Goal: Task Accomplishment & Management: Complete application form

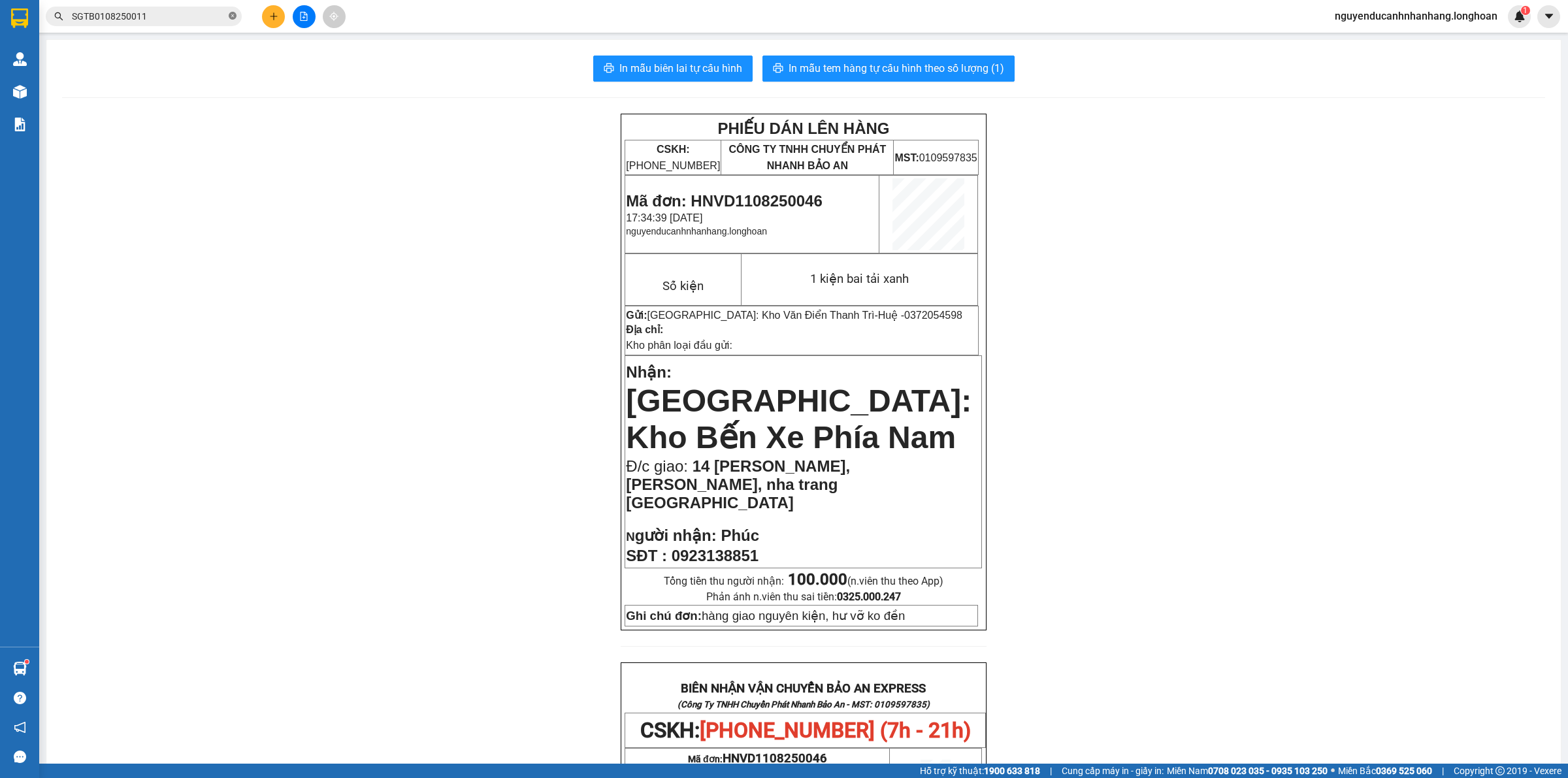
click at [228, 16] on icon "close-circle" at bounding box center [232, 16] width 8 height 8
click at [164, 16] on input "text" at bounding box center [149, 16] width 154 height 14
paste input "+84981630000"
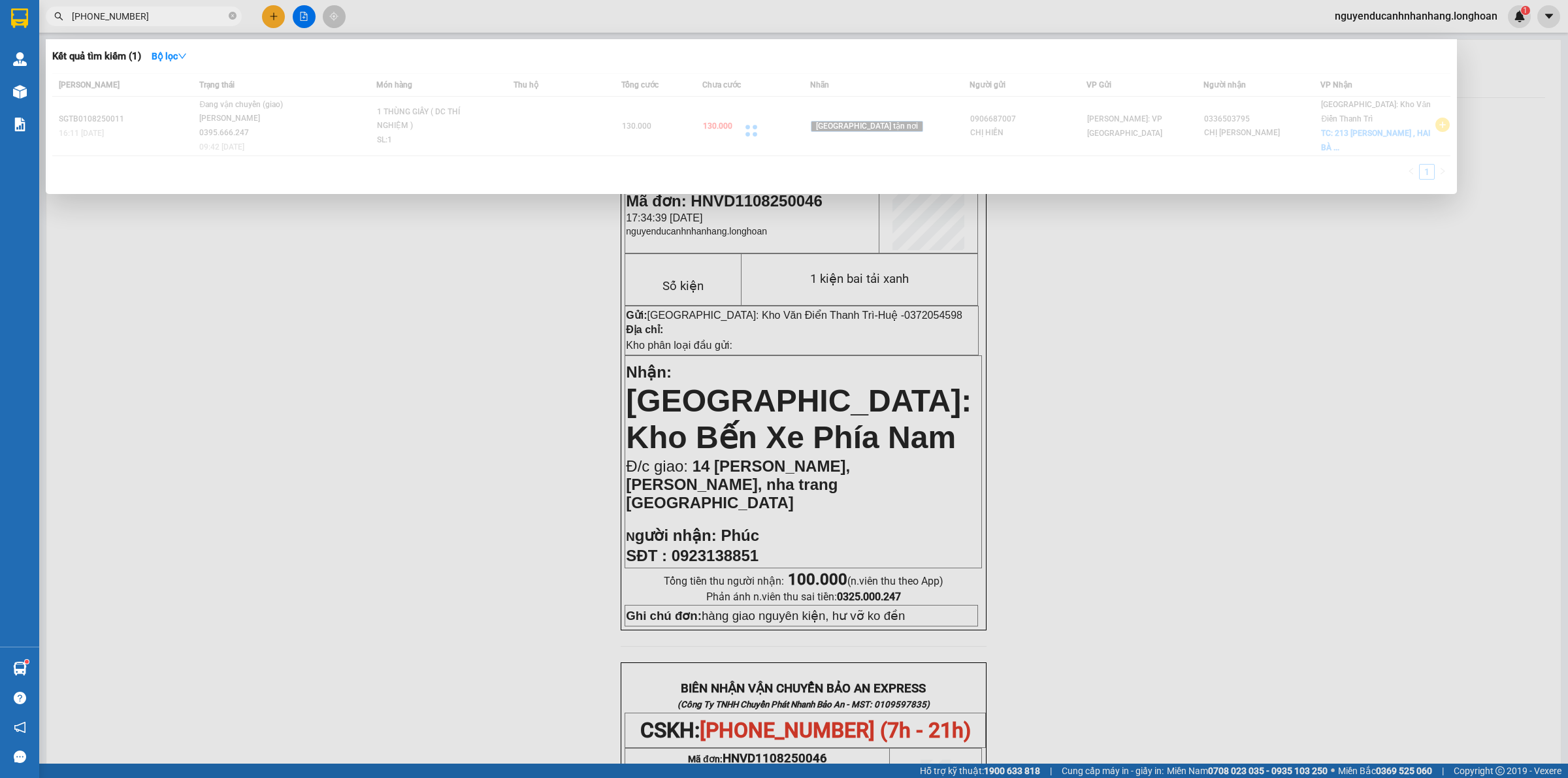
click at [89, 18] on input "+84981630000" at bounding box center [149, 16] width 154 height 14
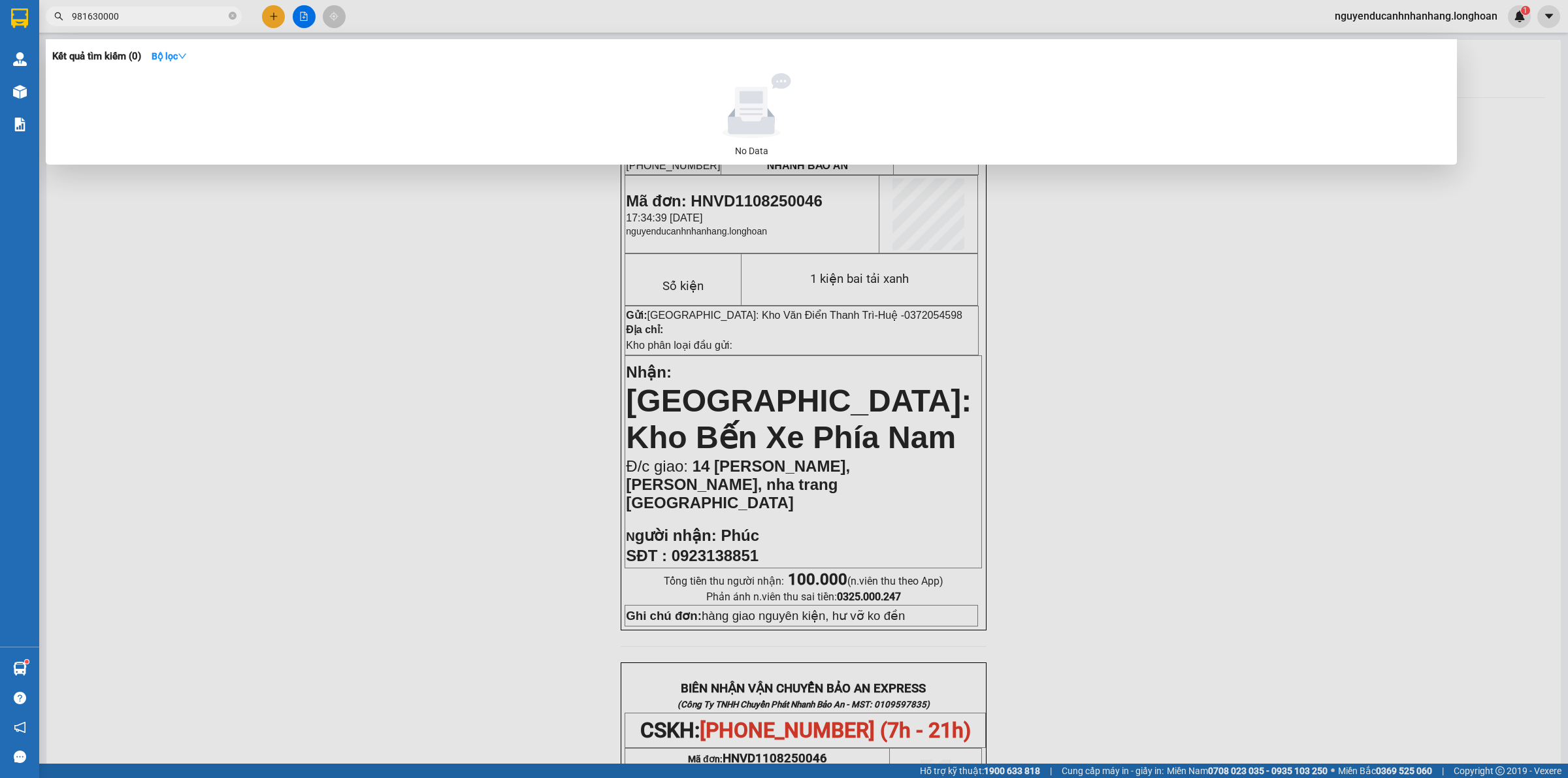
type input "0981630000"
click at [135, 16] on input "0981630000" at bounding box center [149, 16] width 154 height 14
click at [233, 13] on icon "close-circle" at bounding box center [232, 16] width 8 height 8
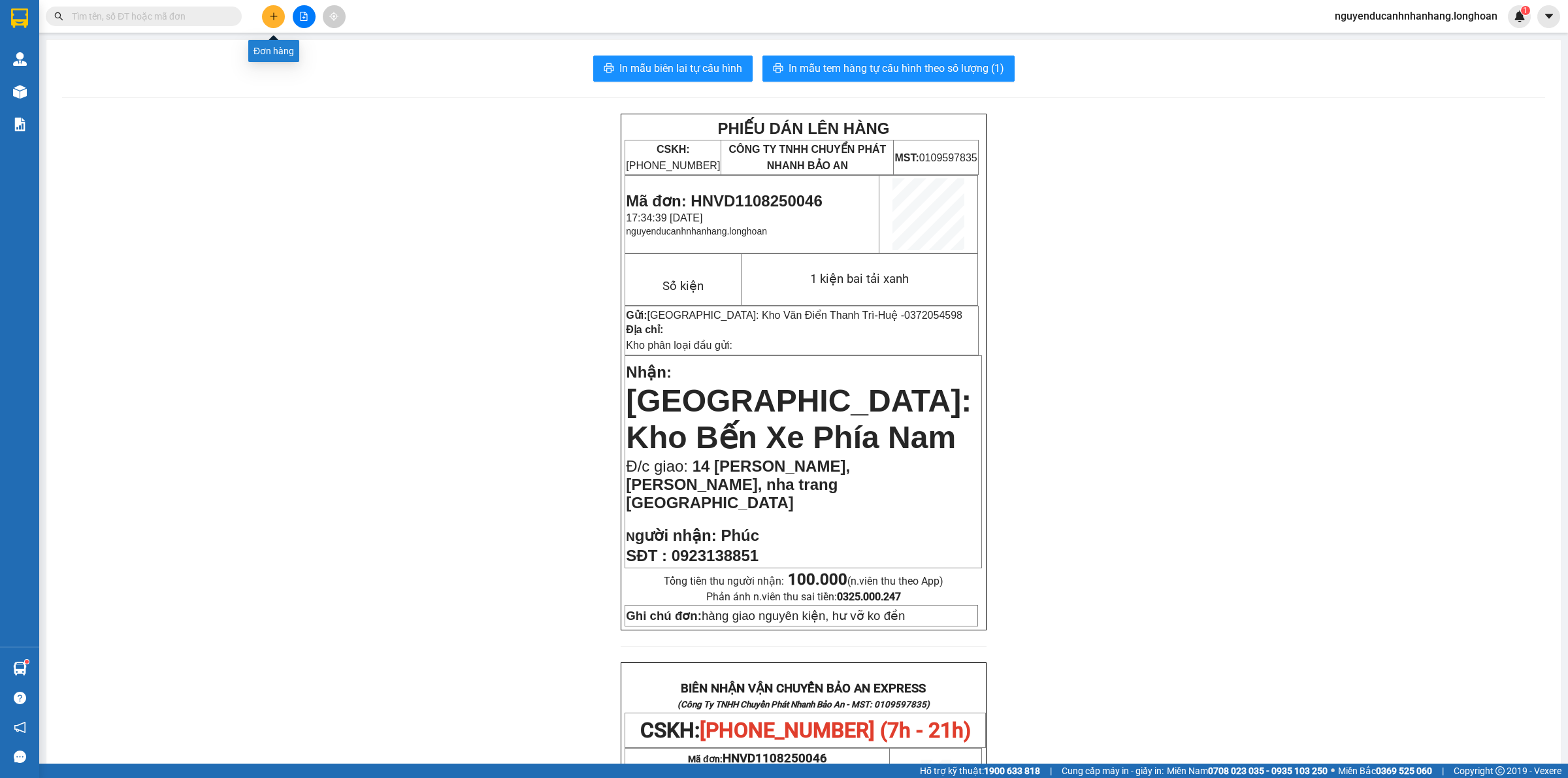
click at [274, 14] on icon "plus" at bounding box center [273, 16] width 9 height 9
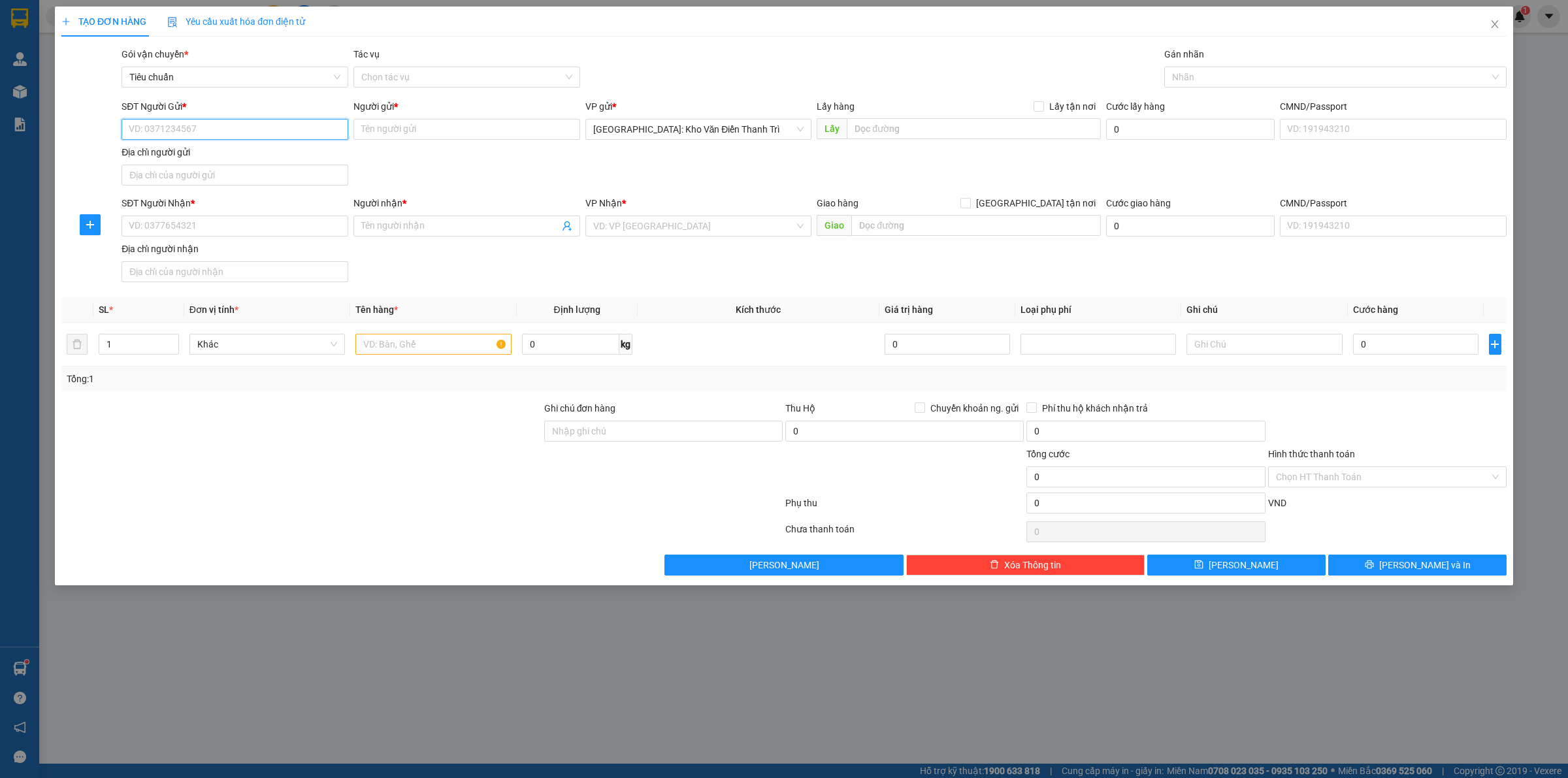
click at [282, 135] on input "SĐT Người Gửi *" at bounding box center [235, 130] width 227 height 21
paste input "0981630000"
type input "0981630000"
click at [420, 131] on input "Người gửi *" at bounding box center [466, 130] width 227 height 21
paste input "anh Phong"
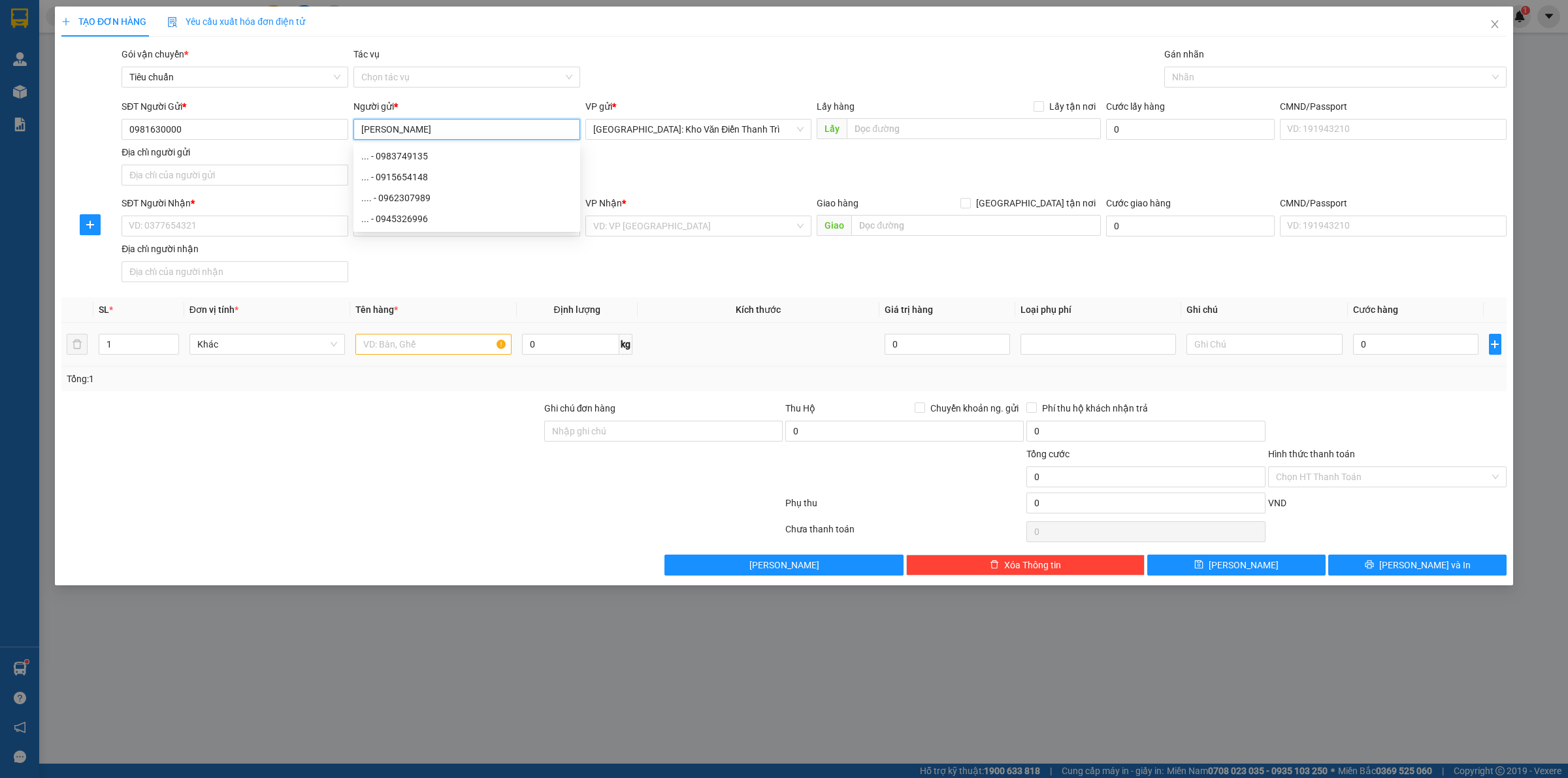
type input "anh Phong"
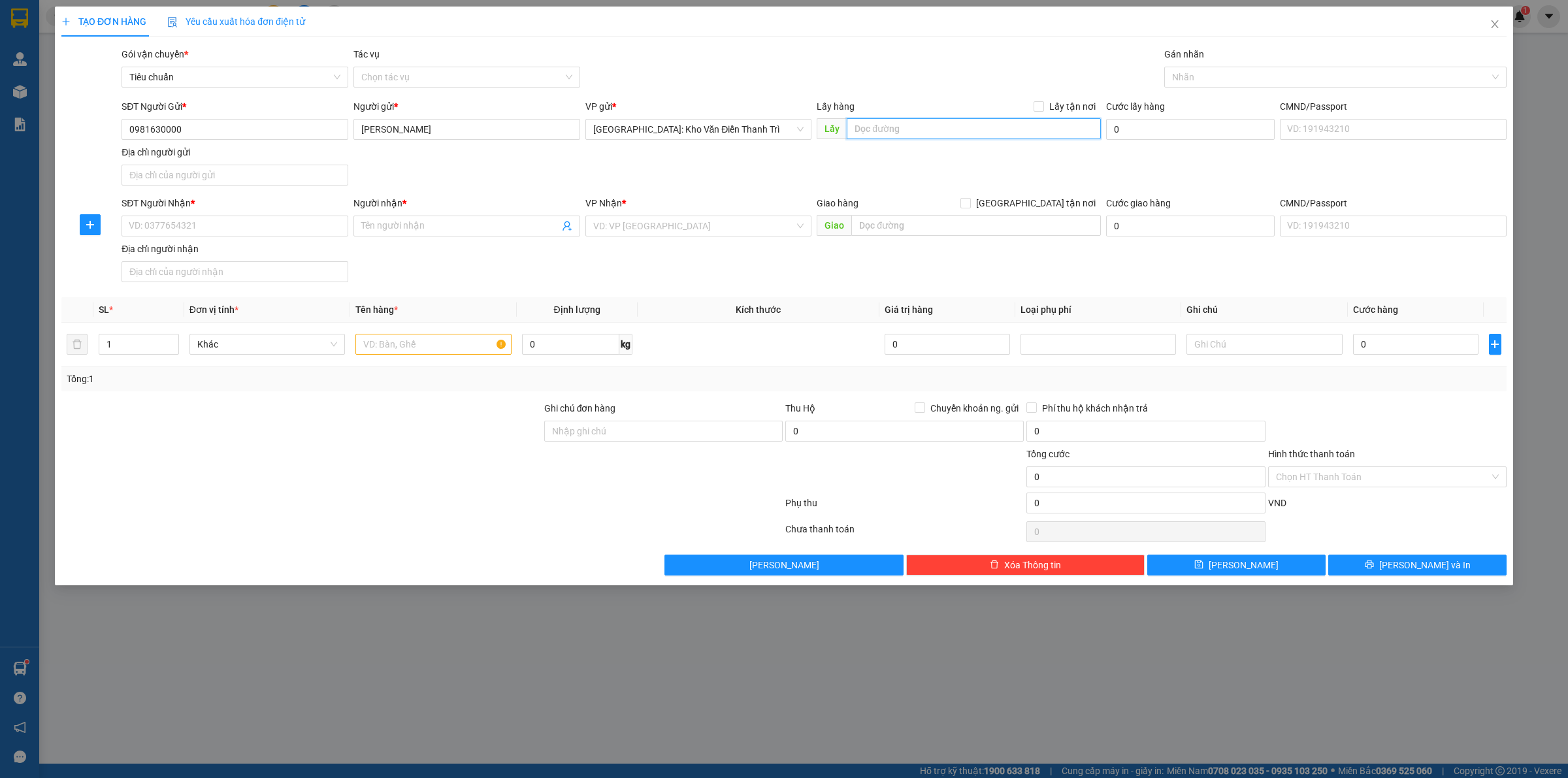
click at [951, 134] on input "text" at bounding box center [973, 129] width 254 height 21
paste input "châu phong -liên hà-đông anh -hn"
type input "châu phong -liên hà-đông anh -hn"
click at [1058, 109] on span "Lấy tận nơi" at bounding box center [1072, 107] width 57 height 14
click at [1043, 109] on input "Lấy tận nơi" at bounding box center [1038, 106] width 9 height 9
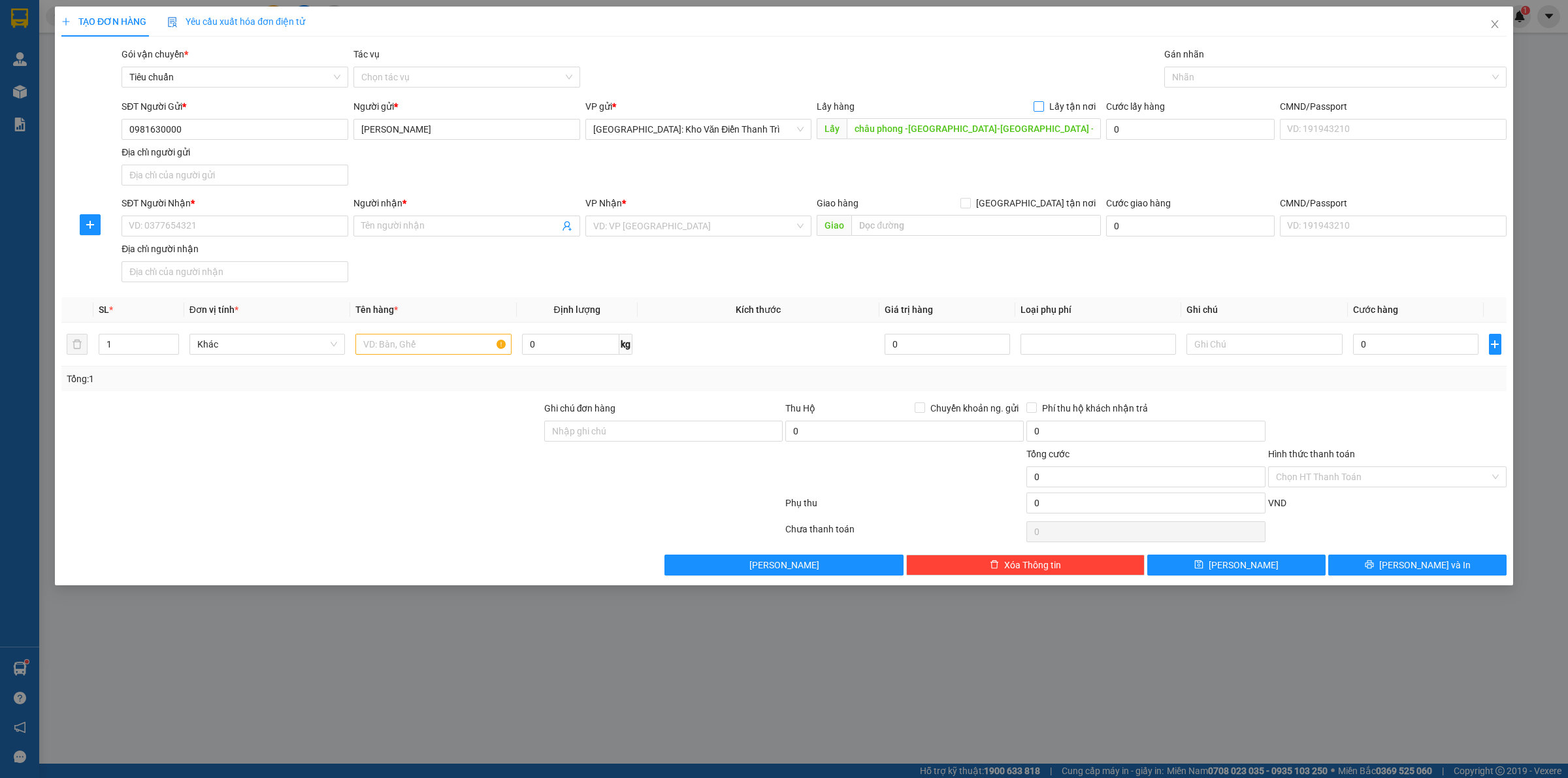
checkbox input "true"
click at [1092, 63] on div "Gói vận chuyển * Tiêu chuẩn Tác vụ Chọn tác vụ Gán nhãn Nhãn" at bounding box center [814, 70] width 1390 height 46
click at [255, 227] on input "SĐT Người Nhận *" at bounding box center [235, 226] width 227 height 21
paste input "0933879478"
type input "0933879478"
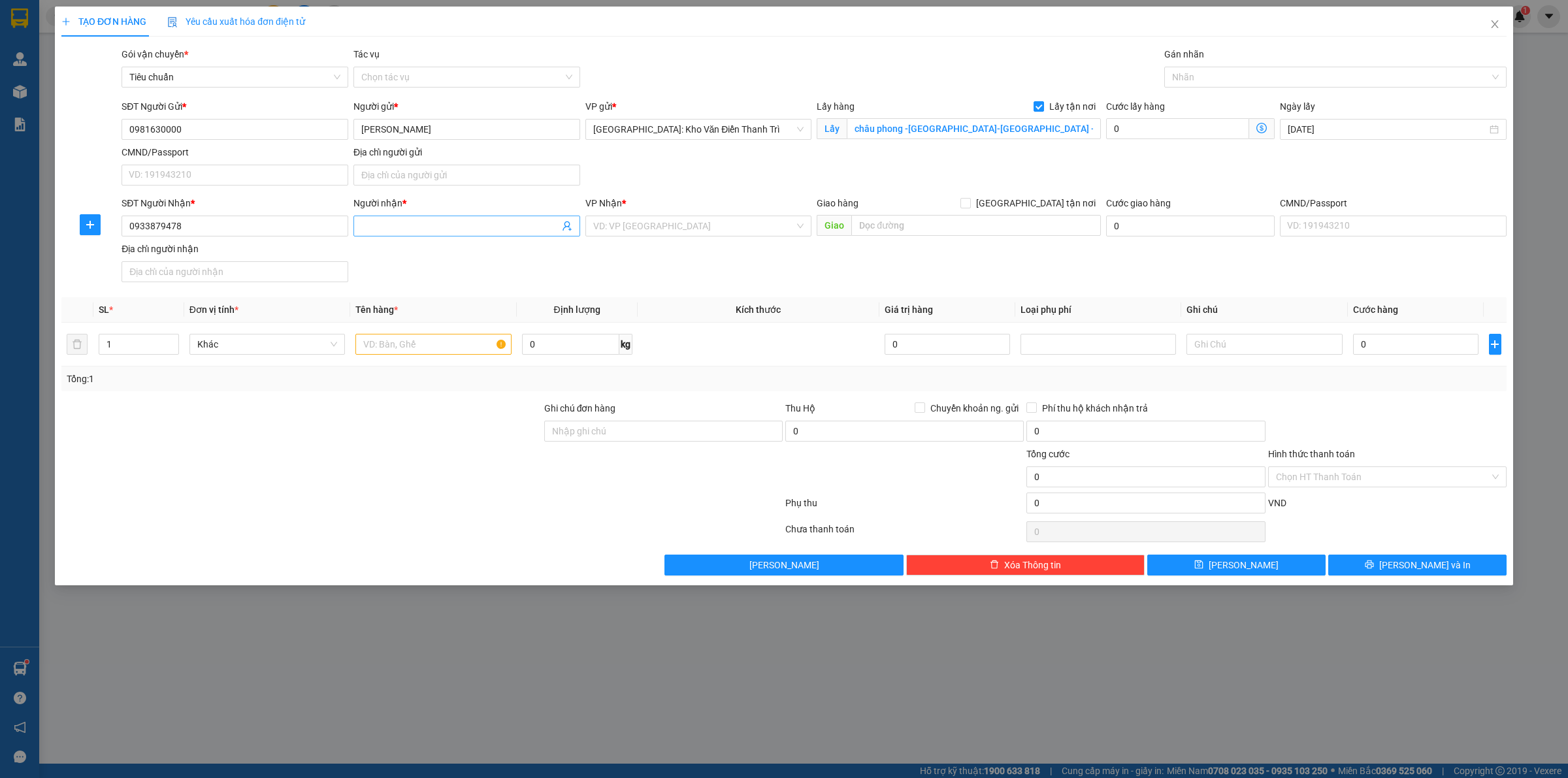
click at [462, 226] on input "Người nhận *" at bounding box center [460, 226] width 198 height 14
paste input "SAMJUNG COMPRESSOR VINA"
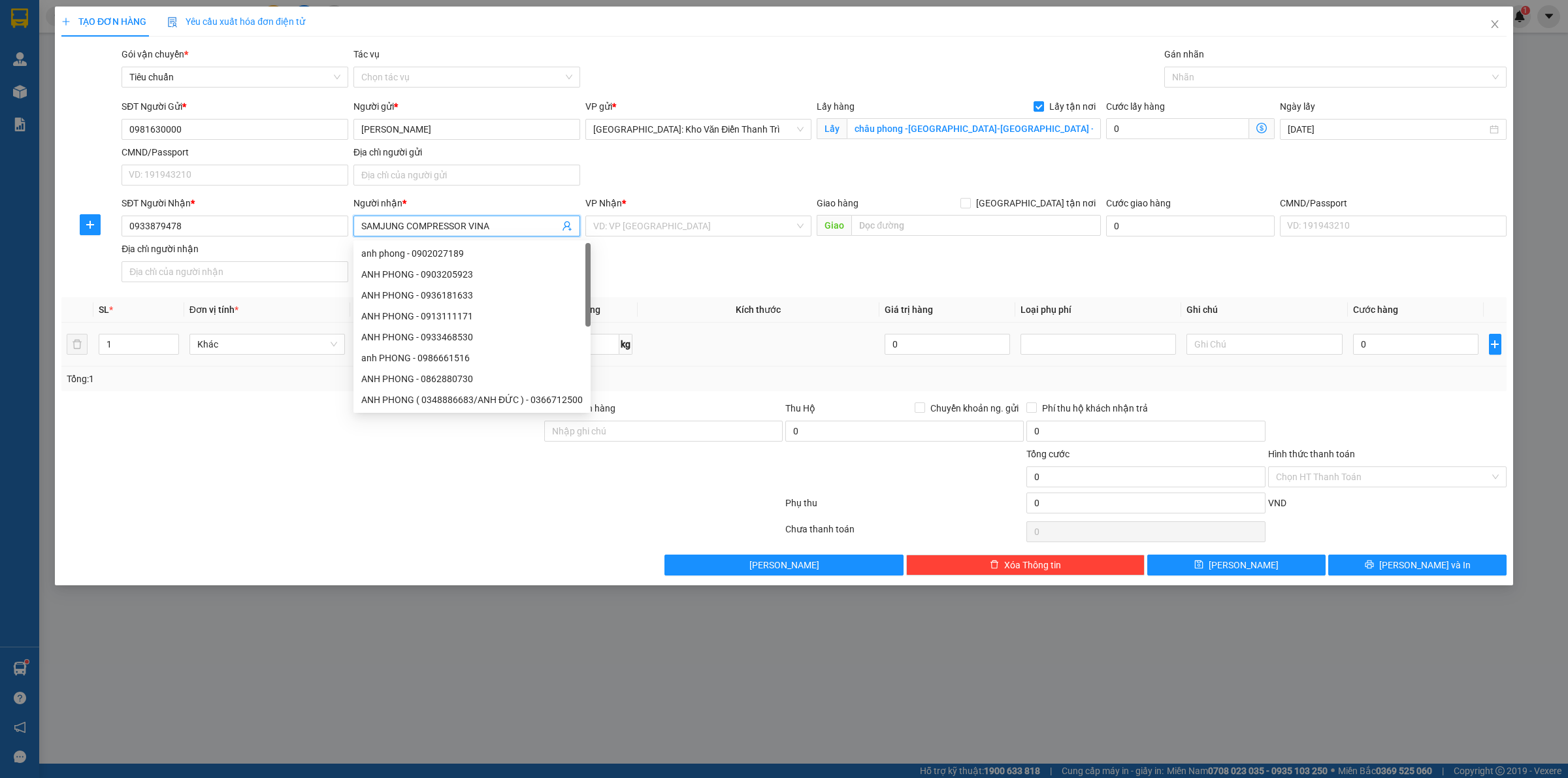
type input "SAMJUNG COMPRESSOR VINA"
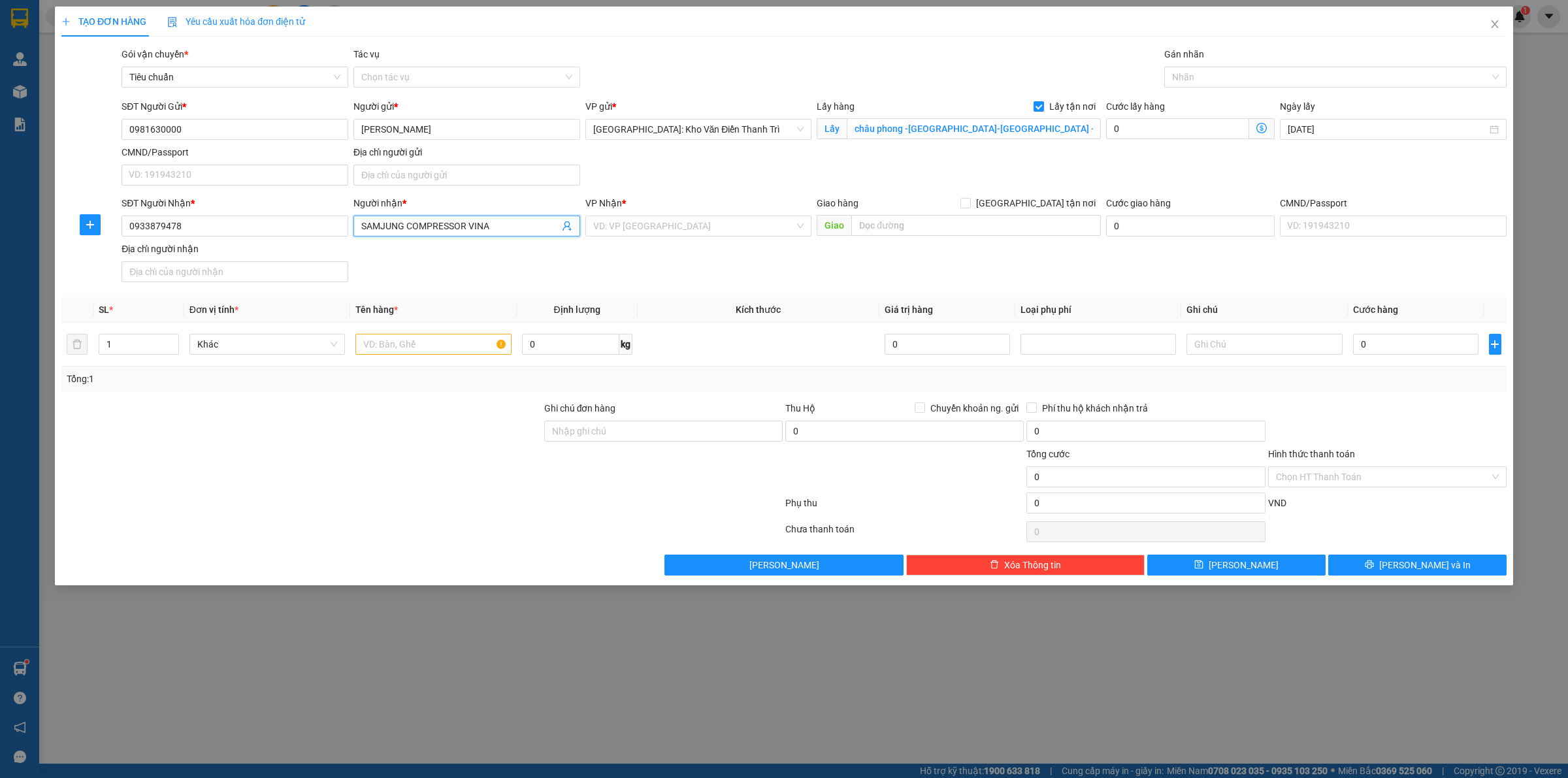
click at [957, 237] on div "Giao hàng Giao tận nơi Giao" at bounding box center [958, 219] width 284 height 46
click at [995, 226] on input "text" at bounding box center [975, 226] width 249 height 21
paste input "154 dx 122 tân an ,thủ dầu một ,bình dương"
type input "154 dx 122 tân an ,thủ dầu một ,bình dương"
click at [969, 200] on input "[GEOGRAPHIC_DATA] tận nơi" at bounding box center [965, 203] width 9 height 9
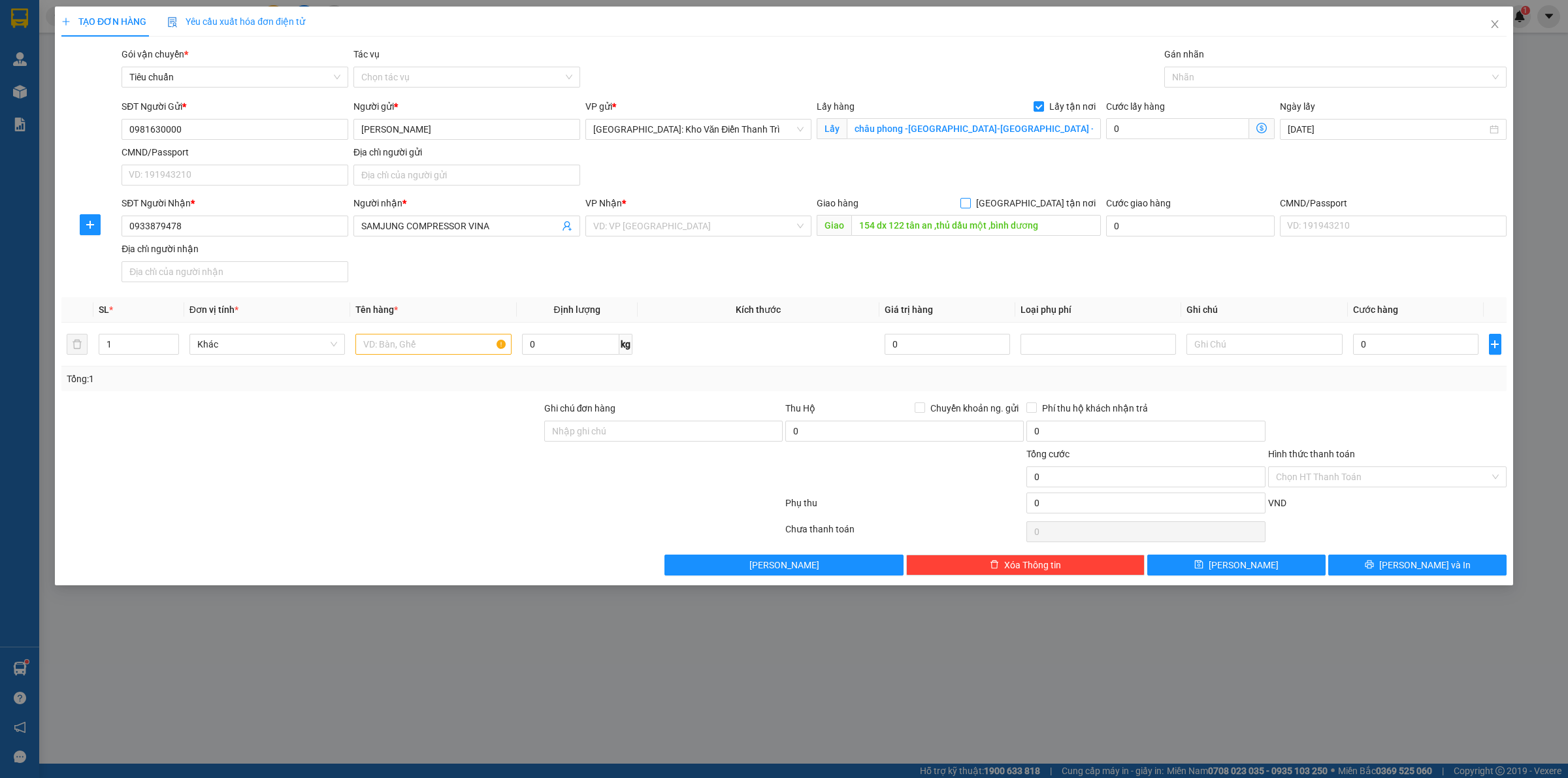
checkbox input "true"
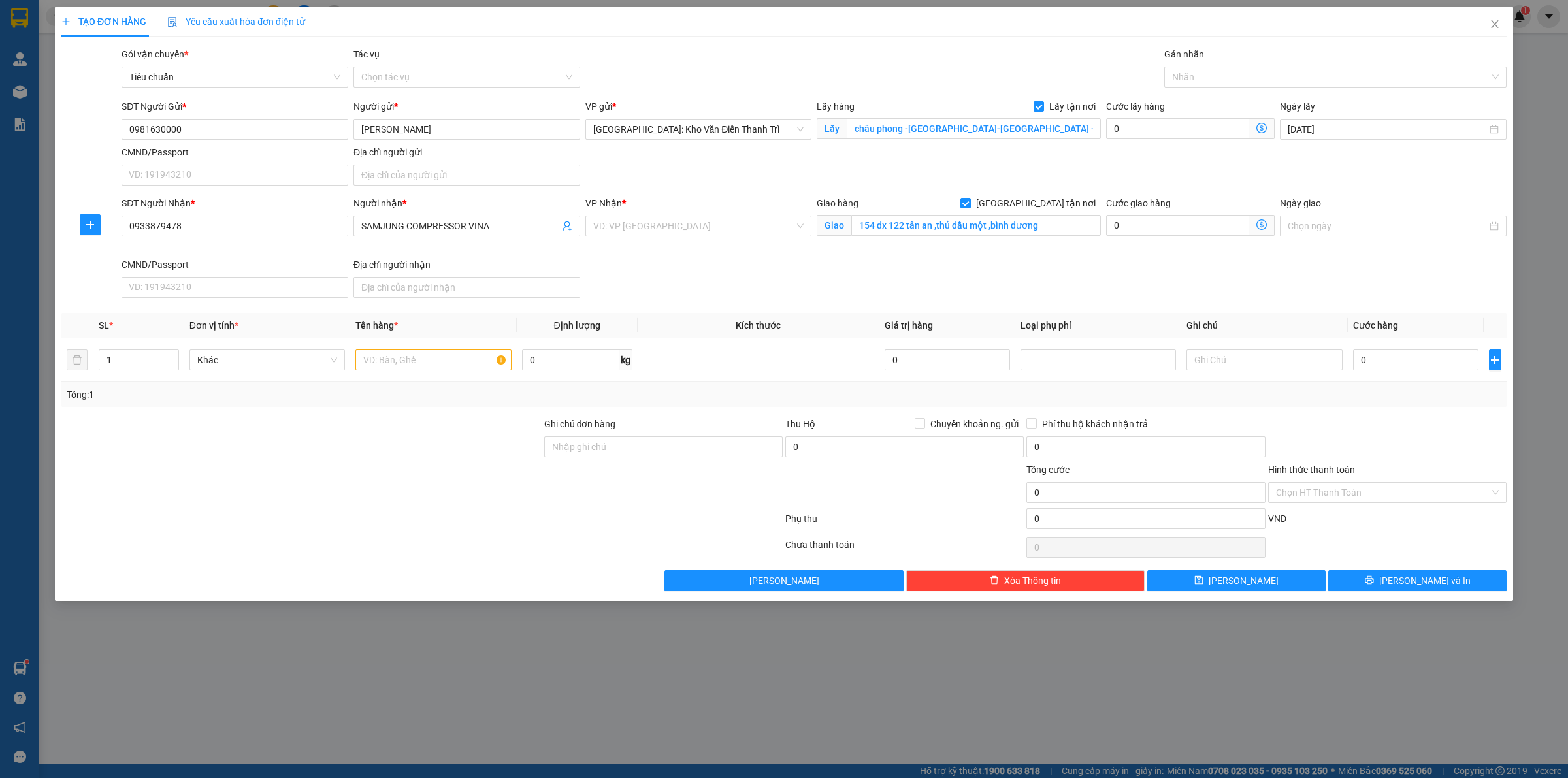
drag, startPoint x: 1066, startPoint y: 171, endPoint x: 833, endPoint y: 204, distance: 235.3
click at [1049, 171] on div "SĐT Người Gửi * 0981630000 Người gửi * anh Phong VP gửi * Hà Nội: Kho Văn Điển …" at bounding box center [814, 145] width 1390 height 92
click at [684, 221] on input "search" at bounding box center [694, 226] width 202 height 20
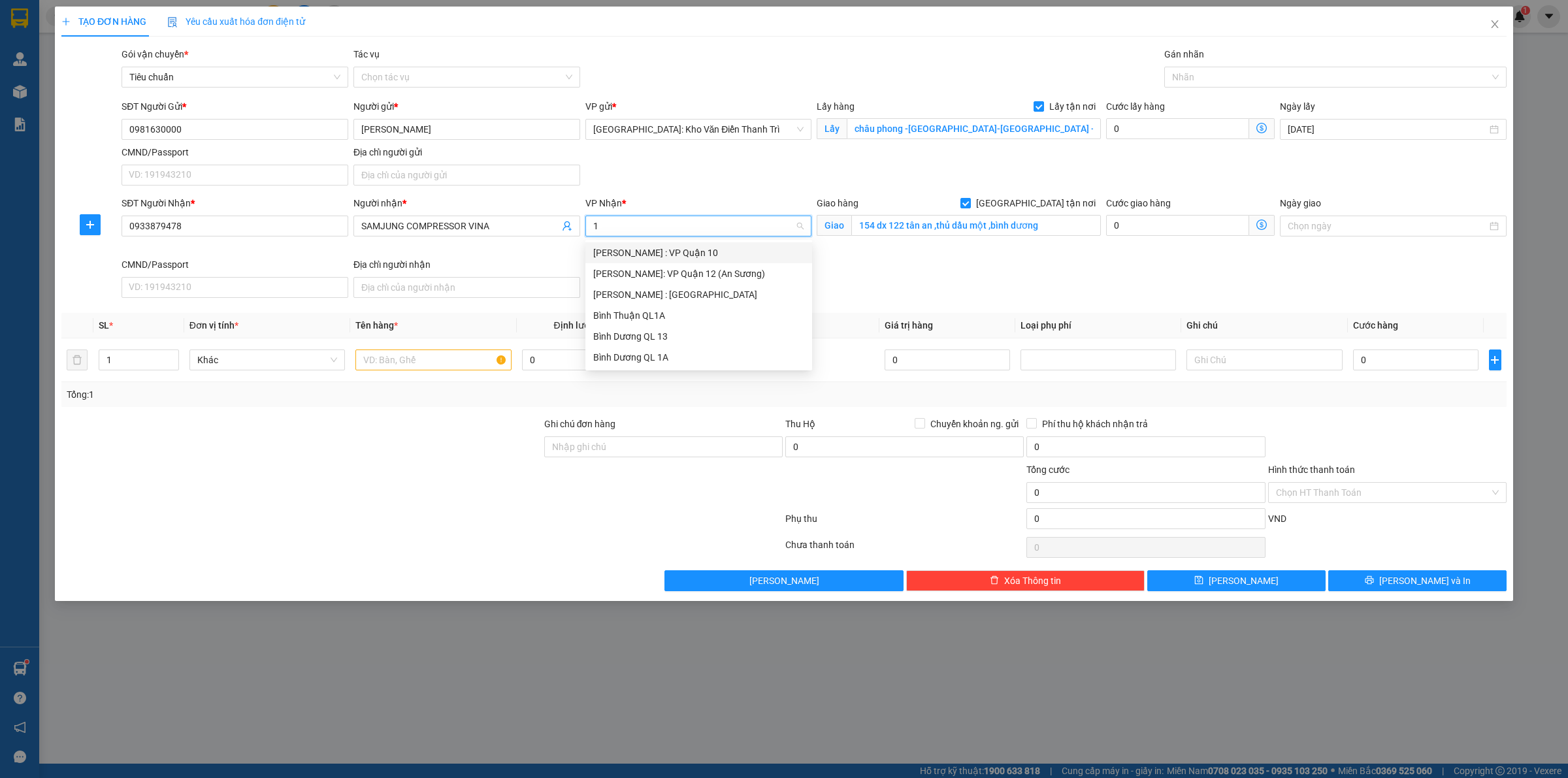
type input "12"
click at [686, 276] on div "[PERSON_NAME] : [GEOGRAPHIC_DATA]" at bounding box center [699, 274] width 211 height 14
click at [896, 273] on div "SĐT Người Nhận * 0933879478 Người nhận * SAMJUNG COMPRESSOR VINA VP Nhận * VD: …" at bounding box center [814, 250] width 1390 height 107
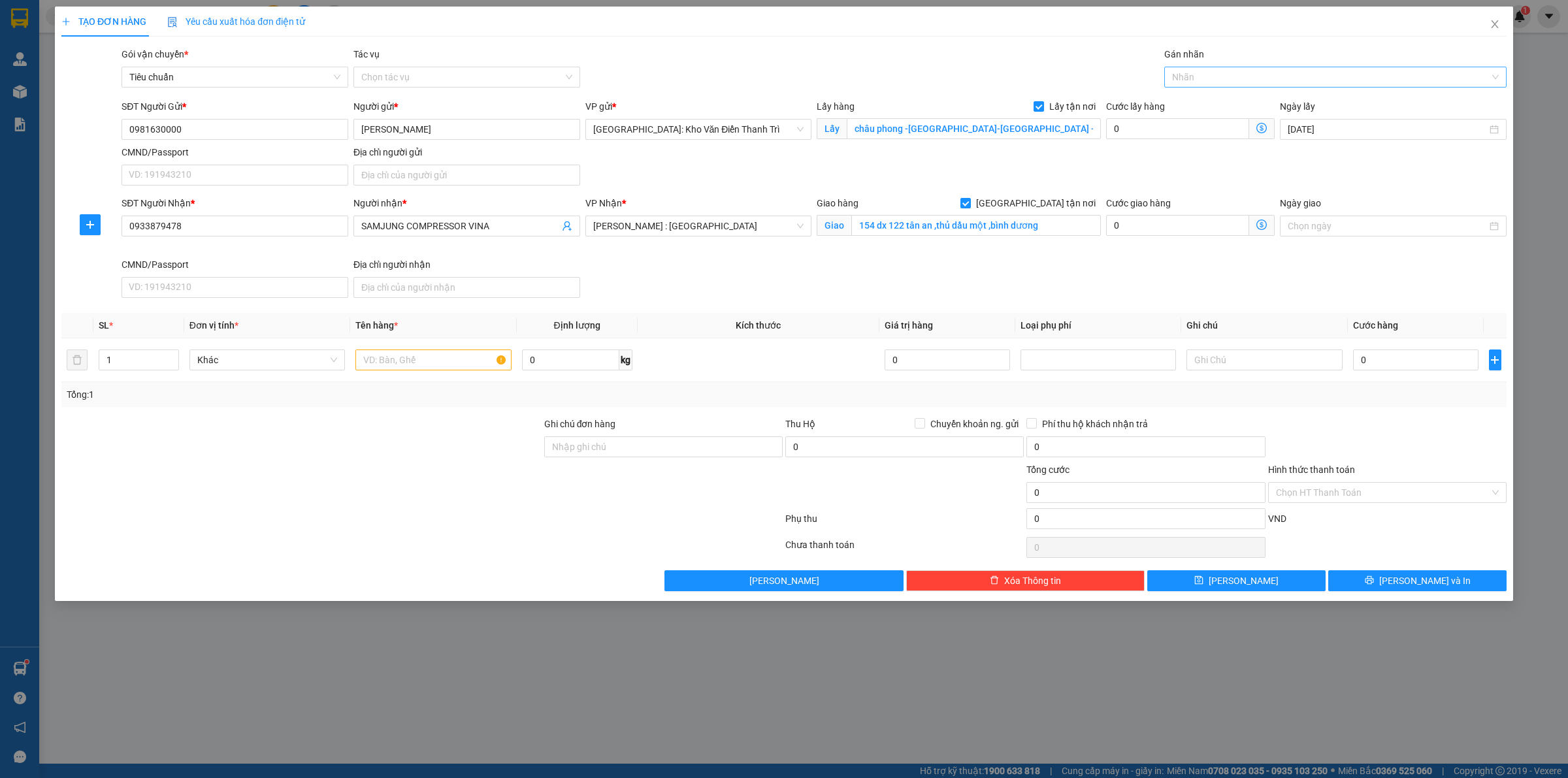
click at [1185, 79] on div at bounding box center [1328, 77] width 322 height 16
type input "gt"
click at [1244, 110] on div "[GEOGRAPHIC_DATA] tận nơi" at bounding box center [1334, 103] width 326 height 14
drag, startPoint x: 1114, startPoint y: 160, endPoint x: 1065, endPoint y: 186, distance: 55.5
click at [1109, 164] on div "SĐT Người Gửi * 0981630000 Người gửi * anh Phong VP gửi * Hà Nội: Kho Văn Điển …" at bounding box center [814, 145] width 1390 height 92
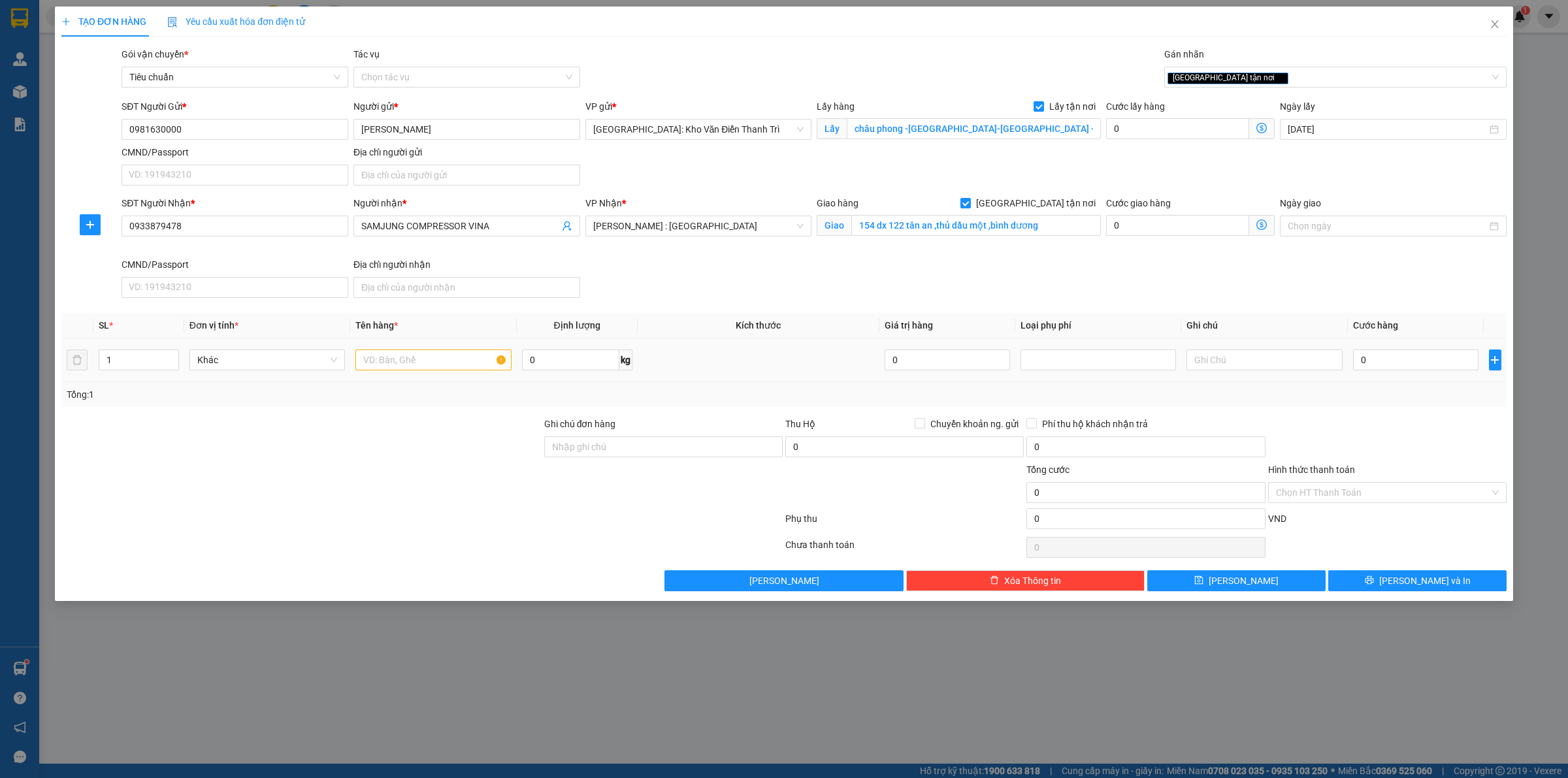
click at [403, 350] on div at bounding box center [433, 360] width 156 height 26
drag, startPoint x: 359, startPoint y: 360, endPoint x: 372, endPoint y: 364, distance: 13.6
click at [361, 361] on input "text" at bounding box center [433, 360] width 156 height 21
click at [1167, 122] on input "0" at bounding box center [1177, 129] width 143 height 21
type input "1"
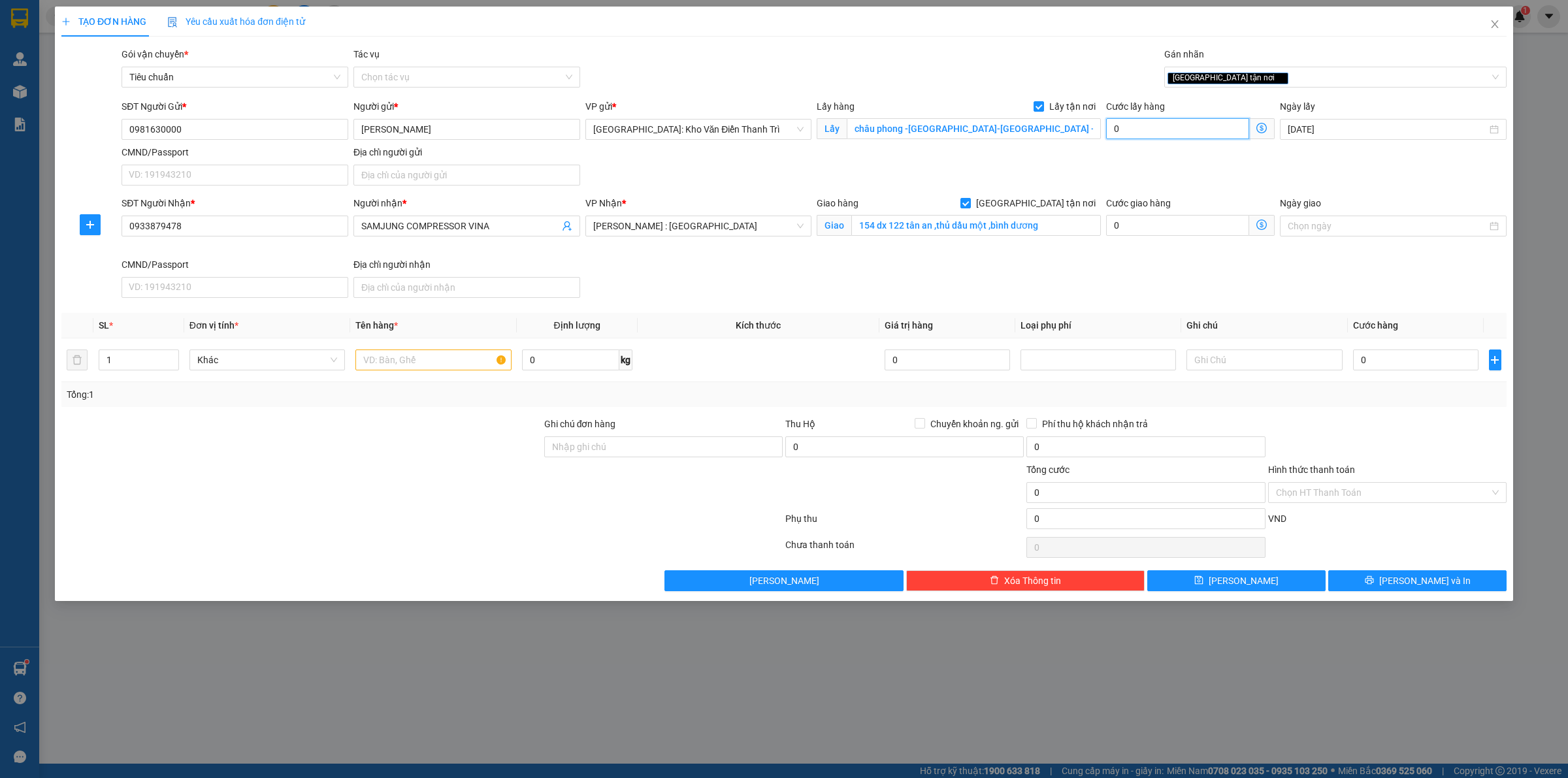
type input "1"
type input "15"
type input "150"
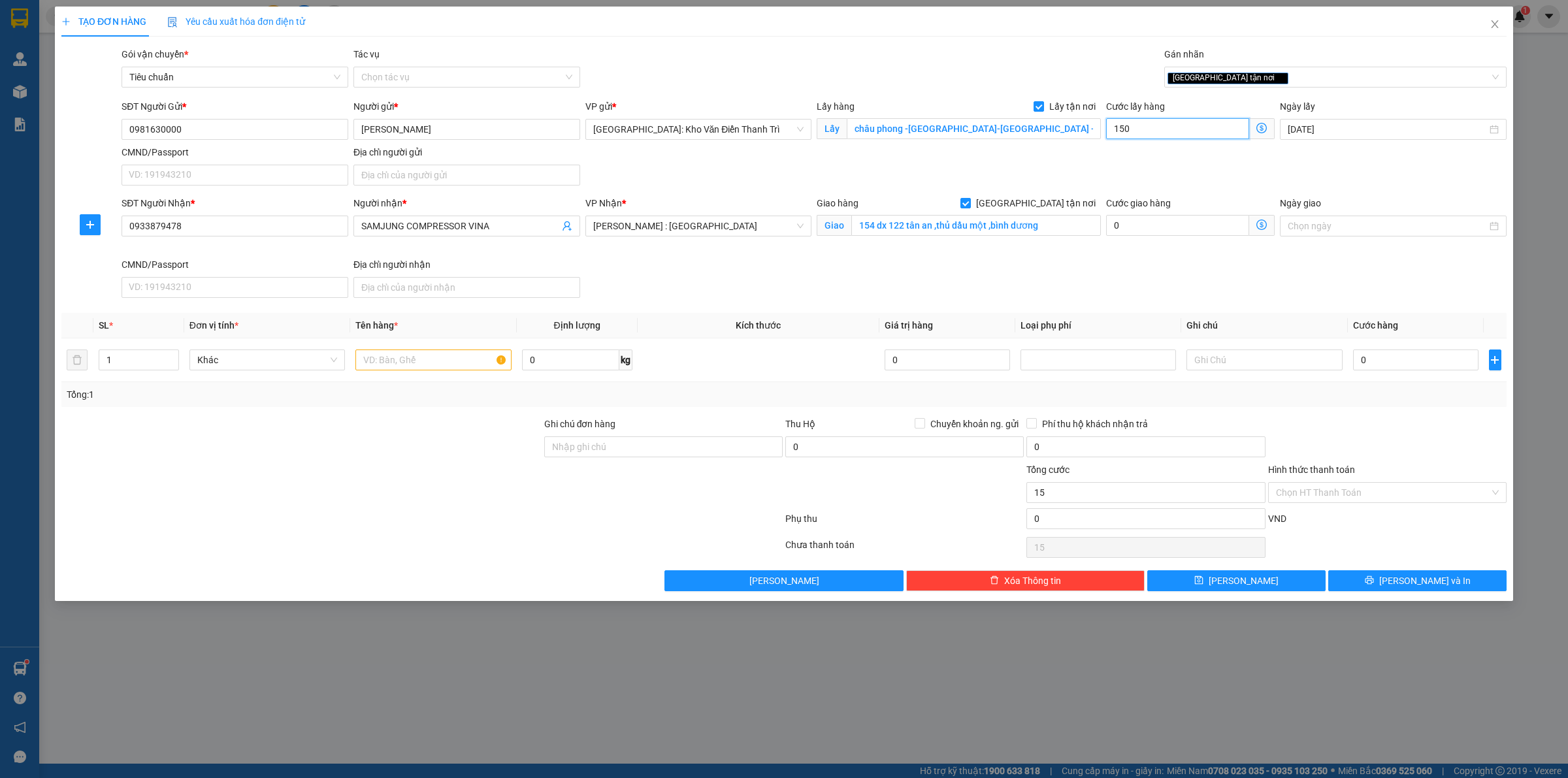
type input "150"
type input "150.000"
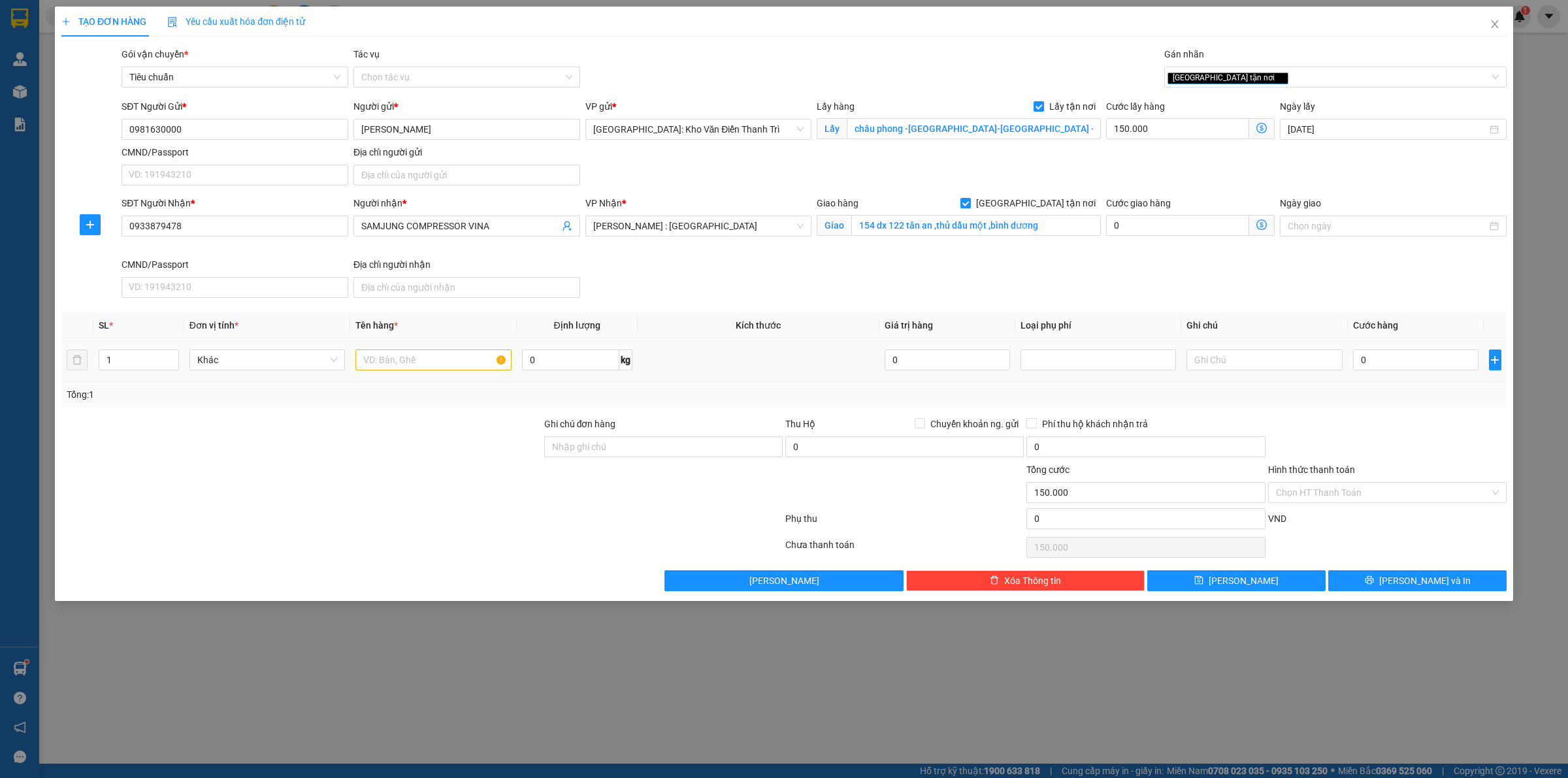
drag, startPoint x: 876, startPoint y: 288, endPoint x: 482, endPoint y: 372, distance: 402.9
click at [856, 288] on div "SĐT Người Nhận * 0933879478 Người nhận * SAMJUNG COMPRESSOR VINA VP Nhận * Hồ C…" at bounding box center [814, 250] width 1390 height 107
click at [441, 366] on input "text" at bounding box center [433, 360] width 156 height 21
click at [434, 357] on input "text" at bounding box center [433, 360] width 156 height 21
paste input "1 kiện"
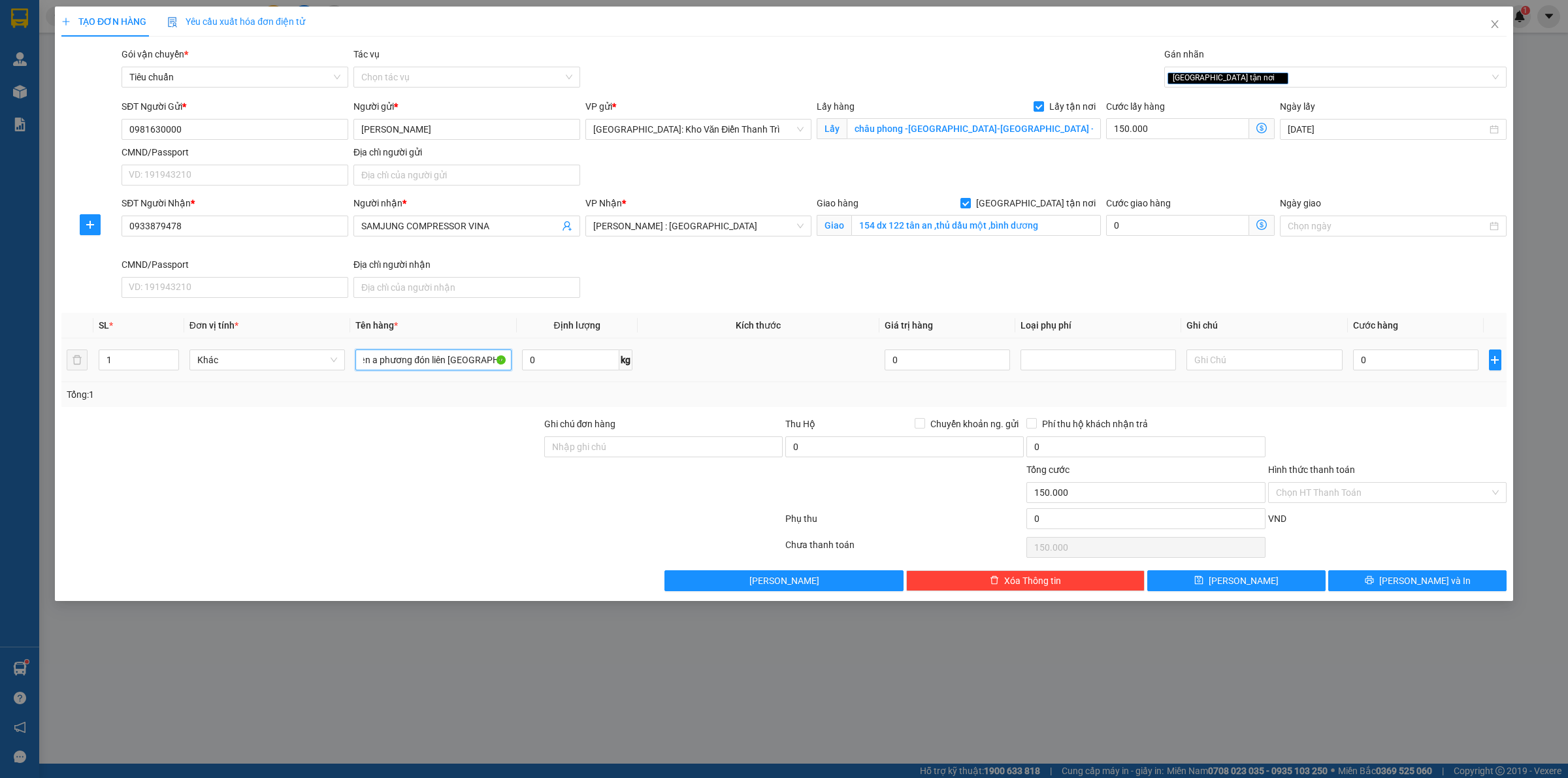
scroll to position [0, 20]
type input "1 kiện a phương đón liên hà đông anh"
click at [1390, 361] on input "0" at bounding box center [1416, 360] width 126 height 21
type input "6"
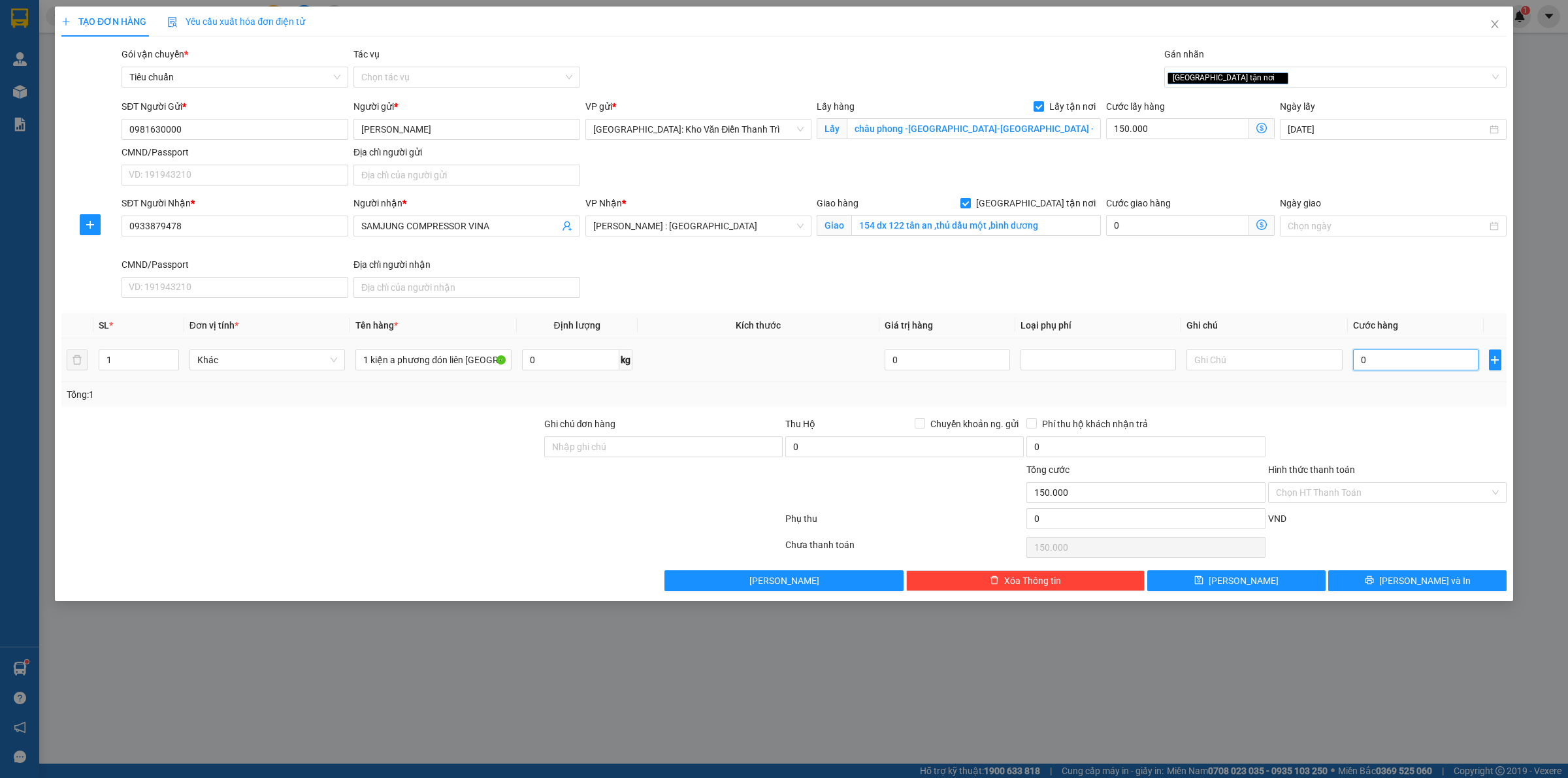
type input "150.006"
type input "68"
type input "150.068"
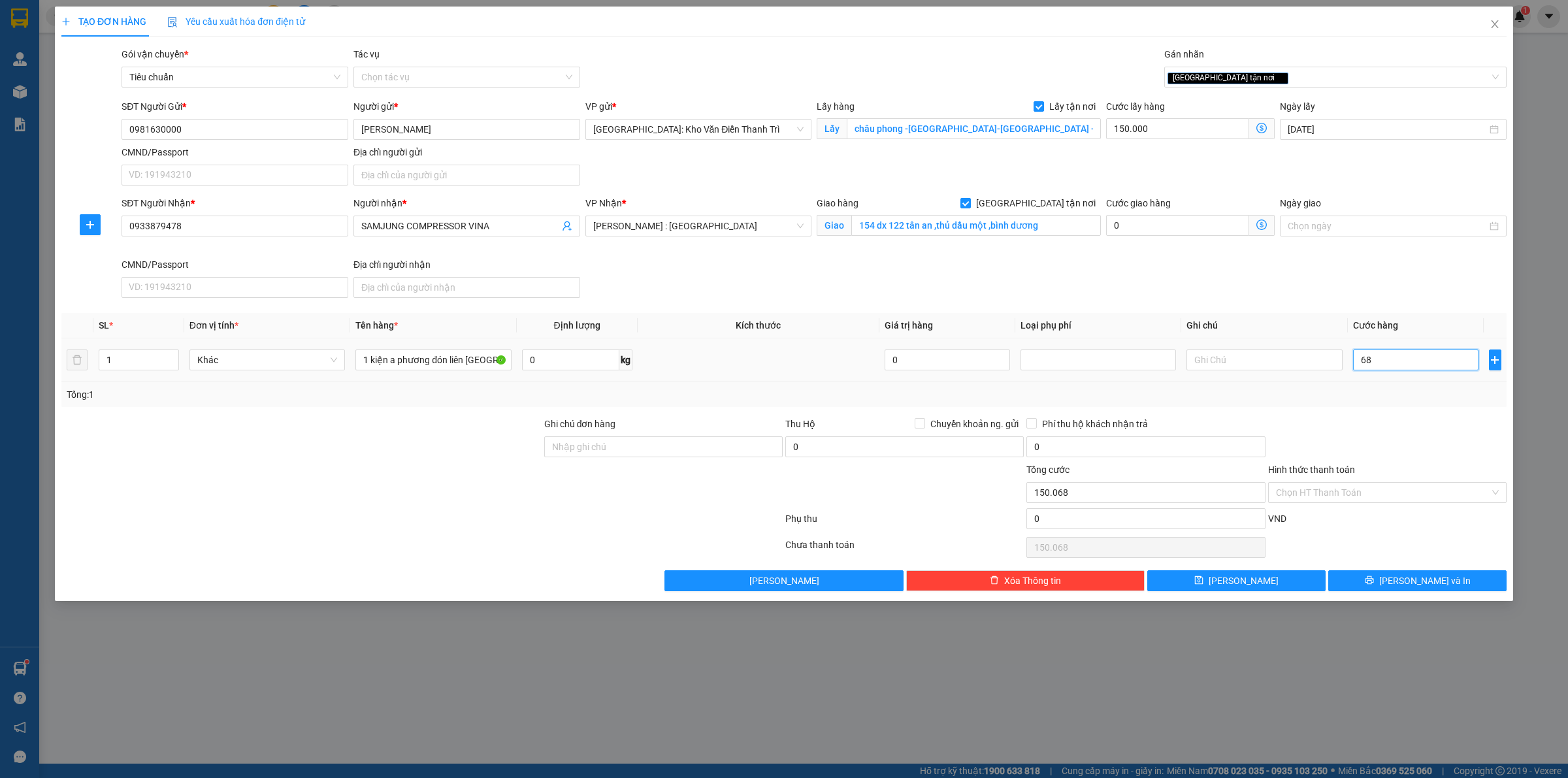
type input "680"
type input "150.680"
type input "680.000"
type input "830.000"
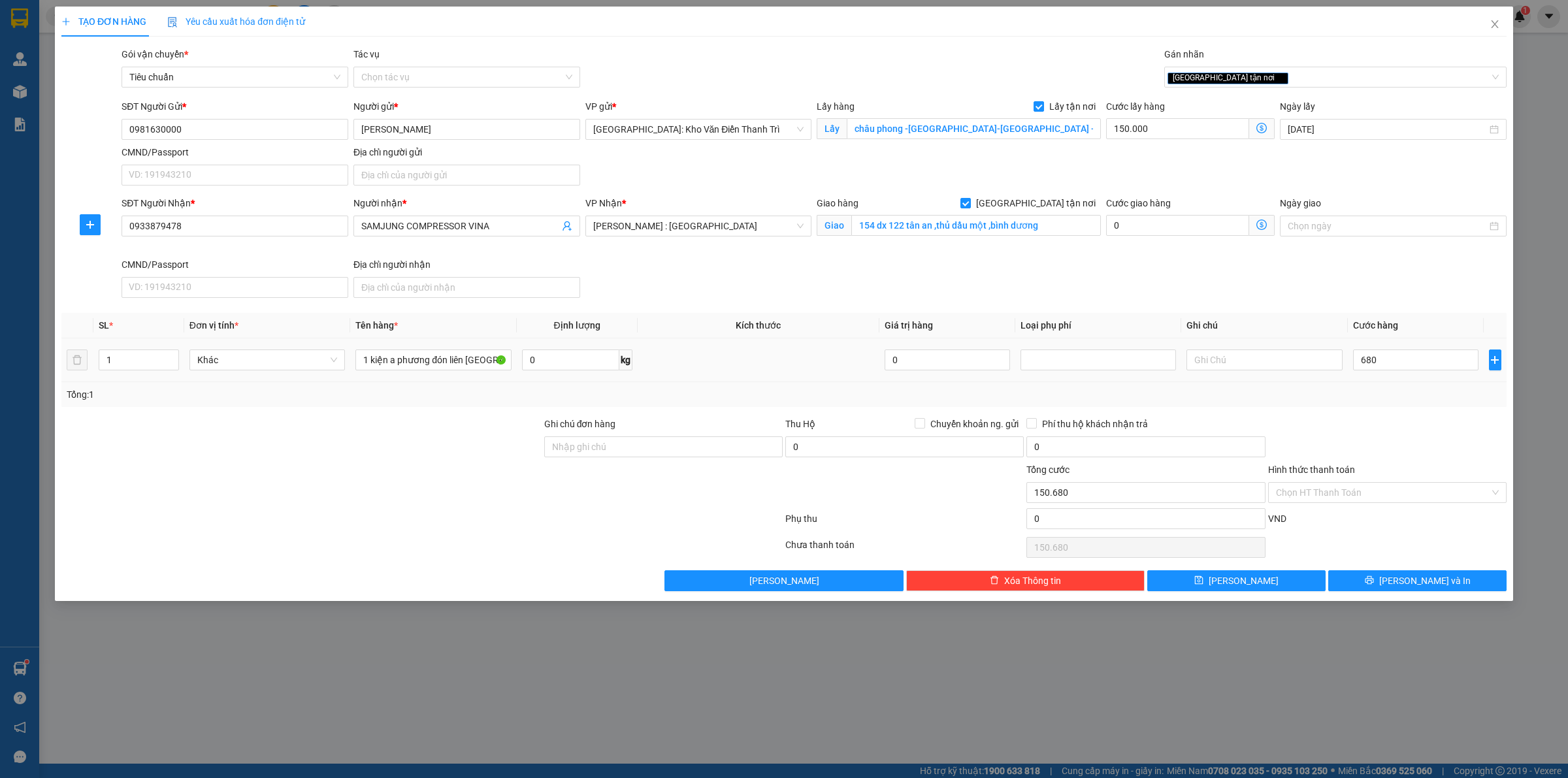
type input "830.000"
click at [1353, 427] on div at bounding box center [1387, 440] width 241 height 46
click at [623, 448] on input "Ghi chú đơn hàng" at bounding box center [663, 447] width 238 height 21
drag, startPoint x: 882, startPoint y: 493, endPoint x: 913, endPoint y: 493, distance: 31.0
click at [886, 493] on div at bounding box center [904, 486] width 241 height 46
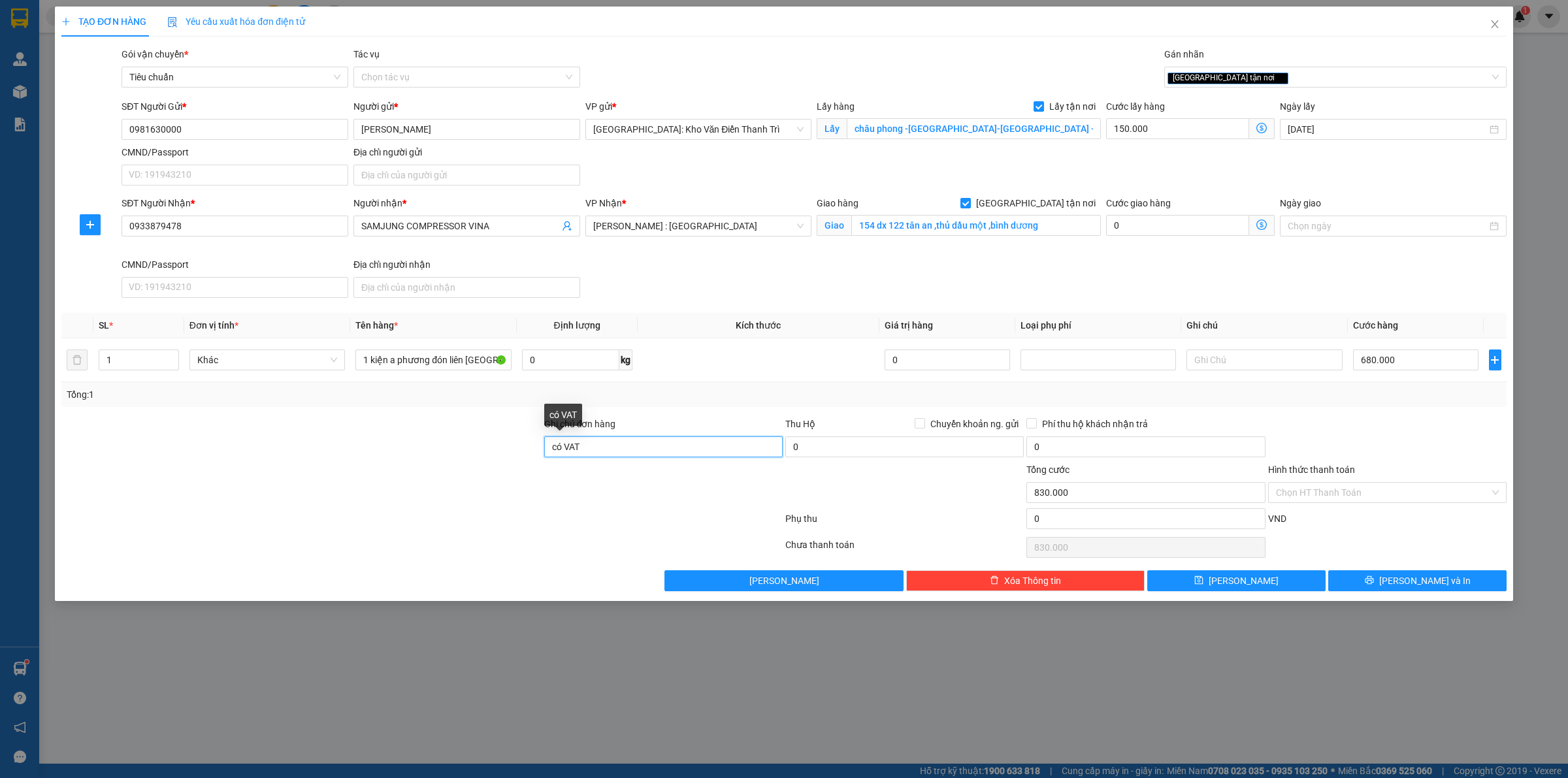
click at [610, 444] on input "có VAT" at bounding box center [663, 447] width 238 height 21
type input "có VAT 12/8"
click at [648, 495] on div at bounding box center [663, 486] width 241 height 46
click at [1292, 595] on div "TẠO ĐƠN HÀNG Yêu cầu xuất hóa đơn điện tử Transit Pickup Surcharge Ids Transit …" at bounding box center [784, 304] width 1458 height 595
click at [1264, 582] on button "[PERSON_NAME]" at bounding box center [1236, 581] width 179 height 21
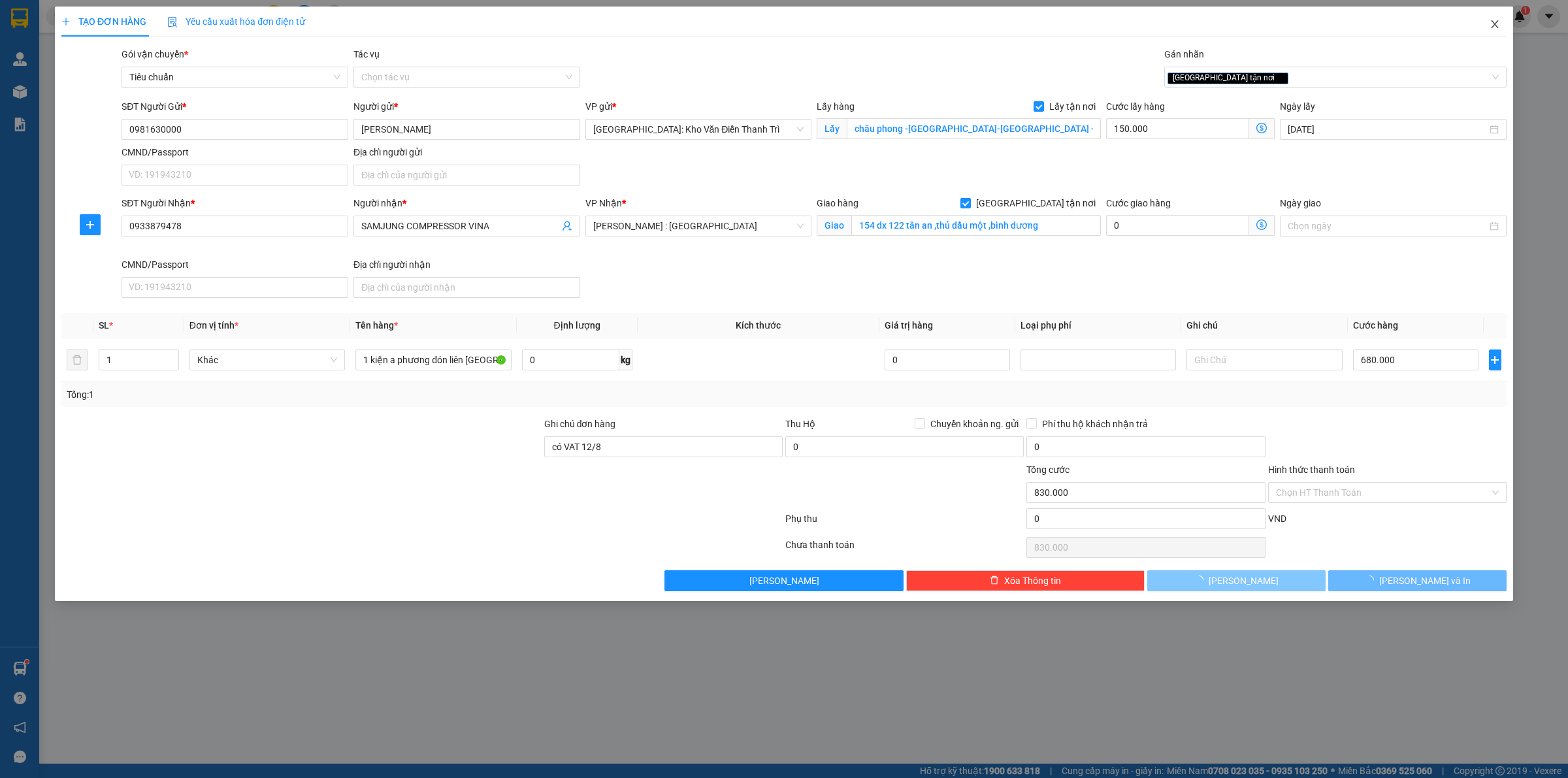
checkbox input "false"
type input "0"
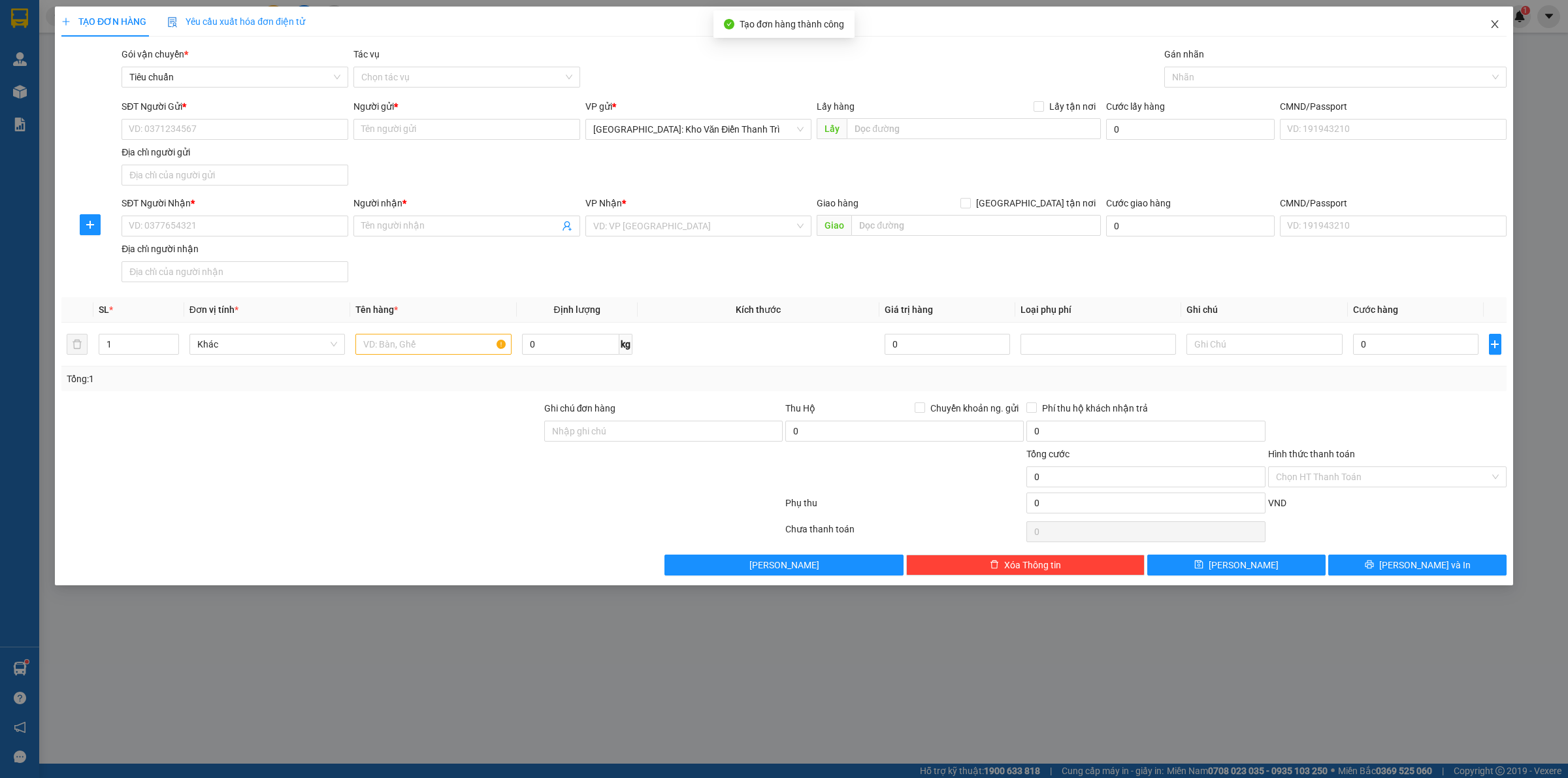
click at [1493, 25] on icon "close" at bounding box center [1495, 24] width 10 height 10
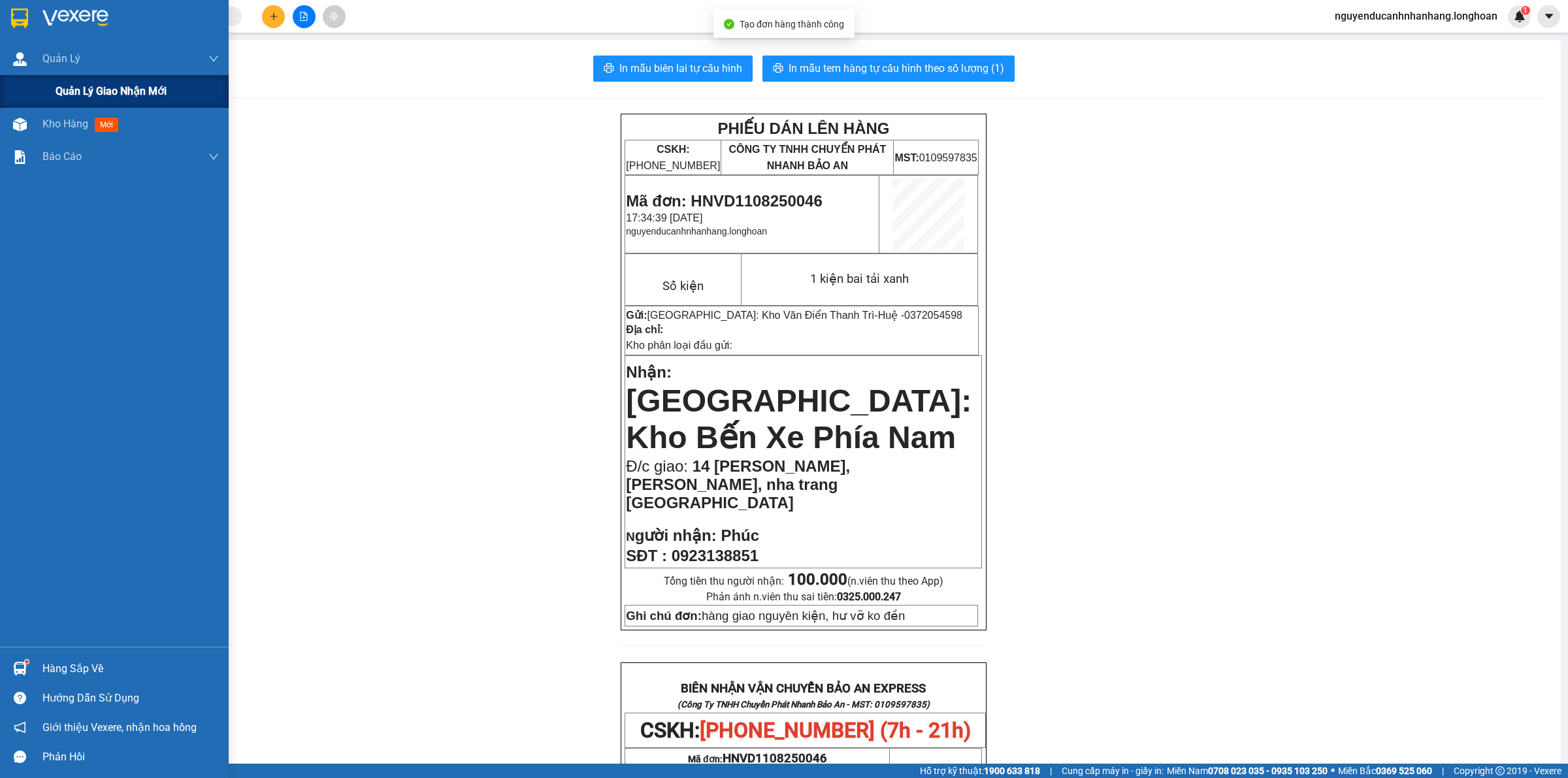
click at [116, 92] on span "Quản lý giao nhận mới" at bounding box center [111, 91] width 111 height 16
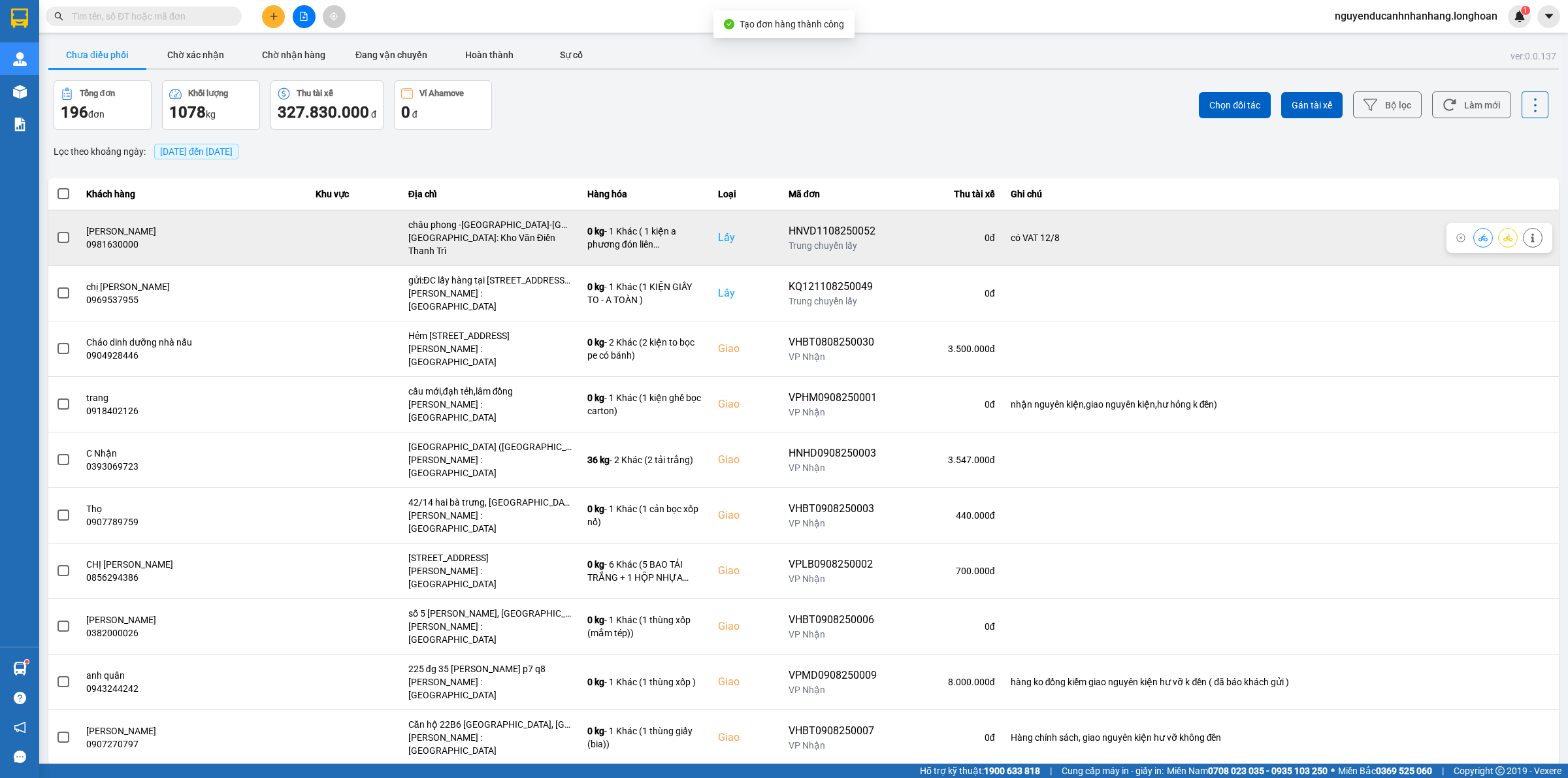
click at [63, 235] on span at bounding box center [63, 238] width 12 height 12
click at [56, 230] on input "checkbox" at bounding box center [56, 230] width 0 height 0
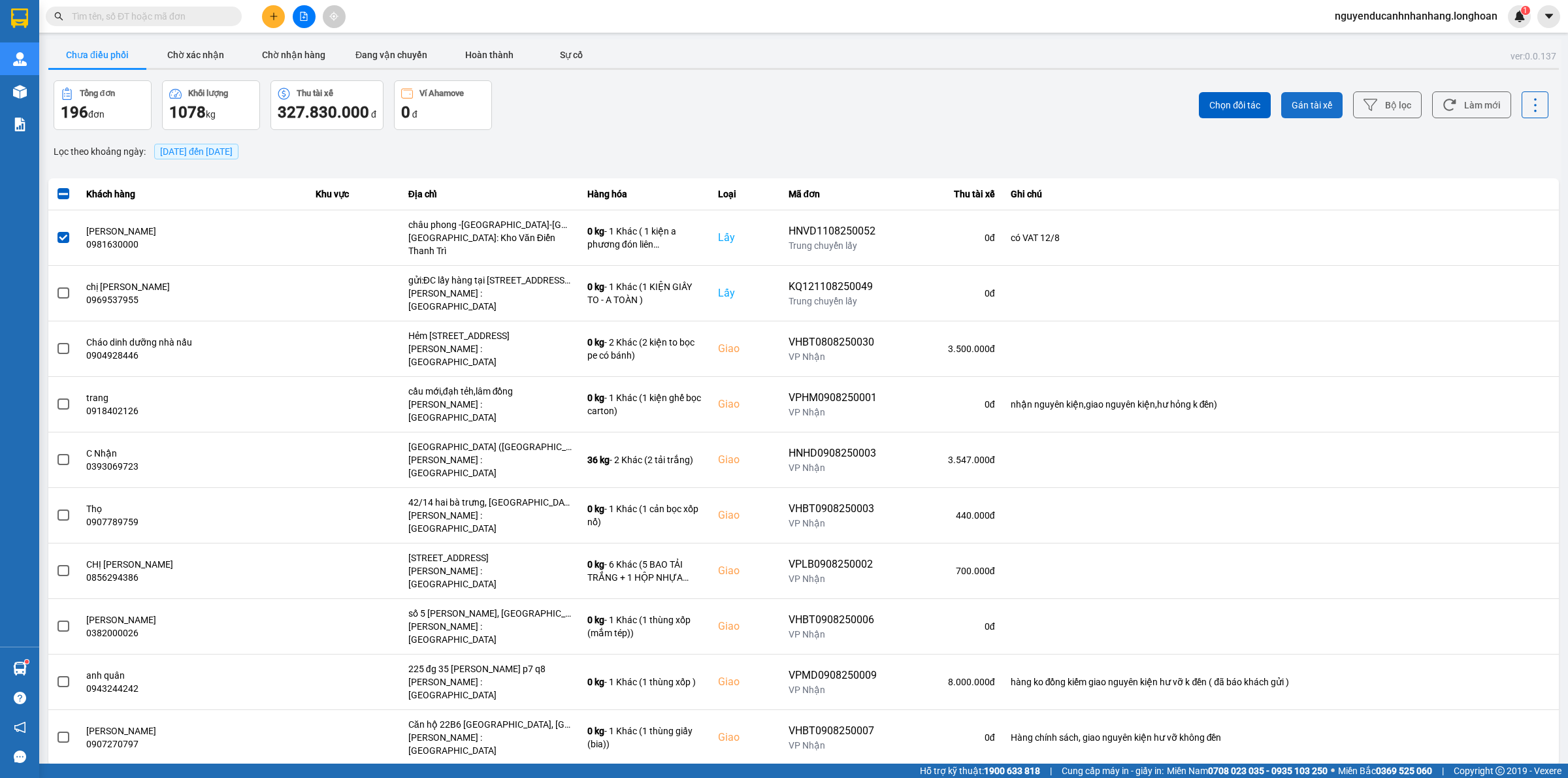
click at [1314, 110] on span "Gán tài xế" at bounding box center [1312, 105] width 41 height 13
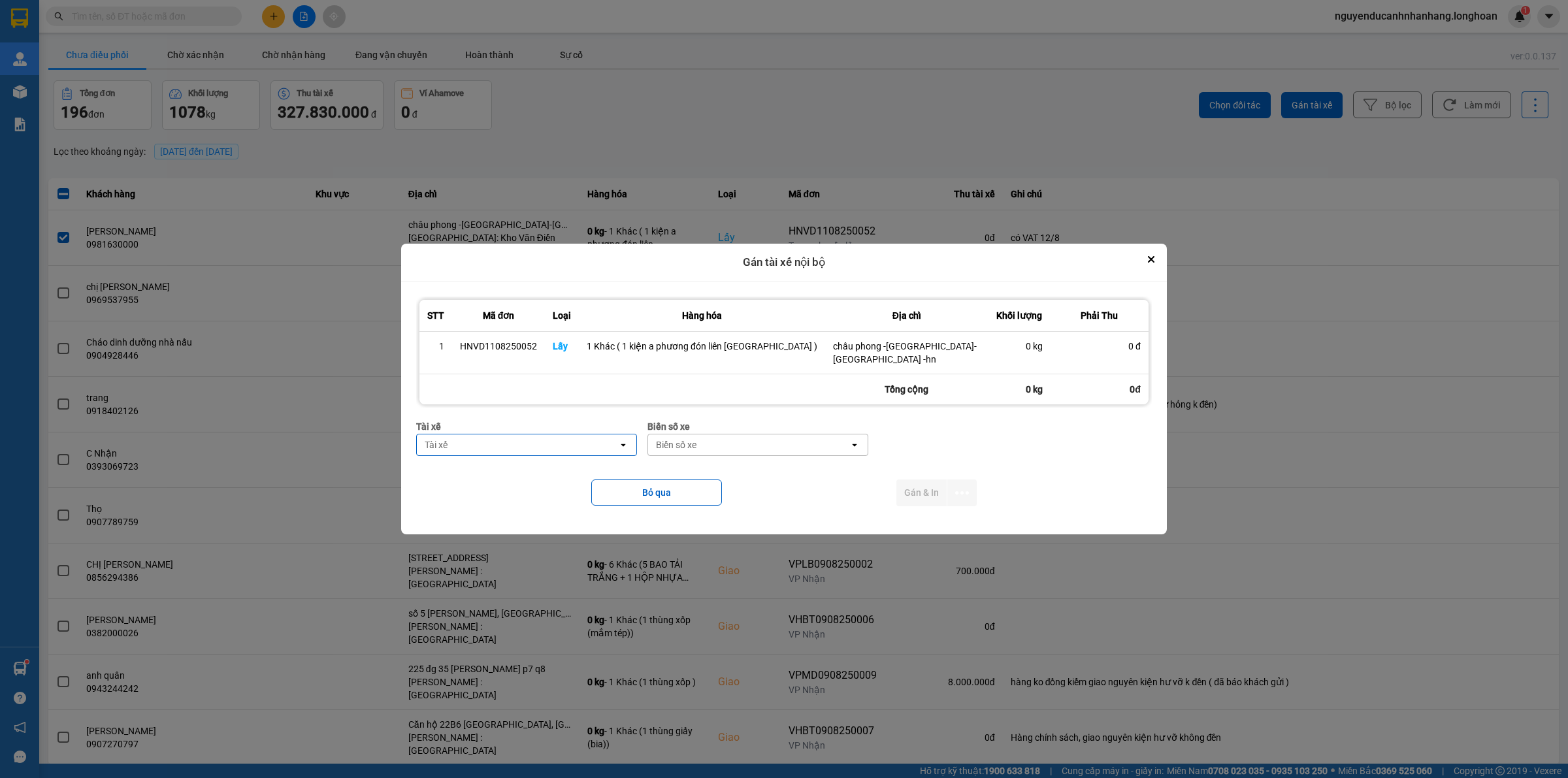
click at [531, 446] on div "Tài xế" at bounding box center [517, 445] width 201 height 21
type input "phương"
click at [562, 472] on span "0387888247 - Lê Thanh Phương 0337.522.911" at bounding box center [542, 473] width 194 height 26
click at [708, 438] on div "Biển số xe" at bounding box center [688, 445] width 41 height 13
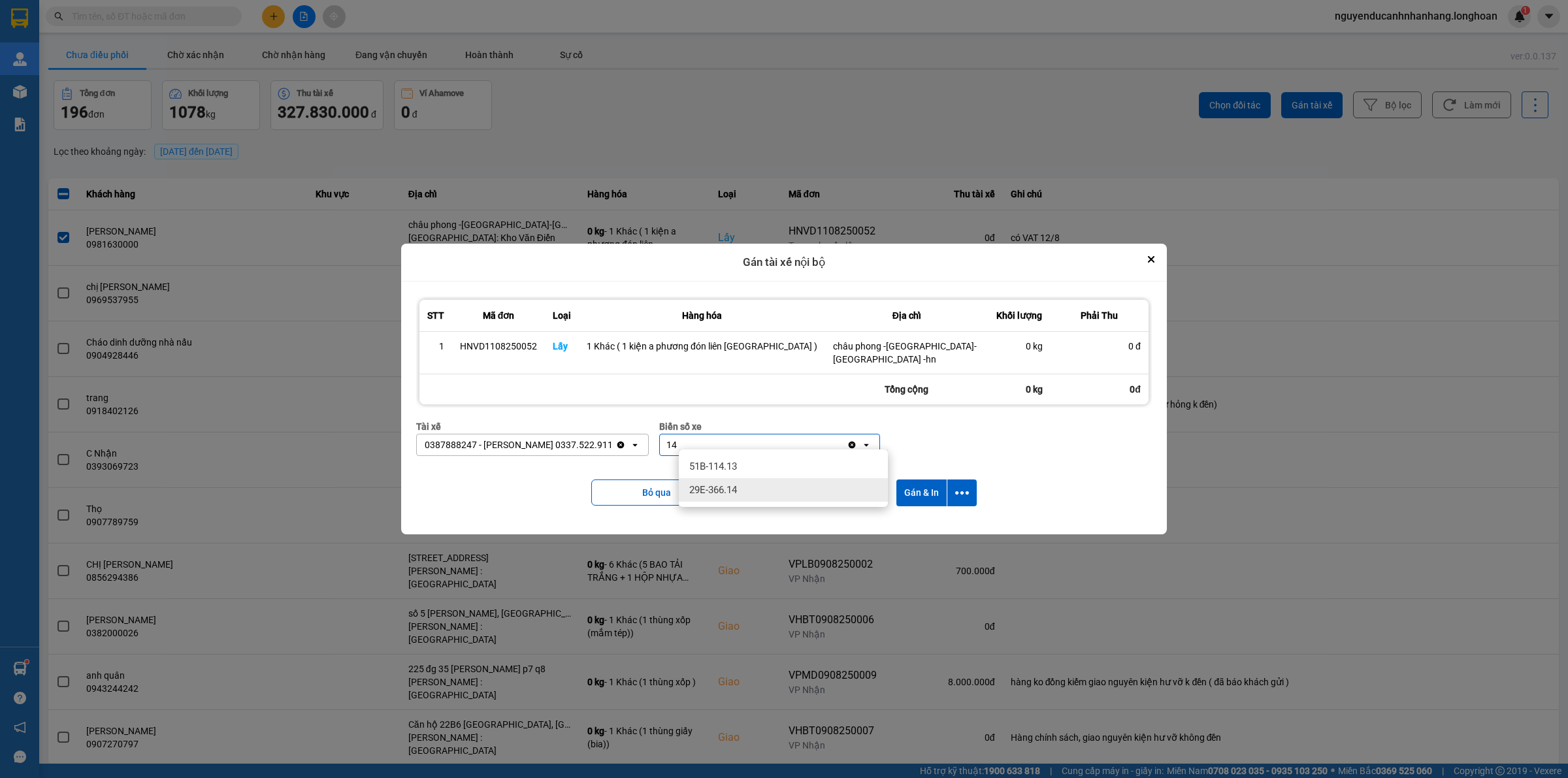
type input "14"
click at [731, 485] on span "29E-366.14" at bounding box center [712, 490] width 48 height 13
click at [958, 491] on icon "dialog" at bounding box center [962, 493] width 14 height 14
click at [916, 514] on li "Chỉ gán tài" at bounding box center [921, 522] width 98 height 24
click at [955, 491] on icon "dialog" at bounding box center [962, 493] width 14 height 14
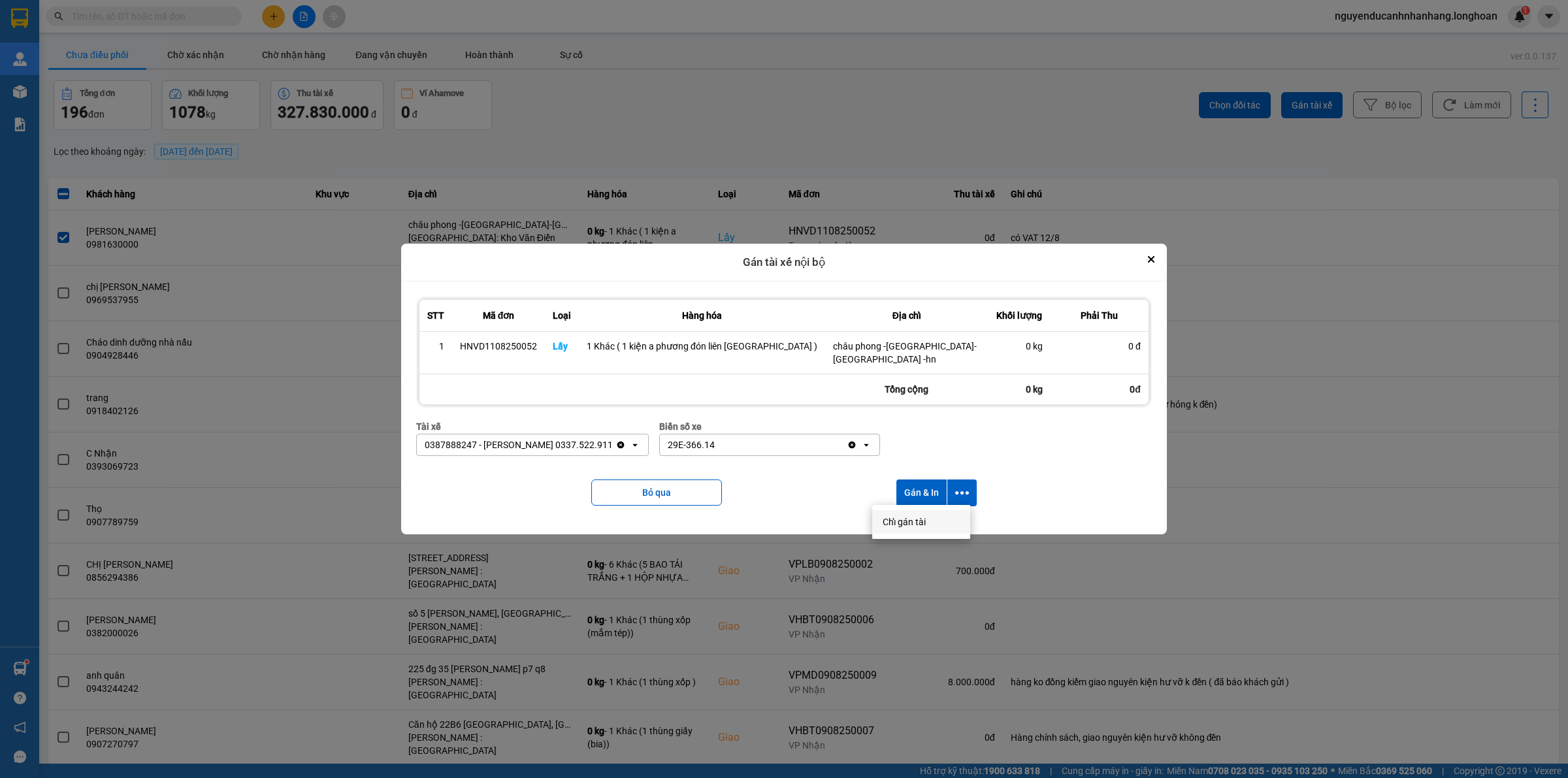
click at [935, 524] on div "Chỉ gán tài" at bounding box center [921, 522] width 77 height 13
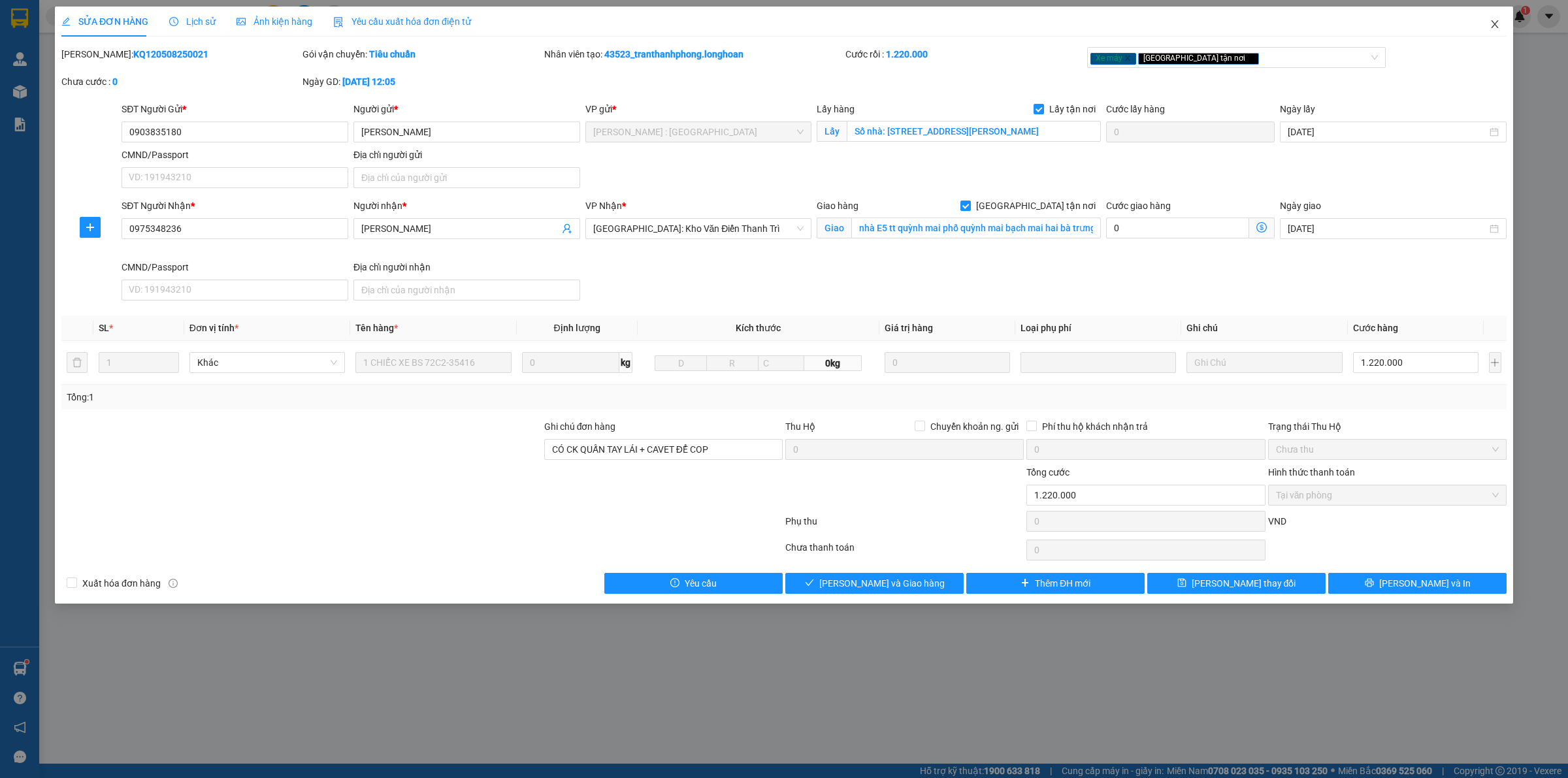
click at [1496, 20] on icon "close" at bounding box center [1495, 24] width 10 height 10
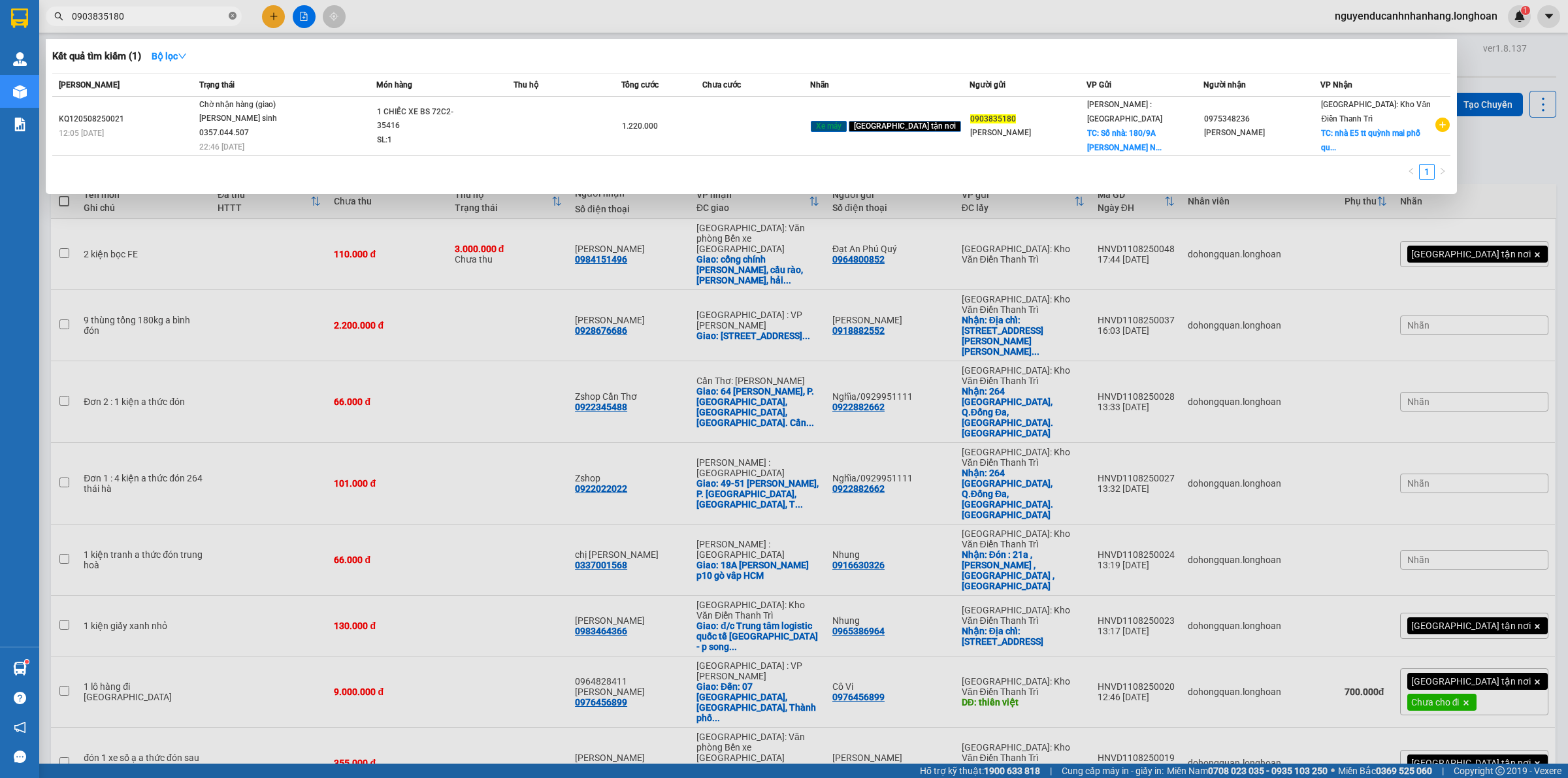
click at [230, 18] on icon "close-circle" at bounding box center [232, 16] width 8 height 8
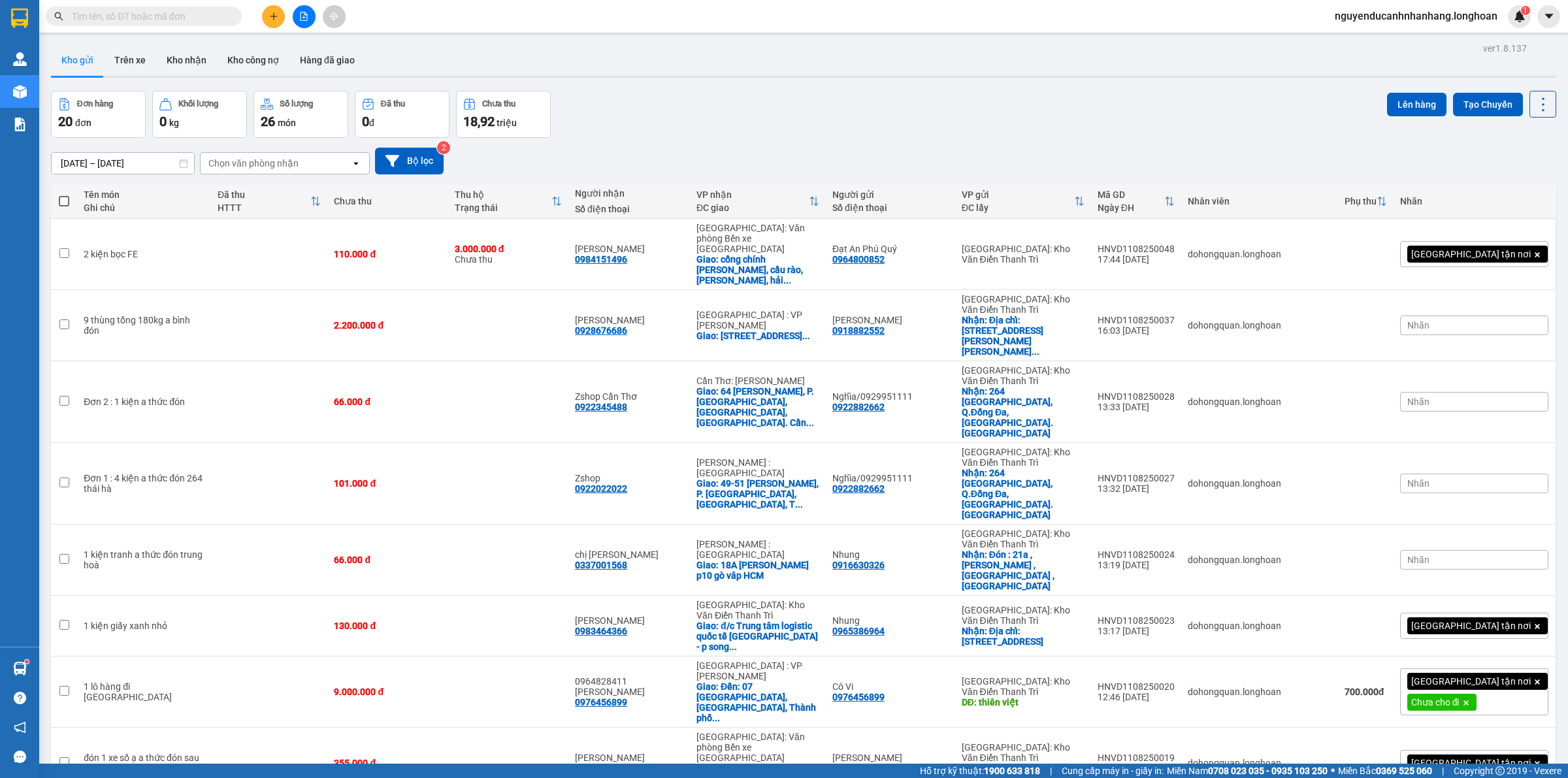
click at [232, 38] on main "ver 1.8.137 Kho gửi Trên xe Kho nhận Kho công nợ Hàng đã giao Đơn hàng 20 đơn K…" at bounding box center [784, 381] width 1568 height 764
click at [166, 12] on input "text" at bounding box center [149, 16] width 154 height 14
click at [275, 20] on icon "plus" at bounding box center [273, 16] width 9 height 9
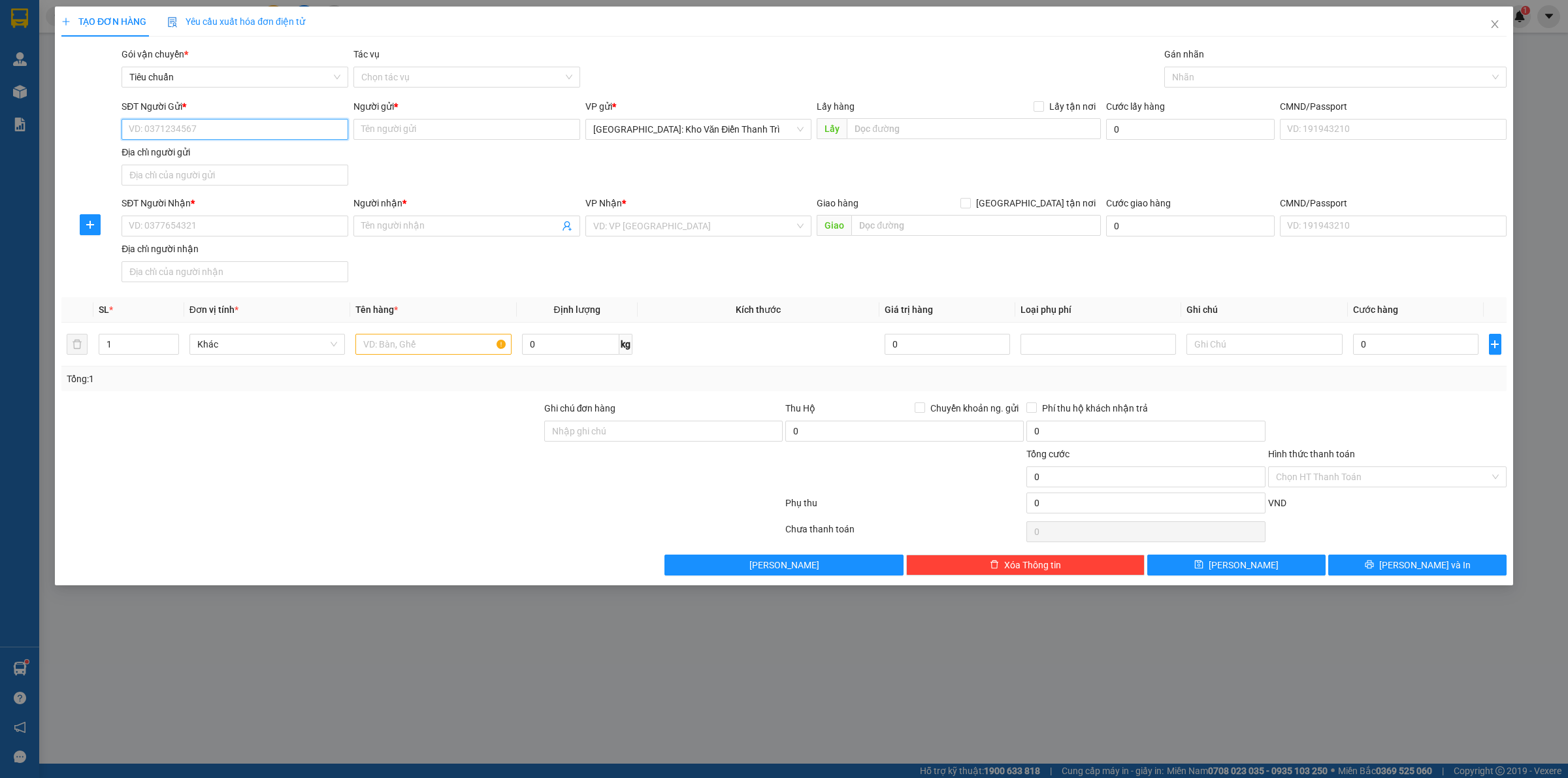
click at [226, 135] on input "SĐT Người Gửi *" at bounding box center [235, 130] width 227 height 21
type input "0979161822"
click at [241, 152] on div "0979161822 - nhi Cty SSB Electric" at bounding box center [235, 156] width 211 height 14
type input "nhi Cty SSB Electric"
type input "0979161822"
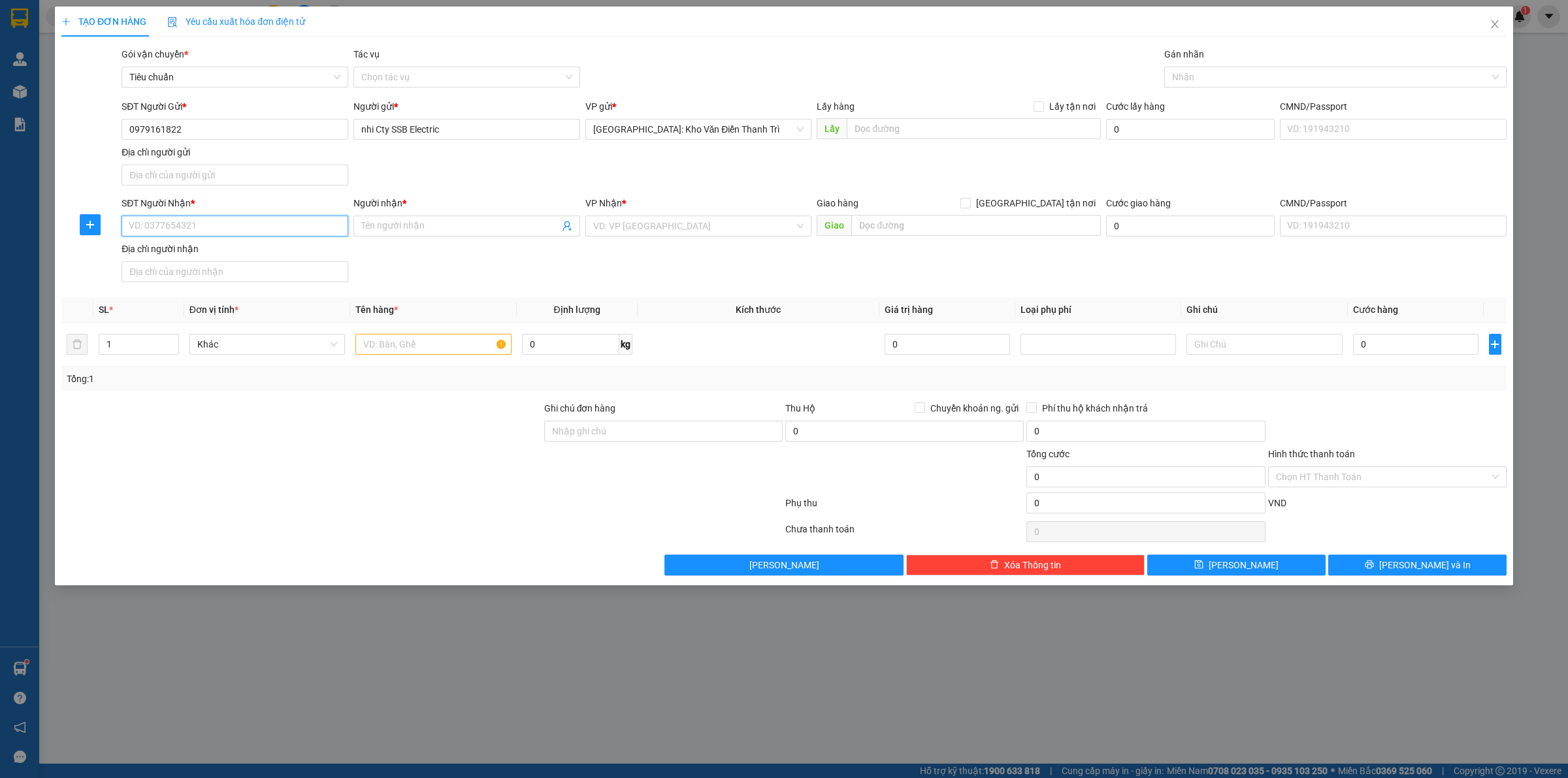
click at [270, 227] on input "SĐT Người Nhận *" at bounding box center [235, 226] width 227 height 21
type input "0913097880"
click at [431, 232] on input "Người nhận *" at bounding box center [460, 226] width 198 height 14
type input "a khuyến"
click at [889, 227] on input "text" at bounding box center [975, 226] width 249 height 21
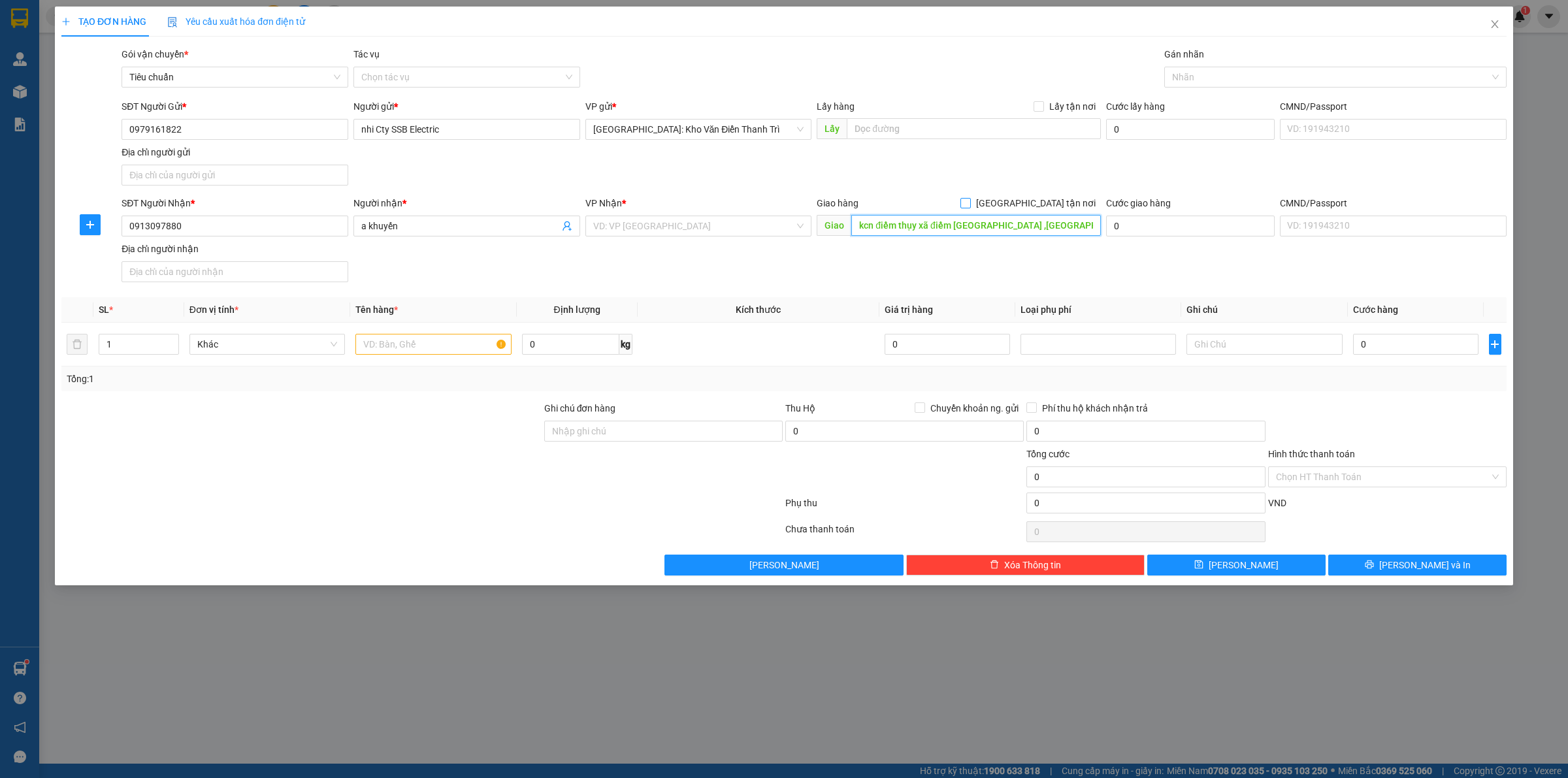
type input "kcn điềm thụy xã điềm [GEOGRAPHIC_DATA] ,[GEOGRAPHIC_DATA]"
click at [1047, 196] on span "[GEOGRAPHIC_DATA] tận nơi" at bounding box center [1036, 203] width 130 height 14
click at [969, 198] on input "[GEOGRAPHIC_DATA] tận nơi" at bounding box center [965, 203] width 9 height 9
checkbox input "true"
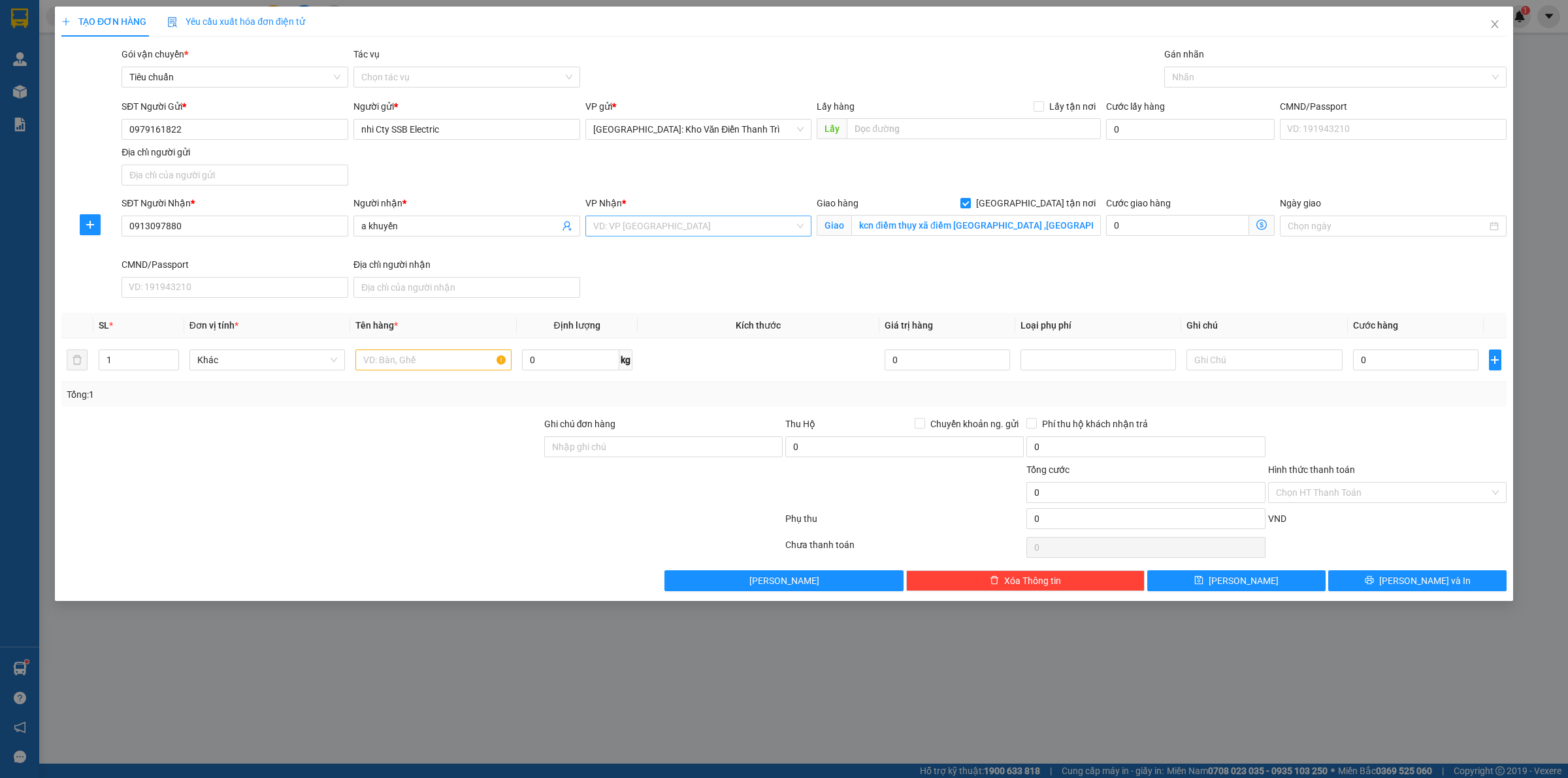
drag, startPoint x: 1125, startPoint y: 157, endPoint x: 735, endPoint y: 236, distance: 397.9
click at [1109, 154] on div "SĐT Người Gửi * 0979161822 Người gửi * nhi Cty SSB Electric VP gửi * [GEOGRAPHI…" at bounding box center [814, 145] width 1390 height 92
click at [697, 230] on input "search" at bounding box center [694, 226] width 202 height 20
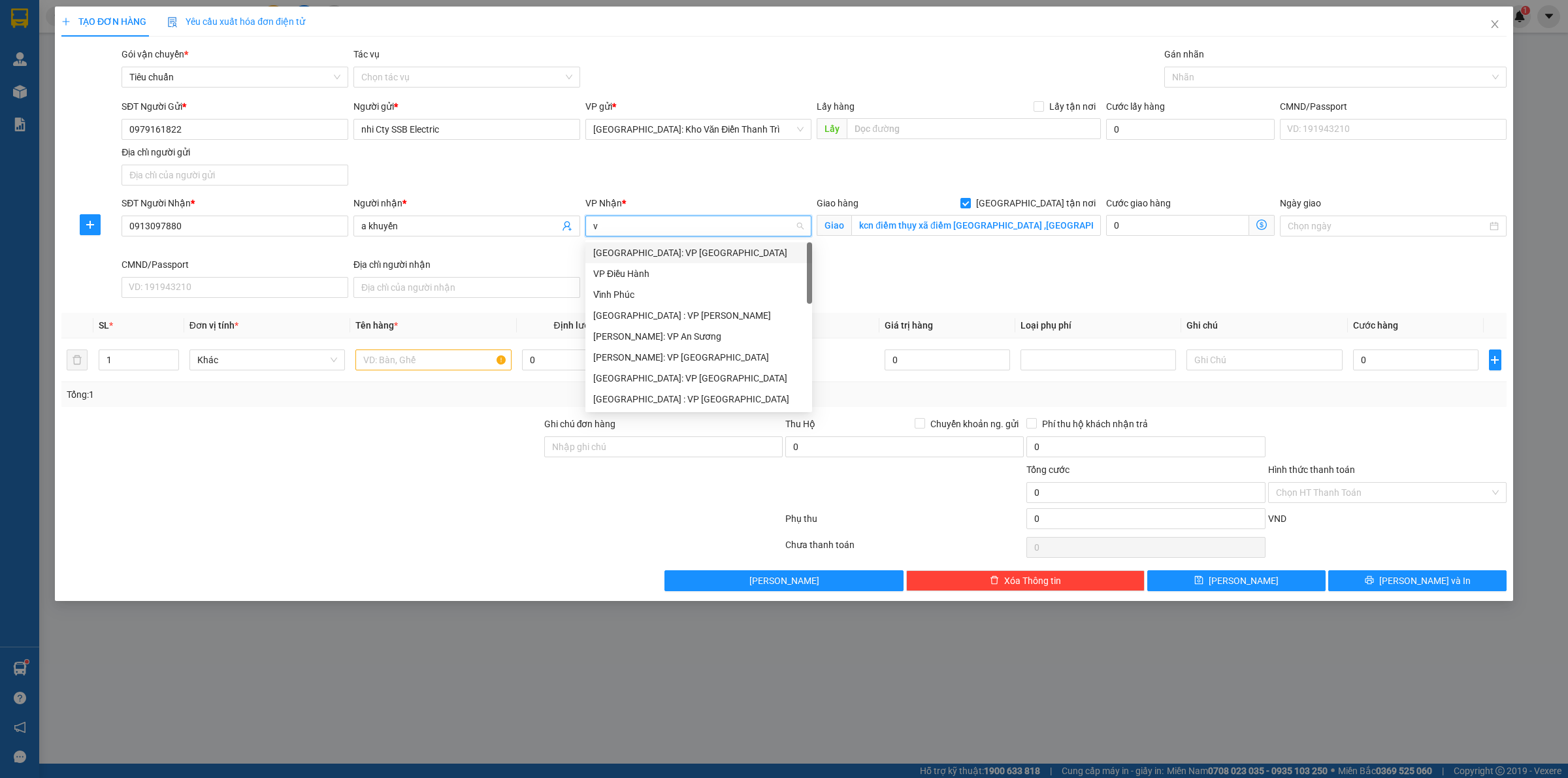
type input "vd"
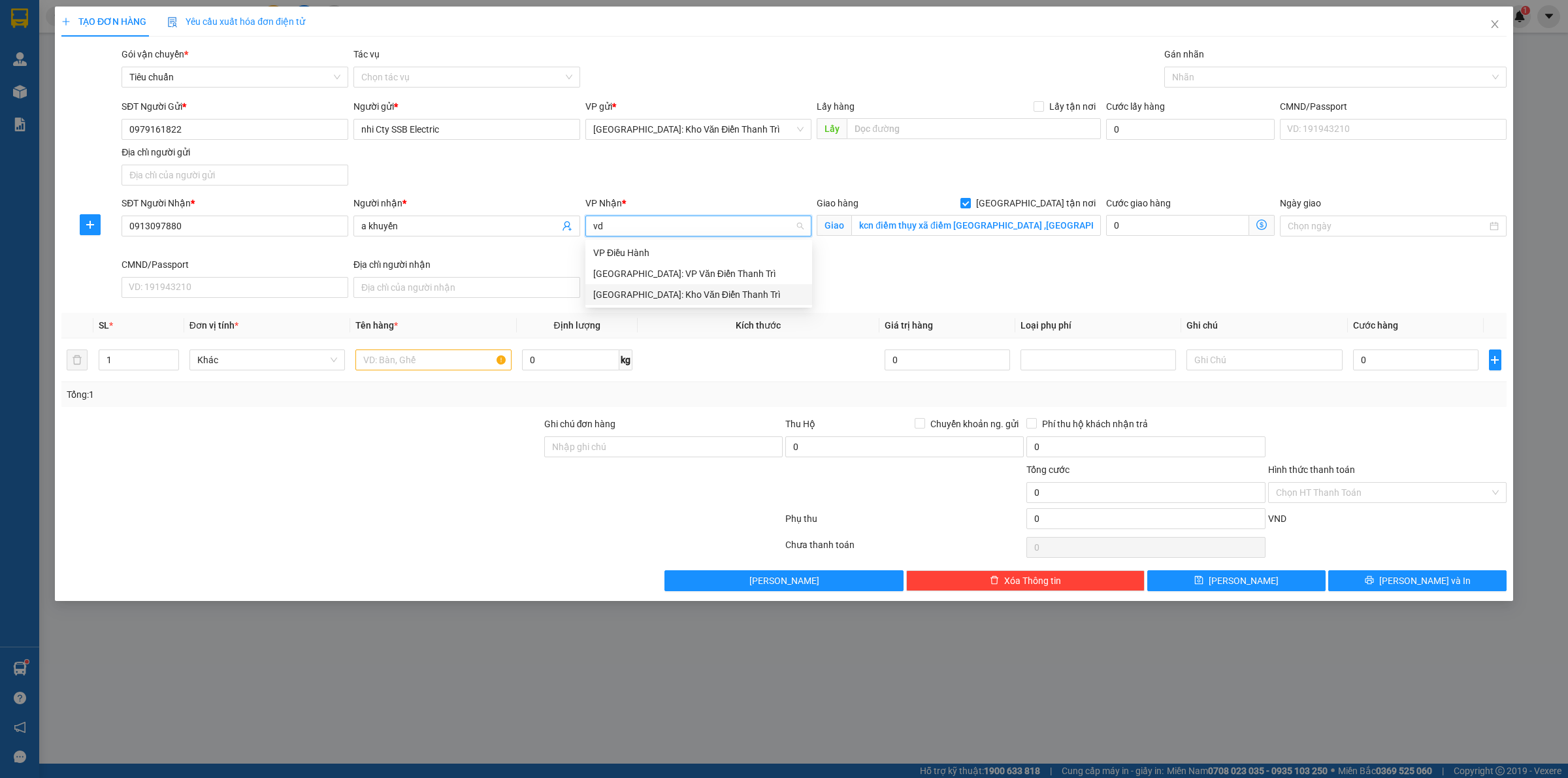
click at [665, 298] on div "[GEOGRAPHIC_DATA]: Kho Văn Điển Thanh Trì" at bounding box center [699, 294] width 211 height 14
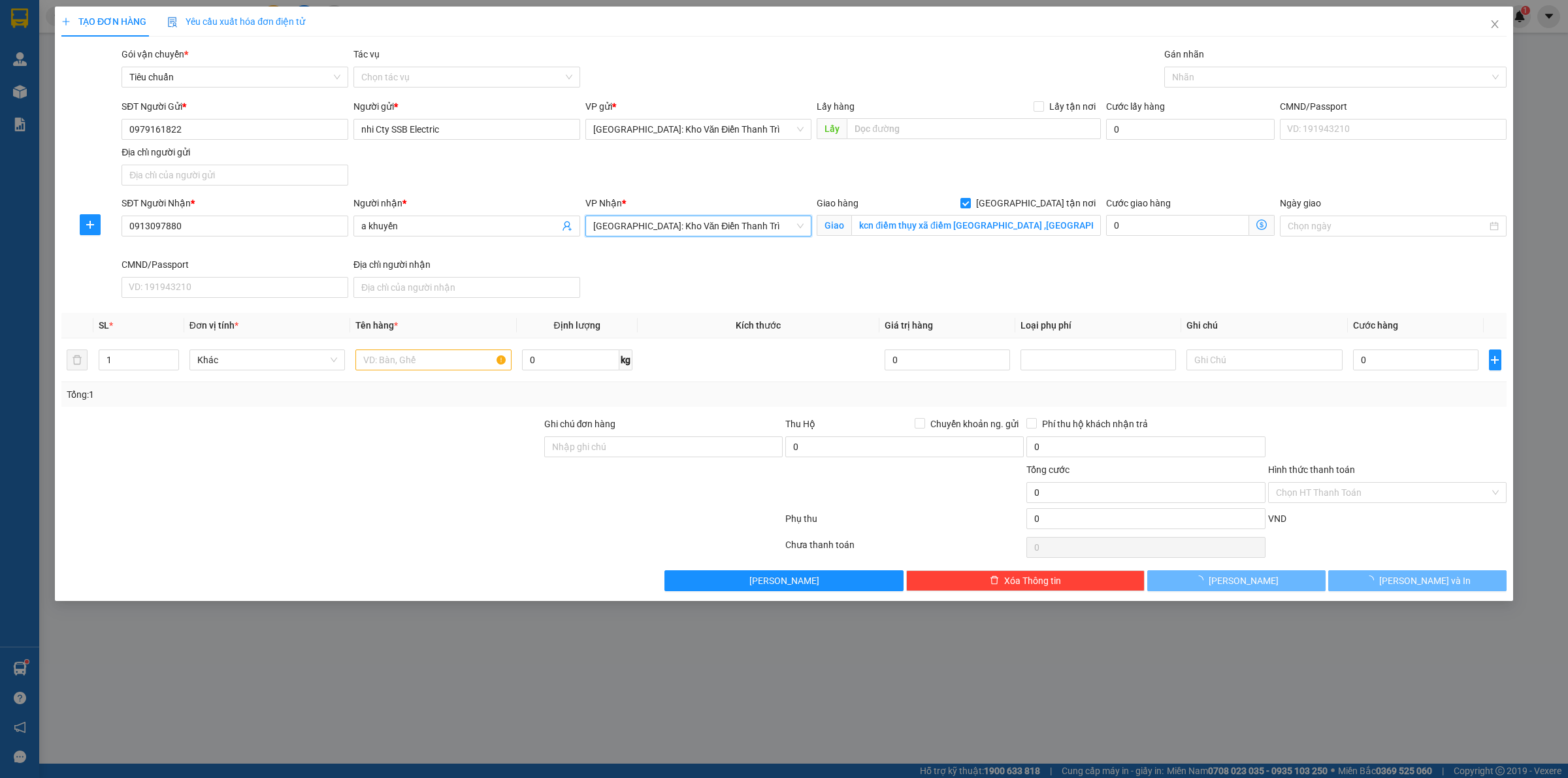
drag, startPoint x: 1049, startPoint y: 292, endPoint x: 1088, endPoint y: 255, distance: 53.8
click at [1056, 284] on div "SĐT Người Nhận * 0913097880 Người nhận * a khuyến VP Nhận * [GEOGRAPHIC_DATA]: …" at bounding box center [814, 250] width 1390 height 107
click at [1243, 82] on div at bounding box center [1328, 77] width 322 height 16
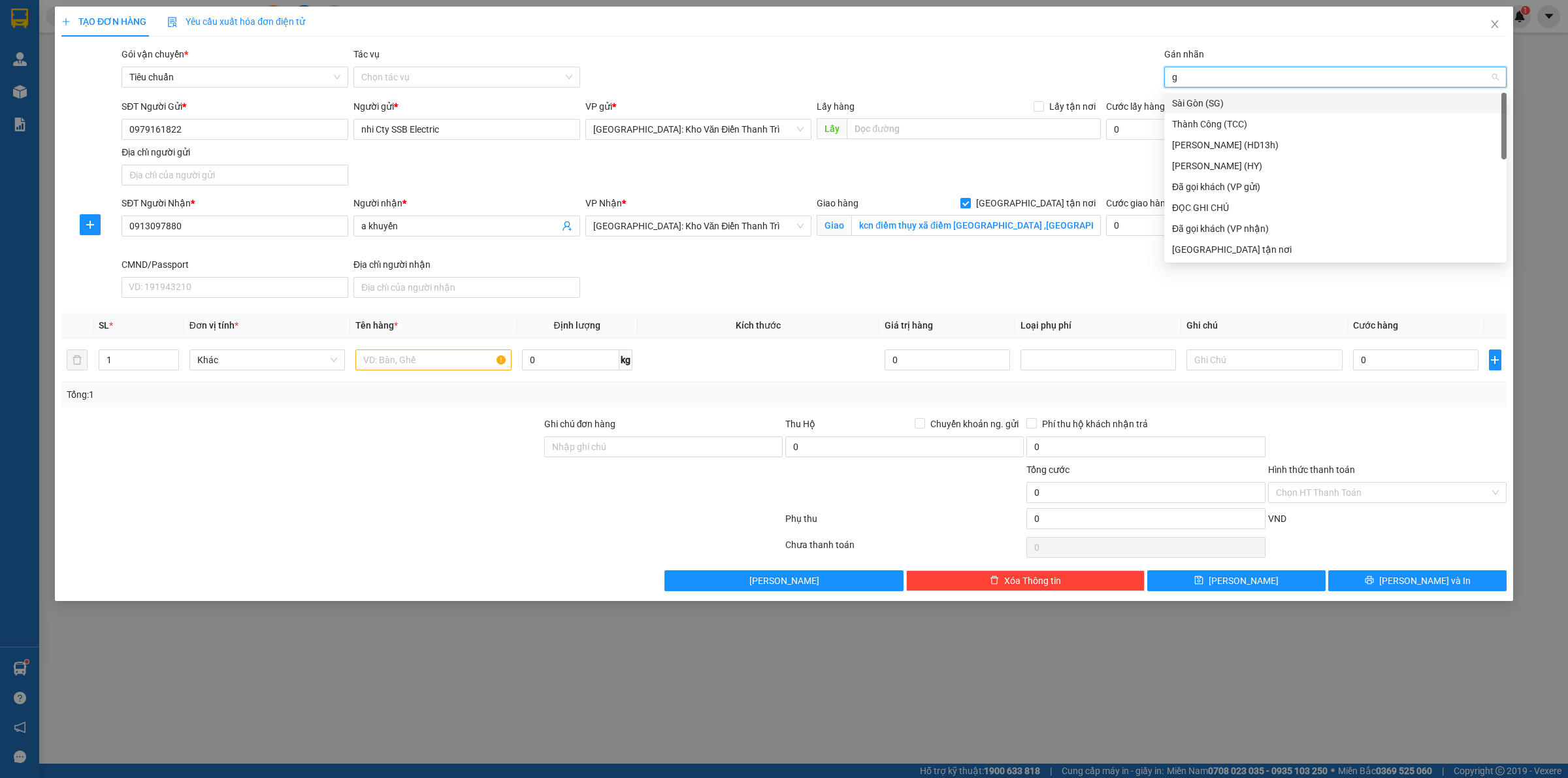
type input "gt"
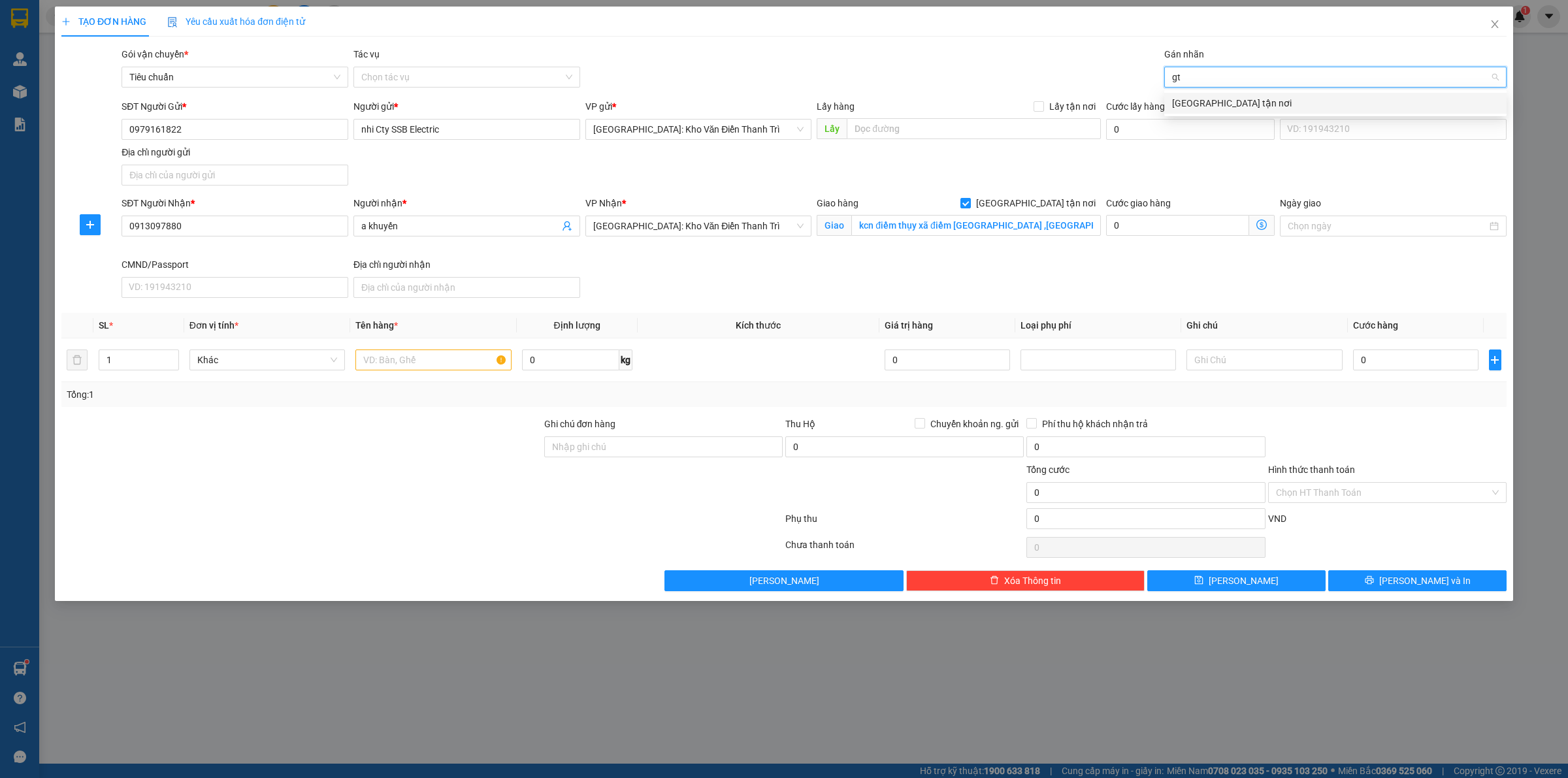
click at [1251, 105] on div "[GEOGRAPHIC_DATA] tận nơi" at bounding box center [1334, 103] width 326 height 14
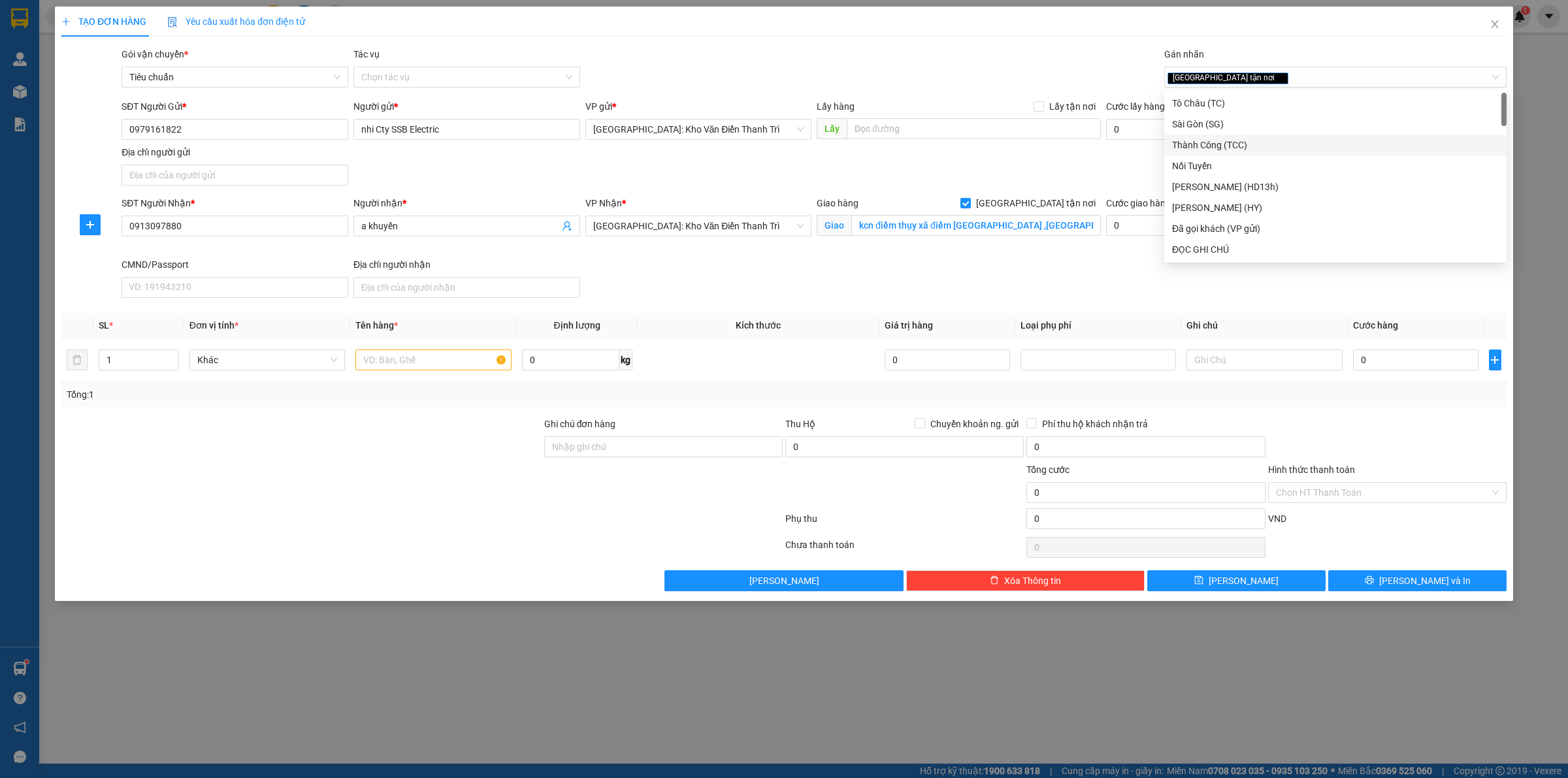
click at [1098, 178] on div "SĐT Người Gửi * 0979161822 Người gửi * nhi Cty SSB Electric VP gửi * [GEOGRAPHI…" at bounding box center [814, 145] width 1390 height 92
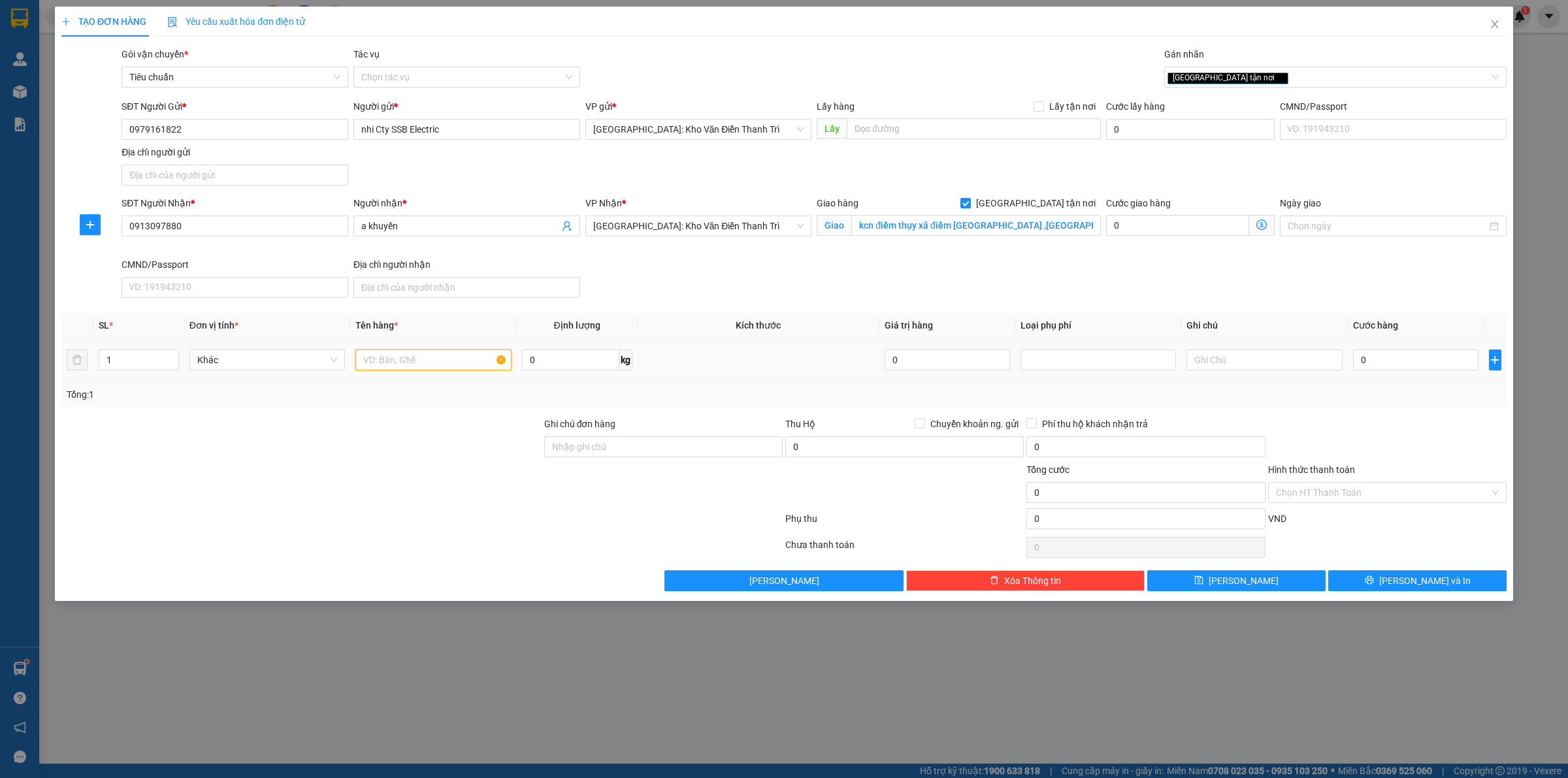
click at [436, 370] on input "text" at bounding box center [433, 360] width 156 height 21
type input "2 kiện giấy hàng quạt"
click at [154, 364] on input "1" at bounding box center [139, 360] width 79 height 20
type input "2"
click at [1422, 427] on div at bounding box center [1387, 440] width 241 height 46
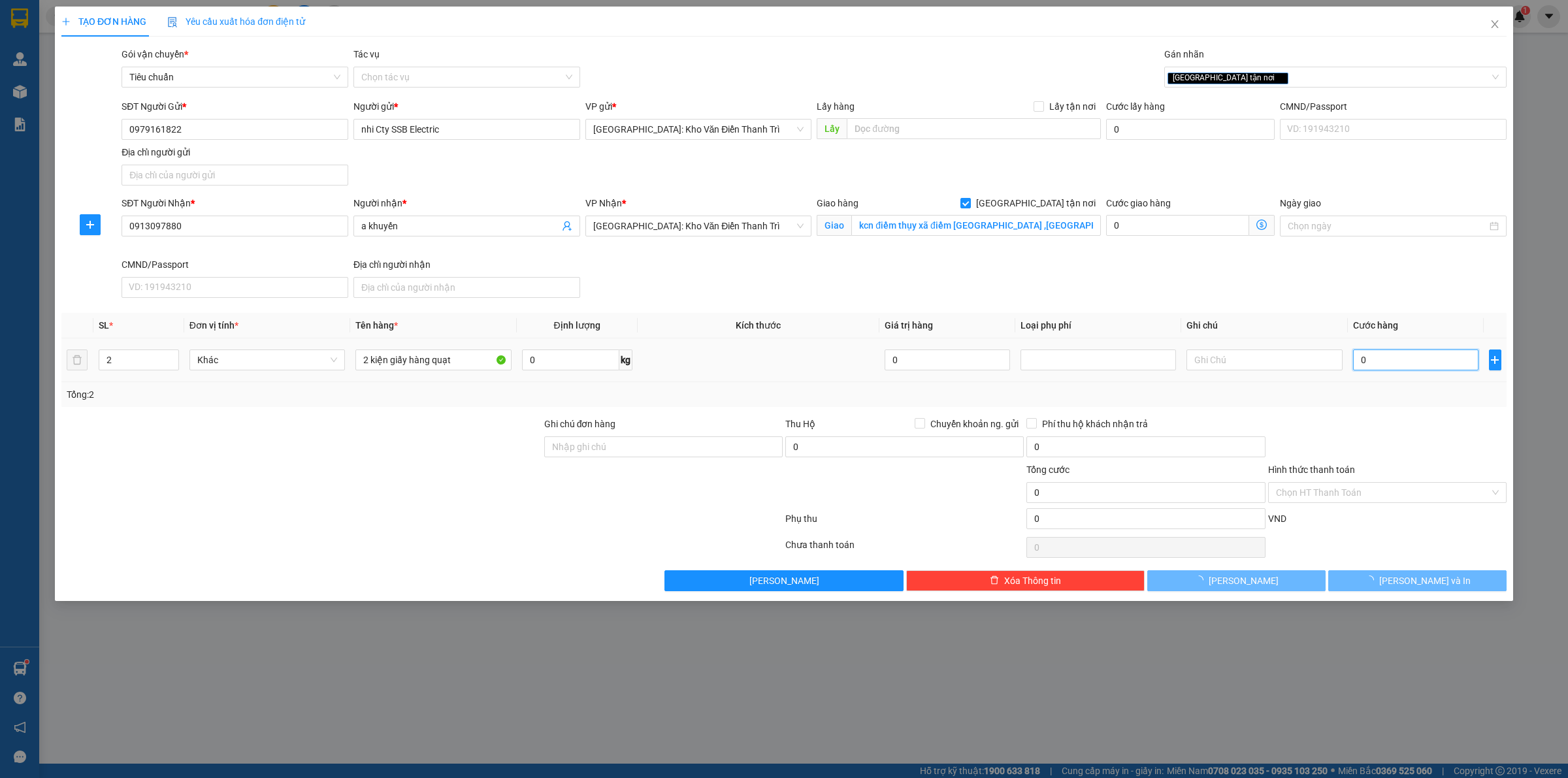
click at [1372, 364] on input "0" at bounding box center [1416, 360] width 126 height 21
click at [1374, 363] on input "0" at bounding box center [1416, 360] width 126 height 21
click at [1077, 227] on input "kcn điềm thụy xã điềm [GEOGRAPHIC_DATA] ,[GEOGRAPHIC_DATA]" at bounding box center [975, 226] width 249 height 21
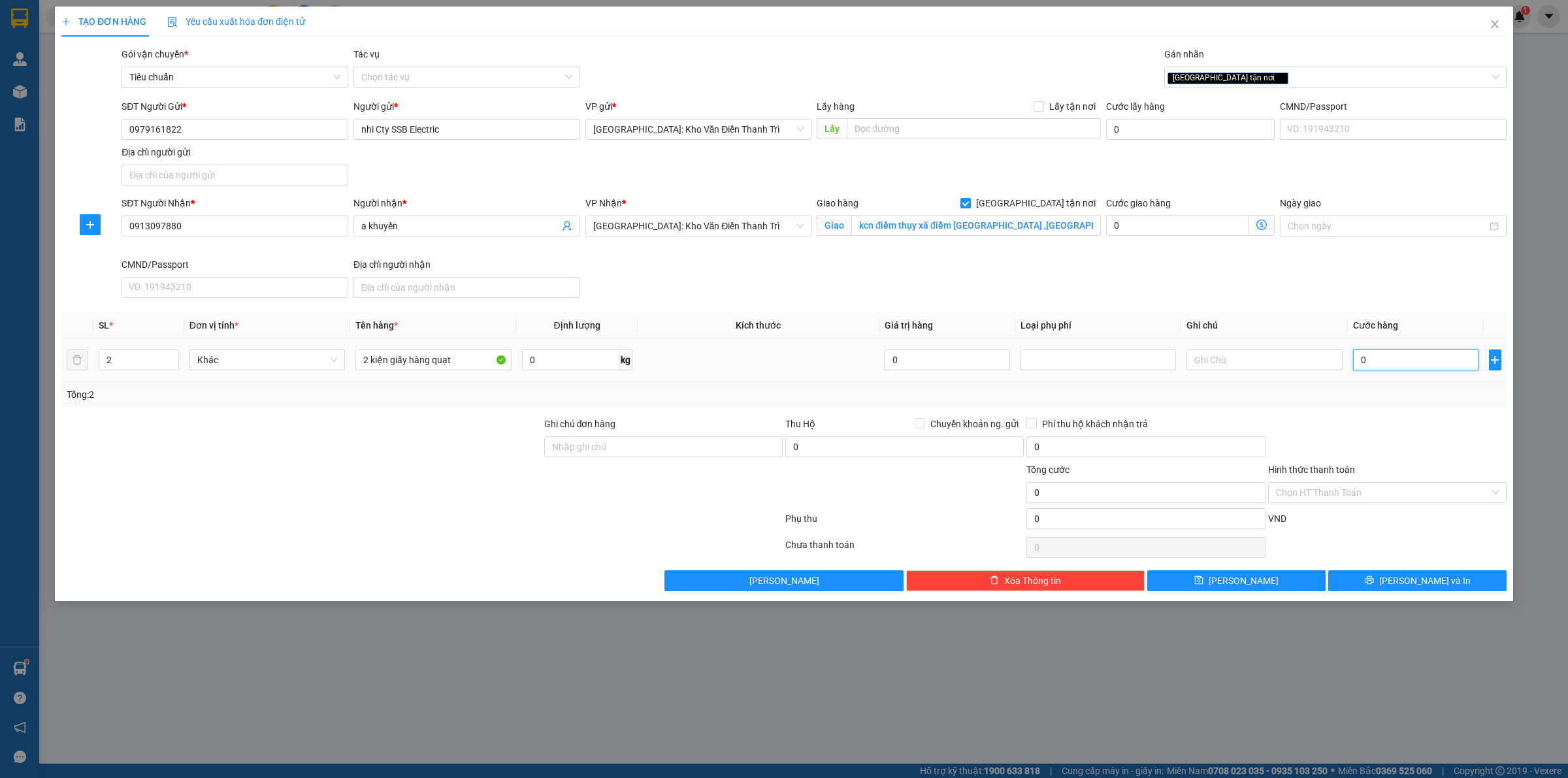
click at [1389, 366] on input "0" at bounding box center [1416, 360] width 126 height 21
type input "1"
type input "15"
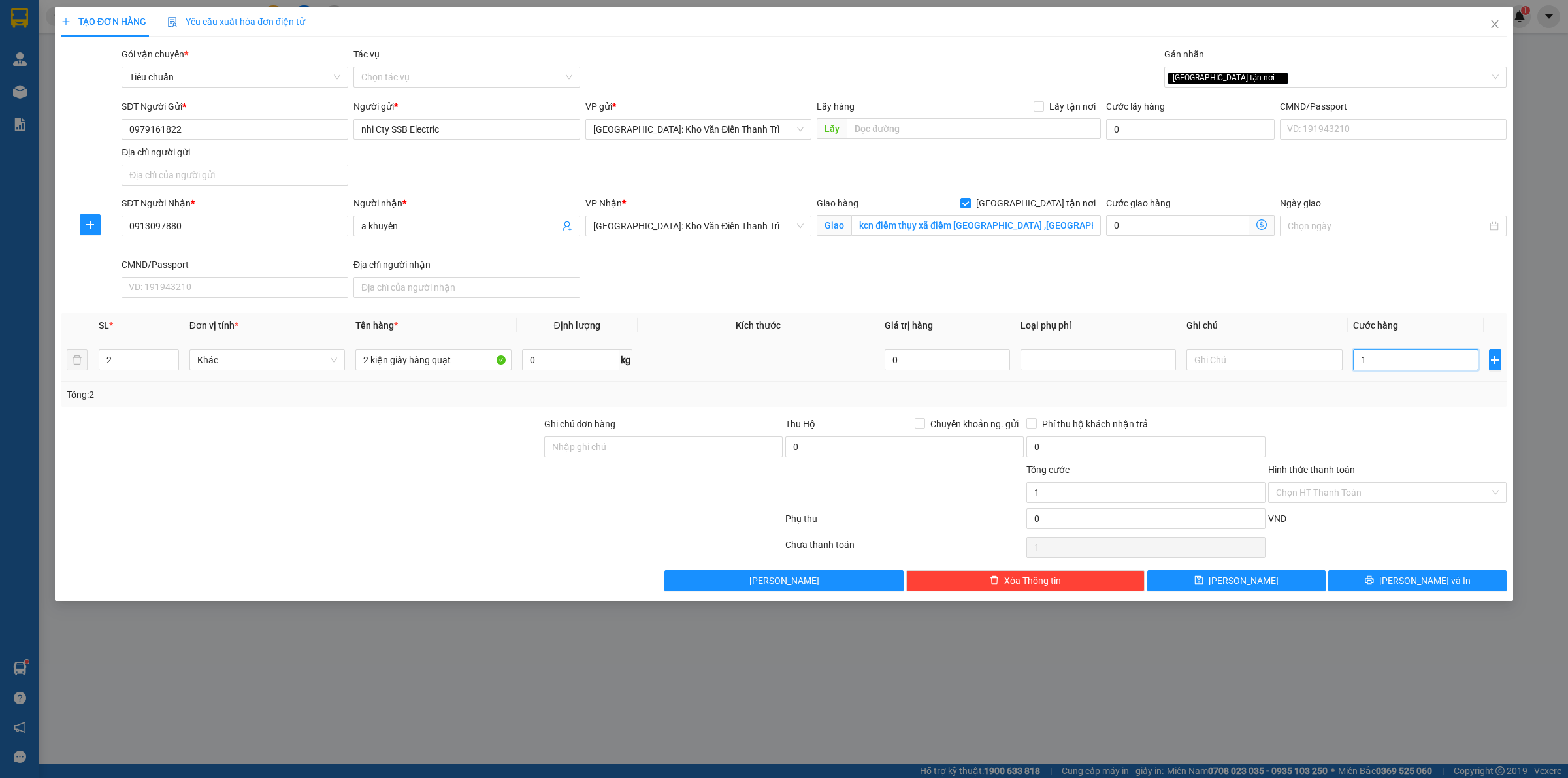
type input "15"
type input "150"
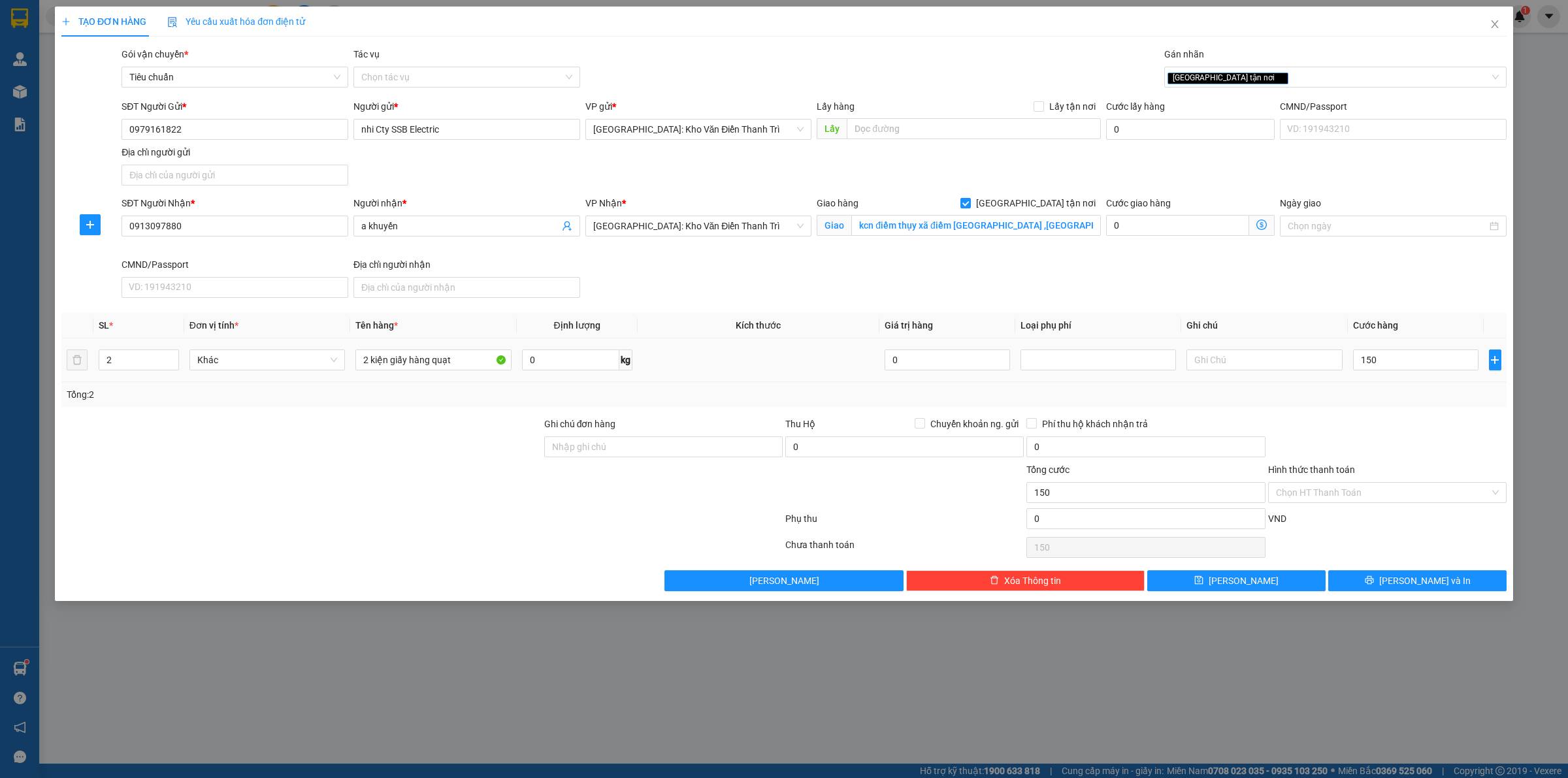
type input "150.000"
click at [1402, 399] on div "Tổng: 2" at bounding box center [784, 395] width 1435 height 14
click at [778, 497] on div "Tổng cước 150.000 Hình thức thanh toán Chọn HT Thanh Toán" at bounding box center [784, 486] width 1448 height 46
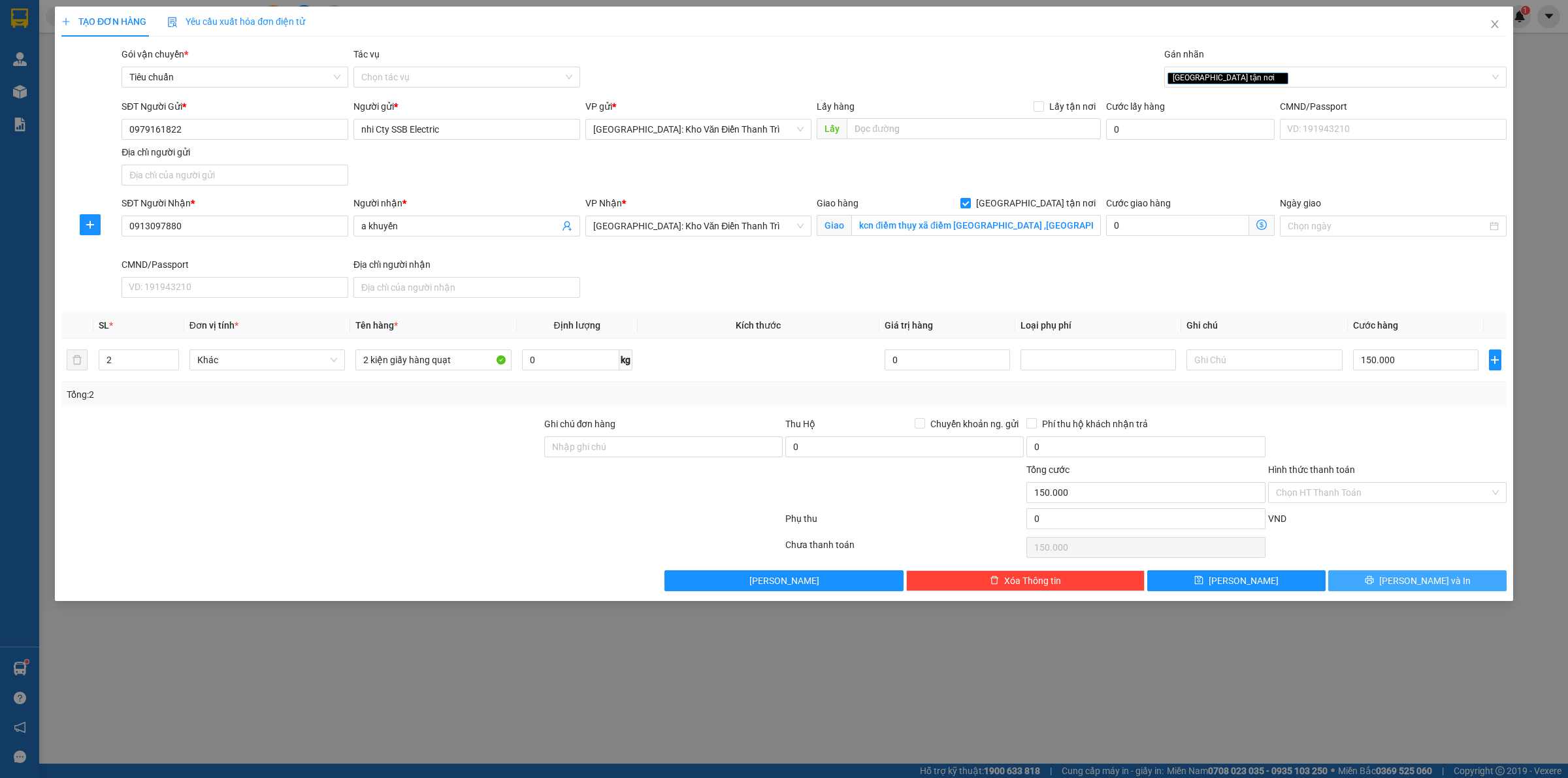
click at [1444, 577] on button "[PERSON_NAME] và In" at bounding box center [1417, 581] width 179 height 21
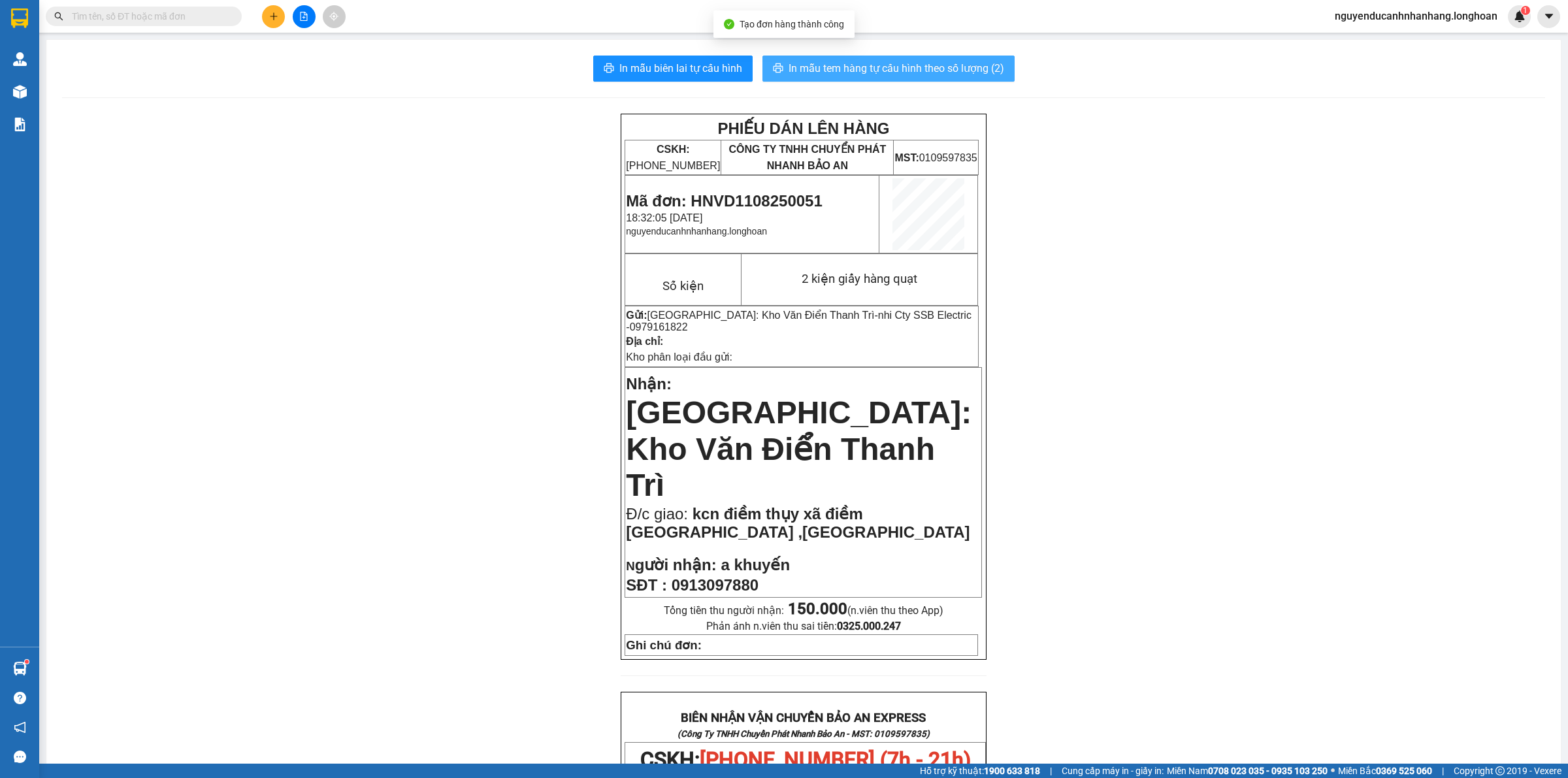
click at [935, 67] on span "In mẫu tem hàng tự cấu hình theo số lượng (2)" at bounding box center [896, 68] width 216 height 16
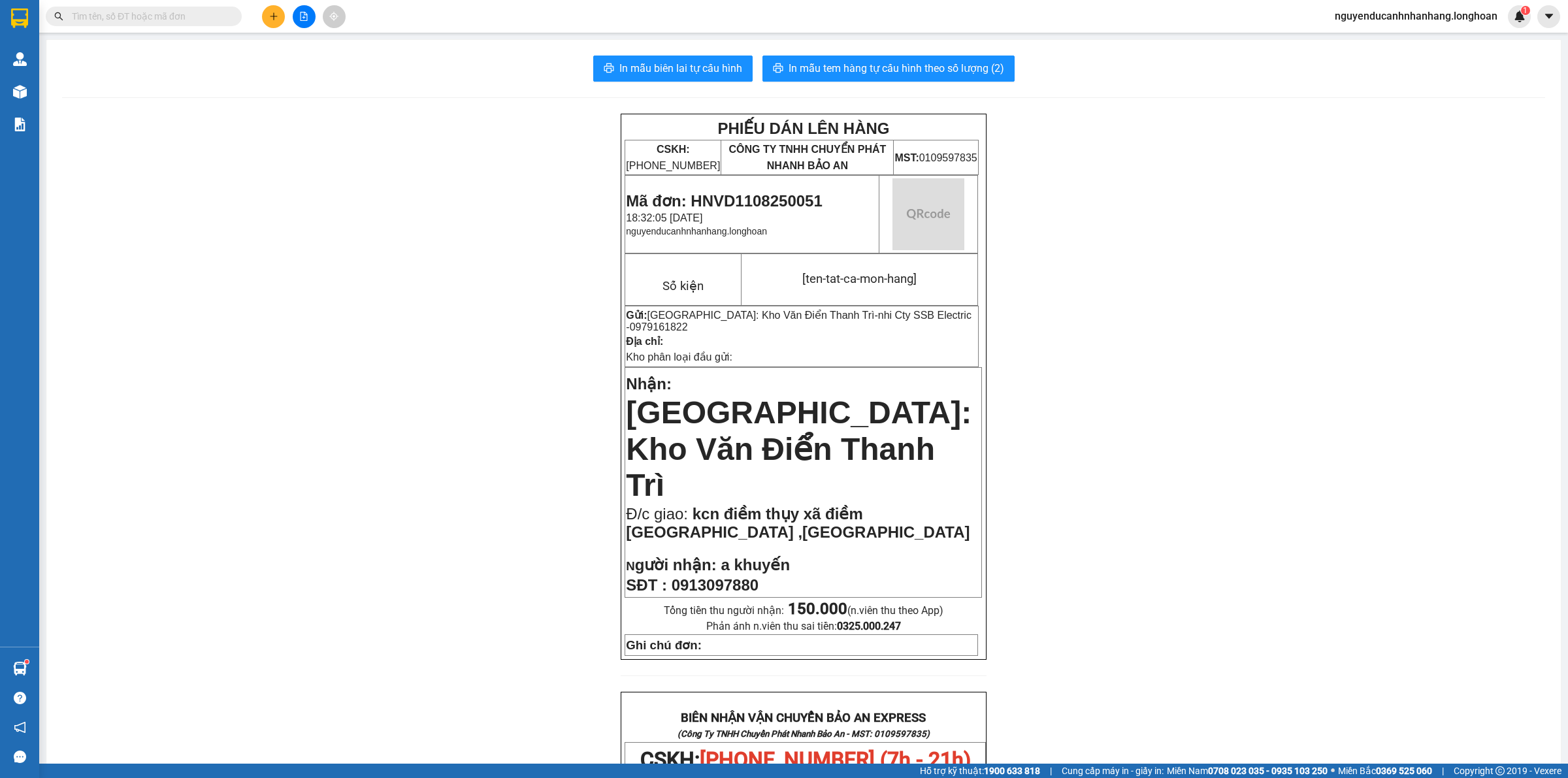
click at [696, 51] on div "In mẫu biên lai tự cấu hình In mẫu tem hàng tự cấu hình theo số lượng (2) PHIẾU…" at bounding box center [803, 720] width 1514 height 1361
click at [703, 72] on span "In mẫu biên lai tự cấu hình" at bounding box center [681, 68] width 123 height 16
click at [889, 77] on span "In mẫu tem hàng tự cấu hình theo số lượng (2)" at bounding box center [896, 68] width 216 height 16
click at [936, 80] on button "In mẫu tem hàng tự cấu hình theo số lượng (2)" at bounding box center [888, 69] width 252 height 26
click at [193, 9] on input "text" at bounding box center [149, 16] width 154 height 14
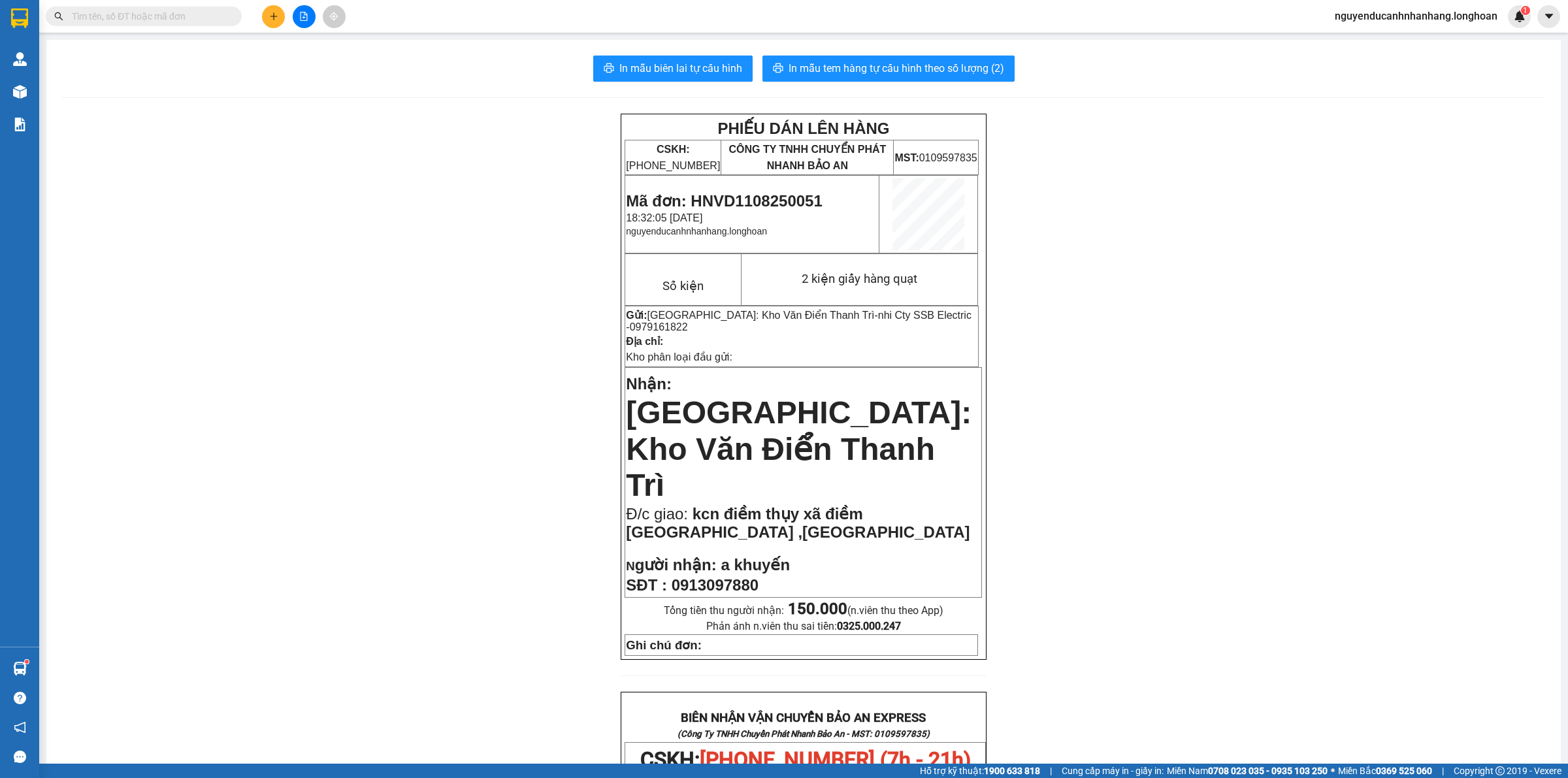
paste input "0962071088"
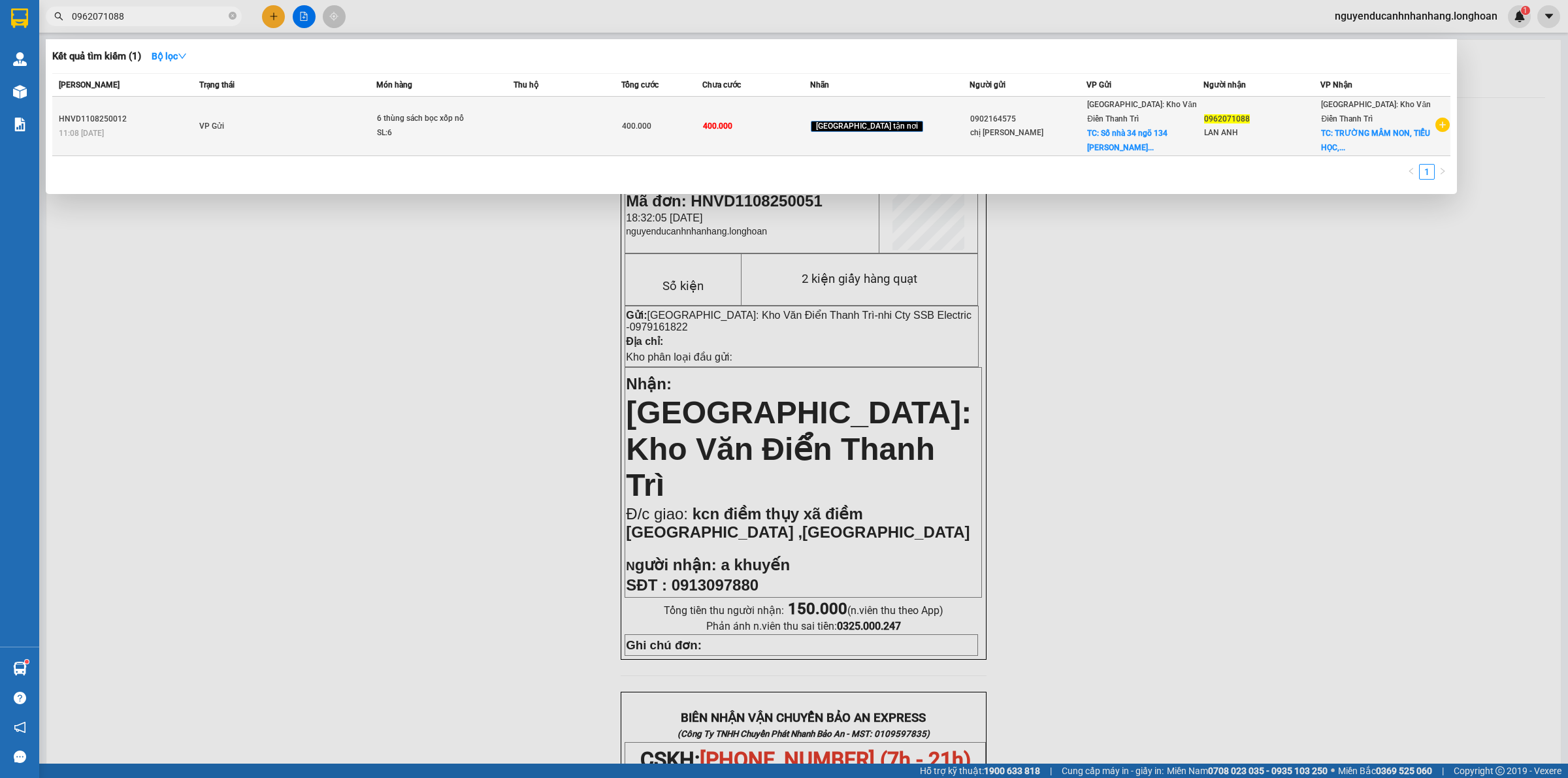
type input "0962071088"
click at [317, 136] on td "VP Gửi" at bounding box center [287, 126] width 181 height 60
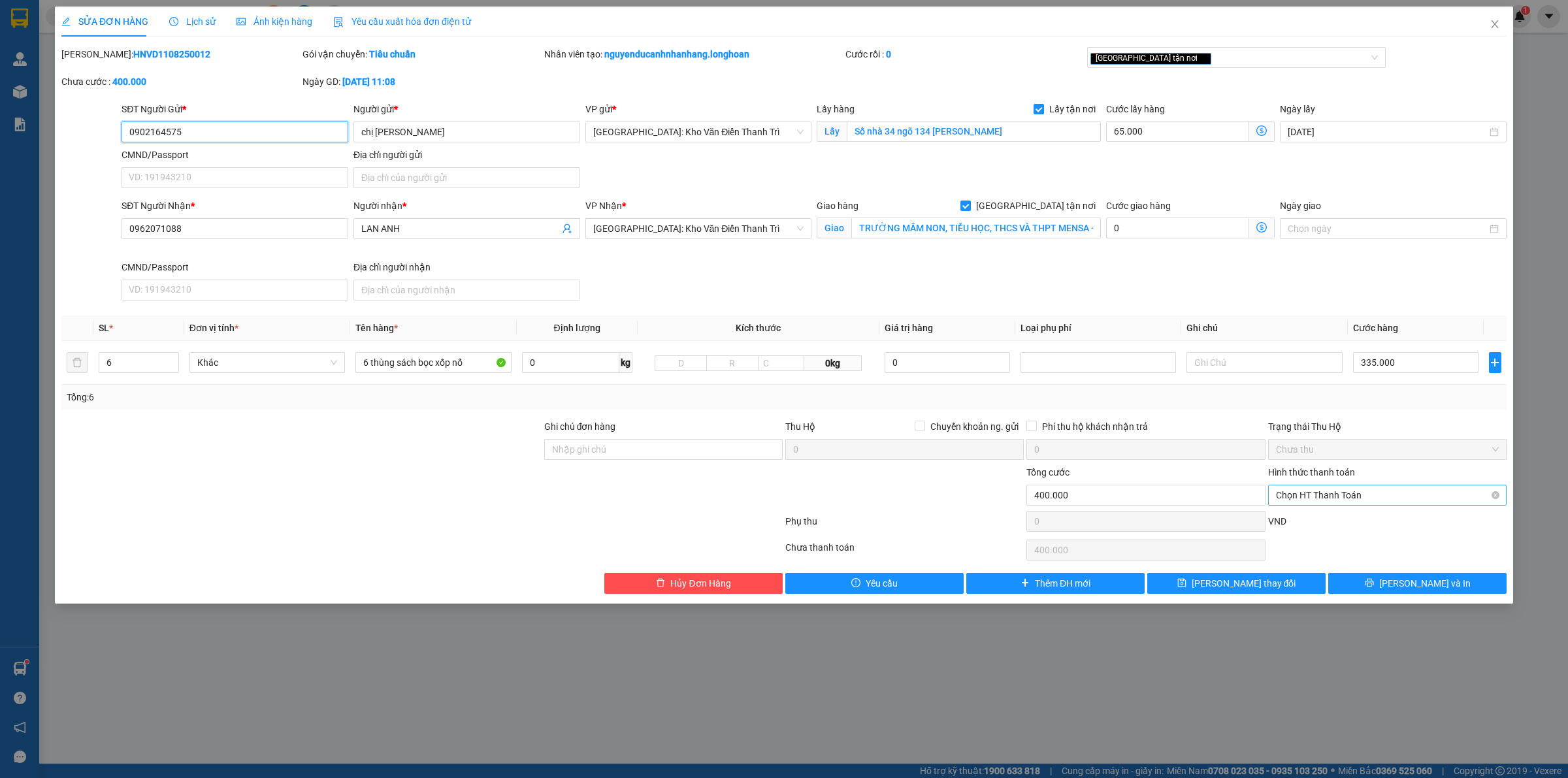
click at [1346, 498] on span "Chọn HT Thanh Toán" at bounding box center [1387, 495] width 223 height 20
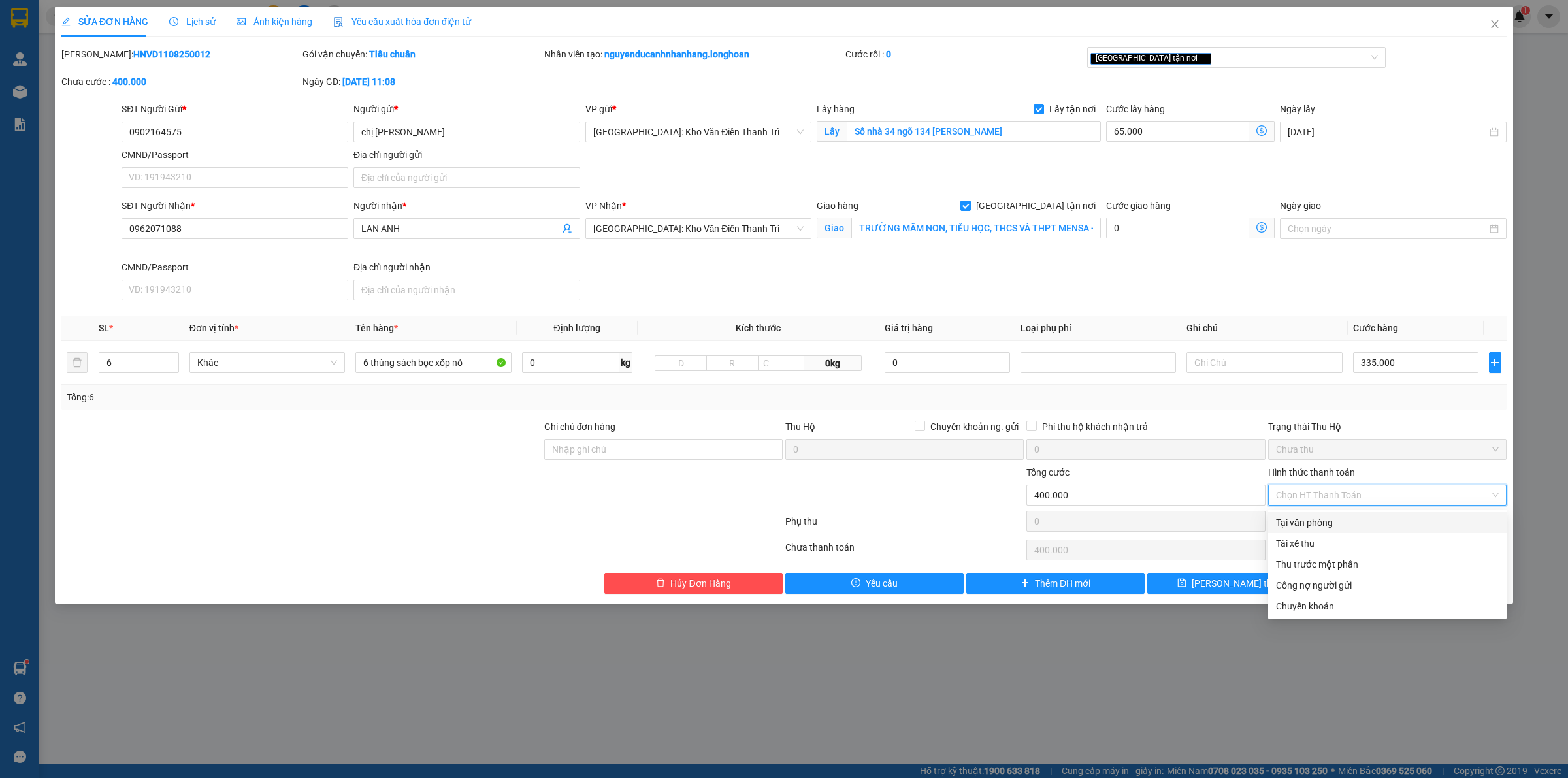
click at [1330, 521] on div "Tại văn phòng" at bounding box center [1387, 523] width 223 height 14
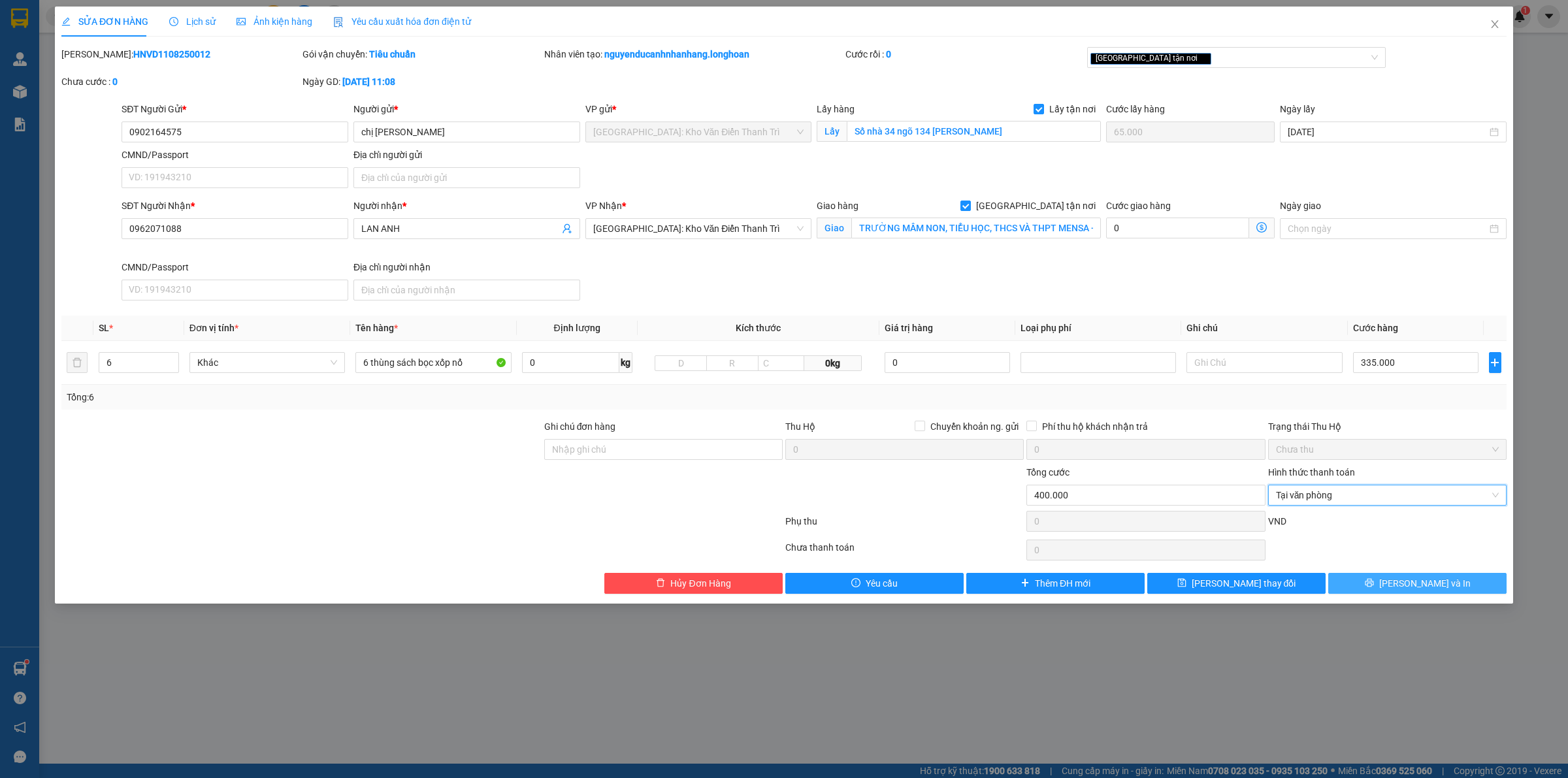
click at [1373, 588] on icon "printer" at bounding box center [1368, 583] width 9 height 9
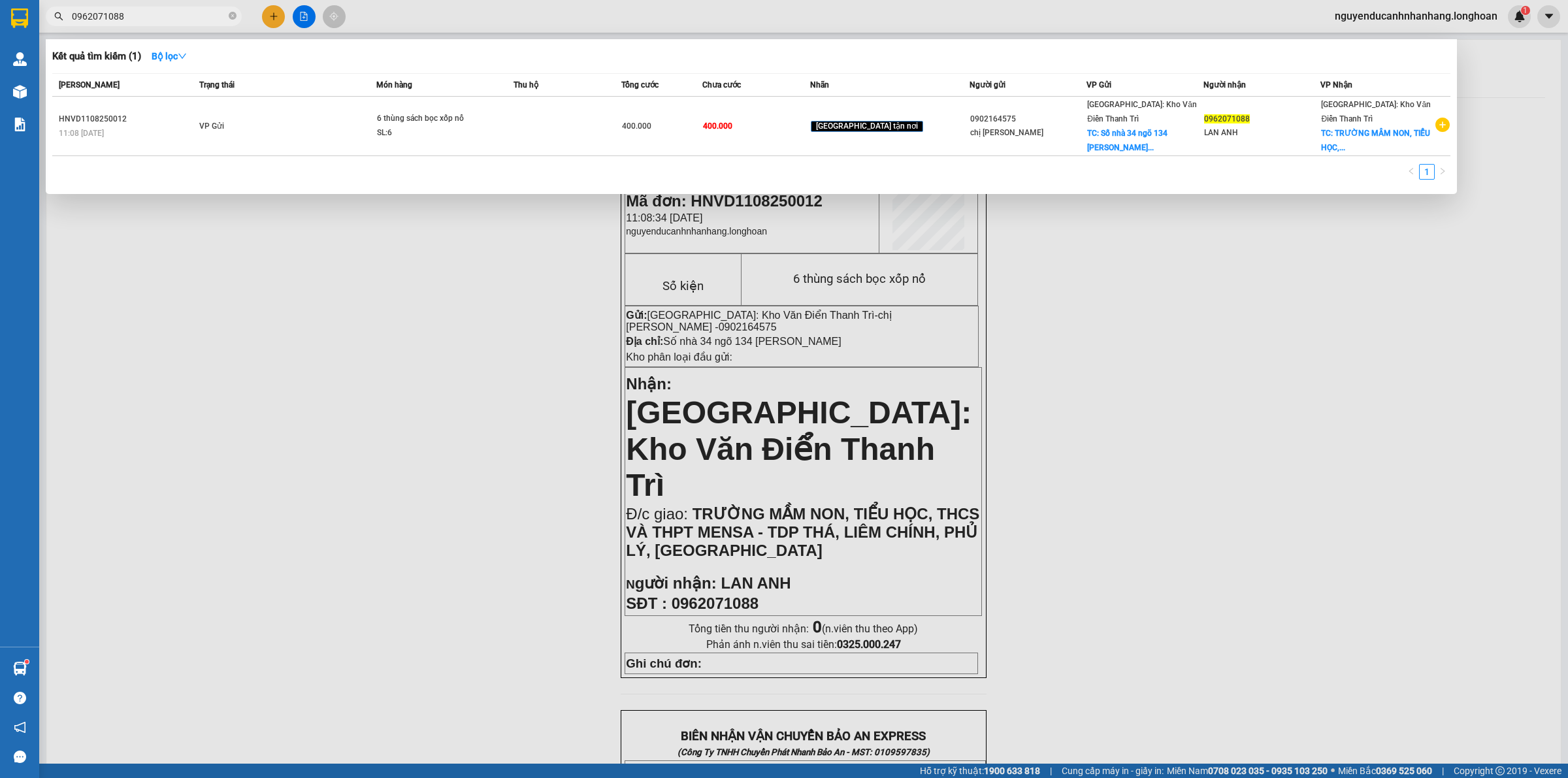
click at [227, 18] on span "0962071088" at bounding box center [144, 16] width 196 height 20
click at [229, 18] on icon "close-circle" at bounding box center [232, 16] width 8 height 8
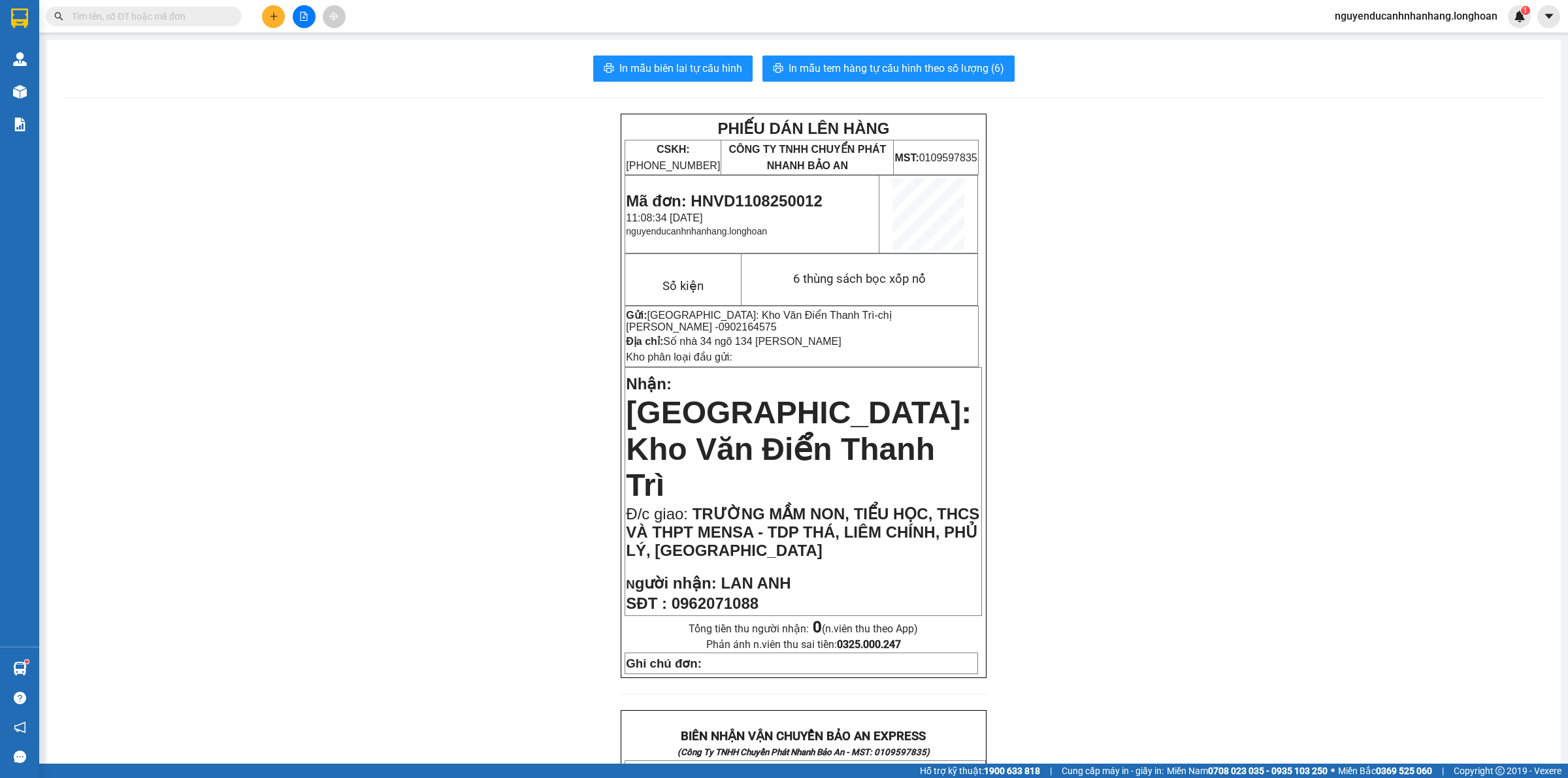
click at [180, 16] on input "text" at bounding box center [149, 16] width 154 height 14
paste input "0983464366"
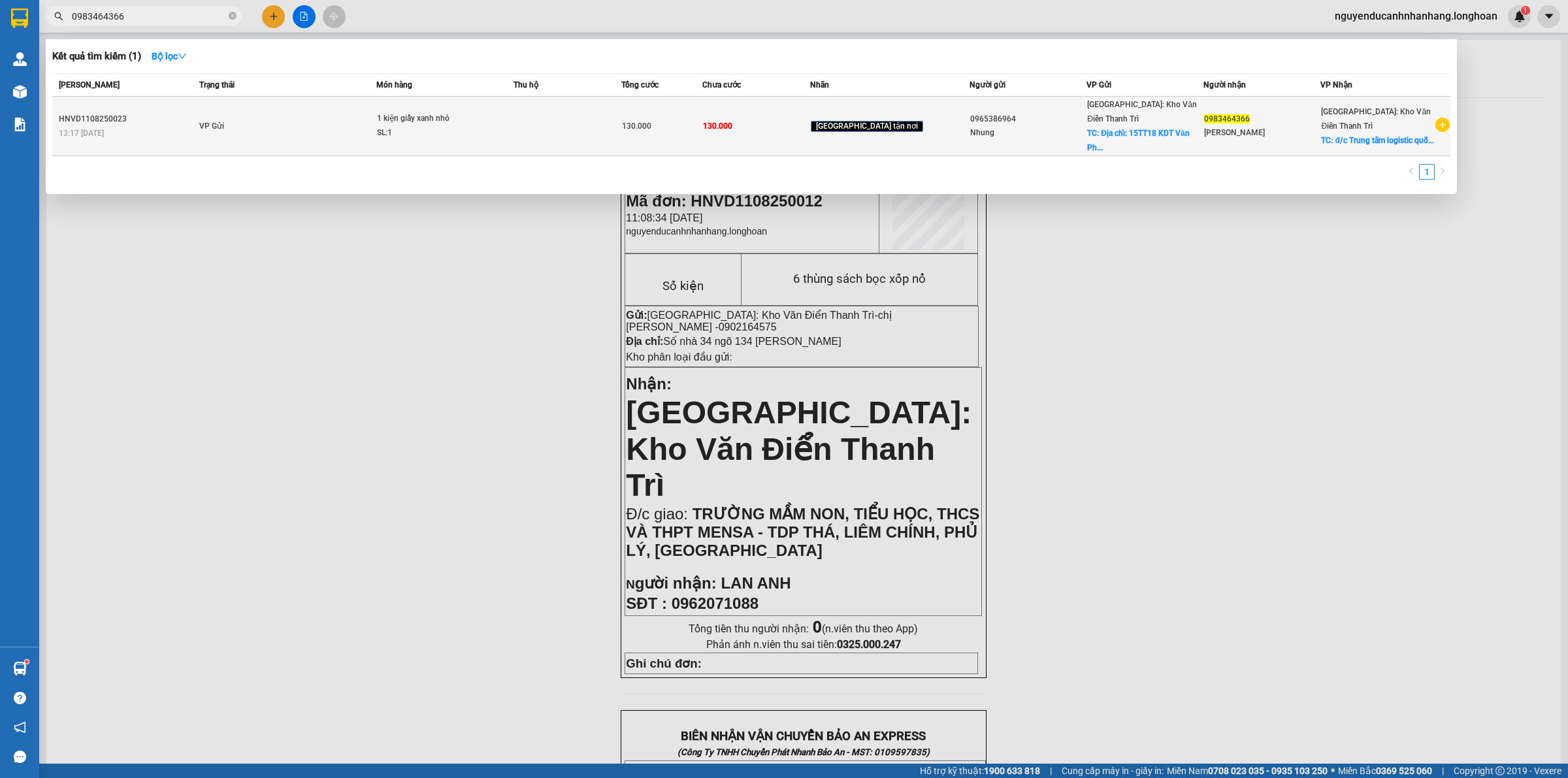
type input "0983464366"
click at [340, 130] on td "VP Gửi" at bounding box center [287, 126] width 181 height 60
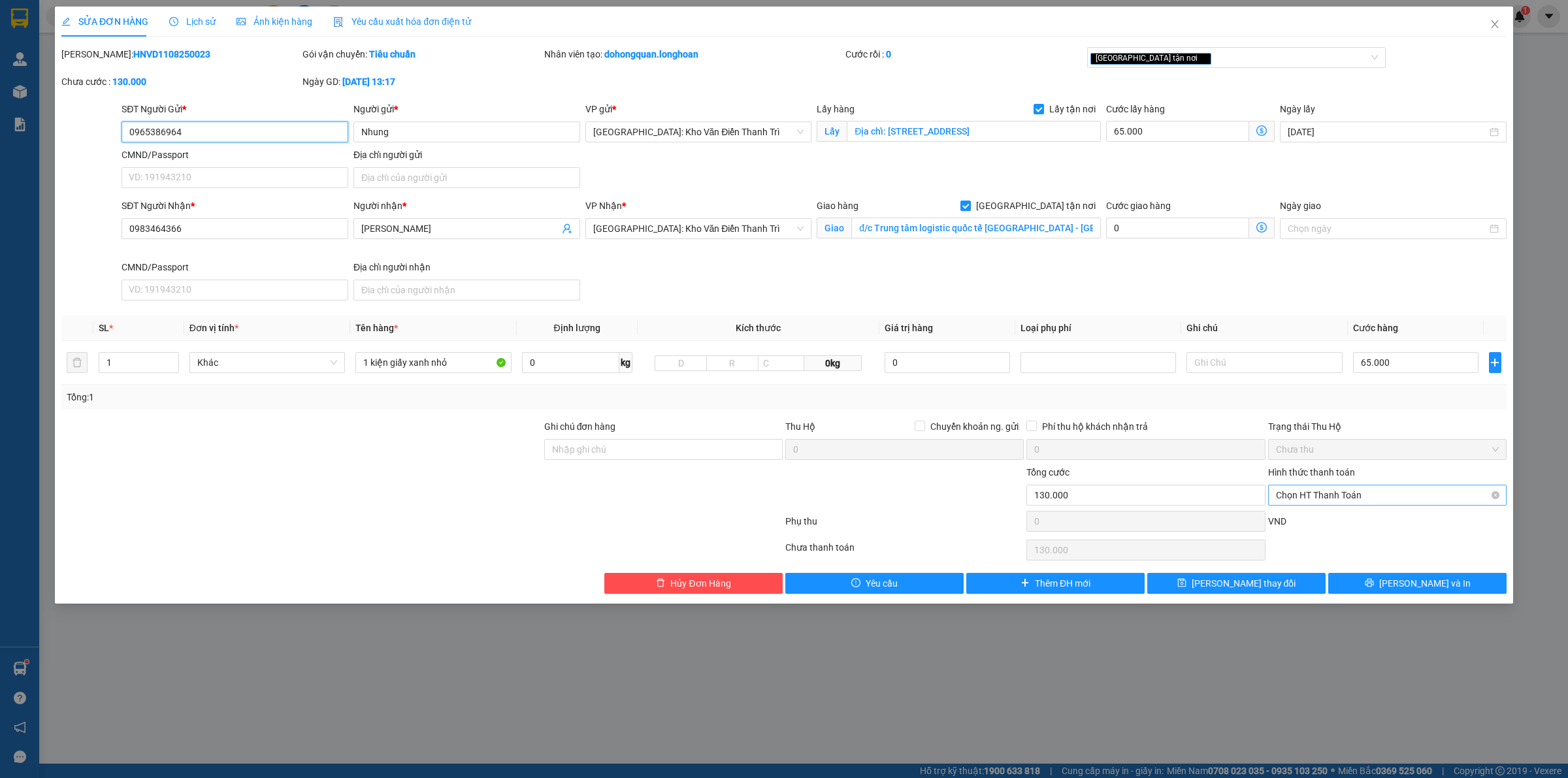
click at [1363, 504] on span "Chọn HT Thanh Toán" at bounding box center [1387, 495] width 223 height 20
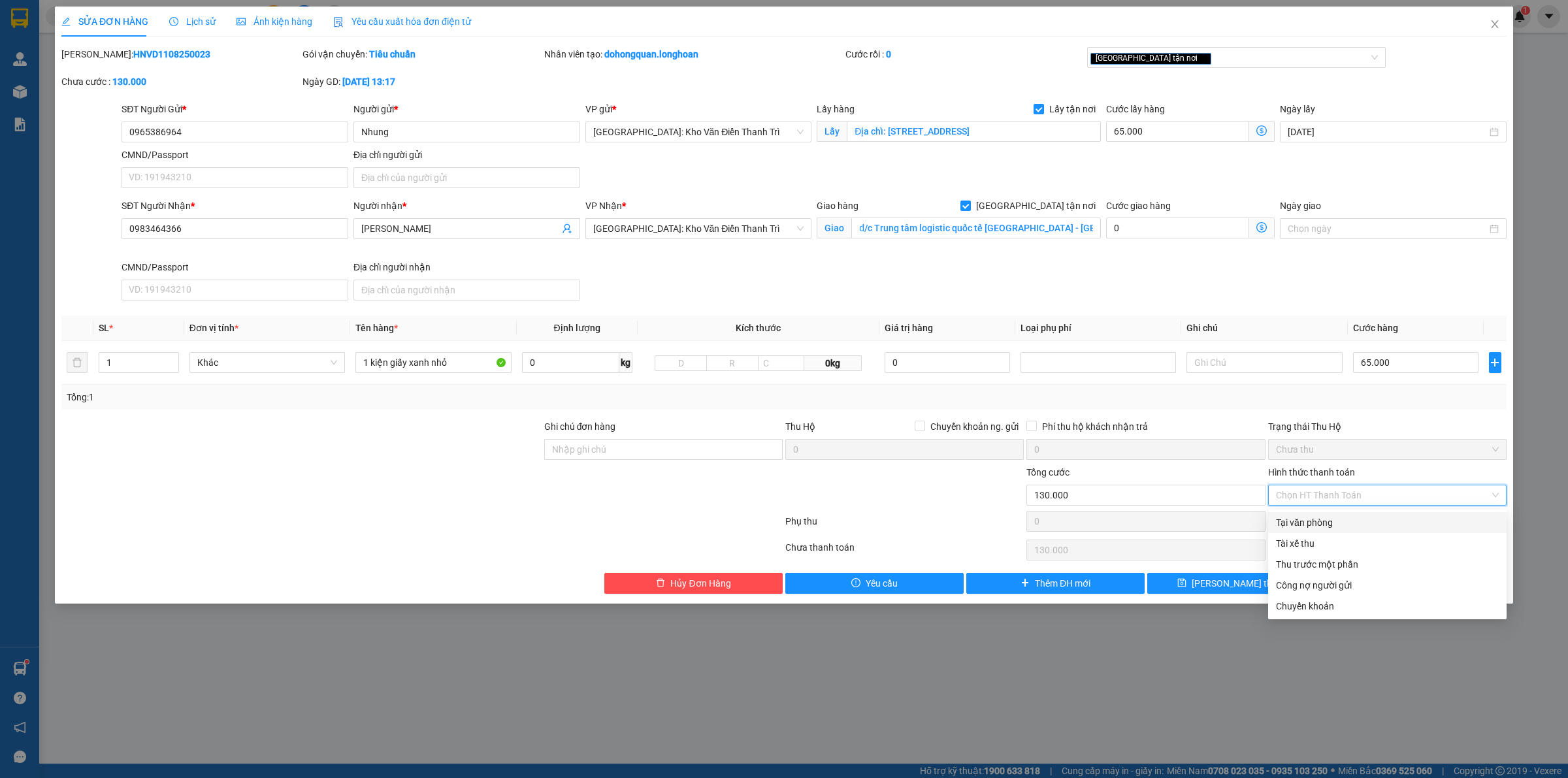
click at [1346, 523] on div "Tại văn phòng" at bounding box center [1387, 523] width 223 height 14
type input "0"
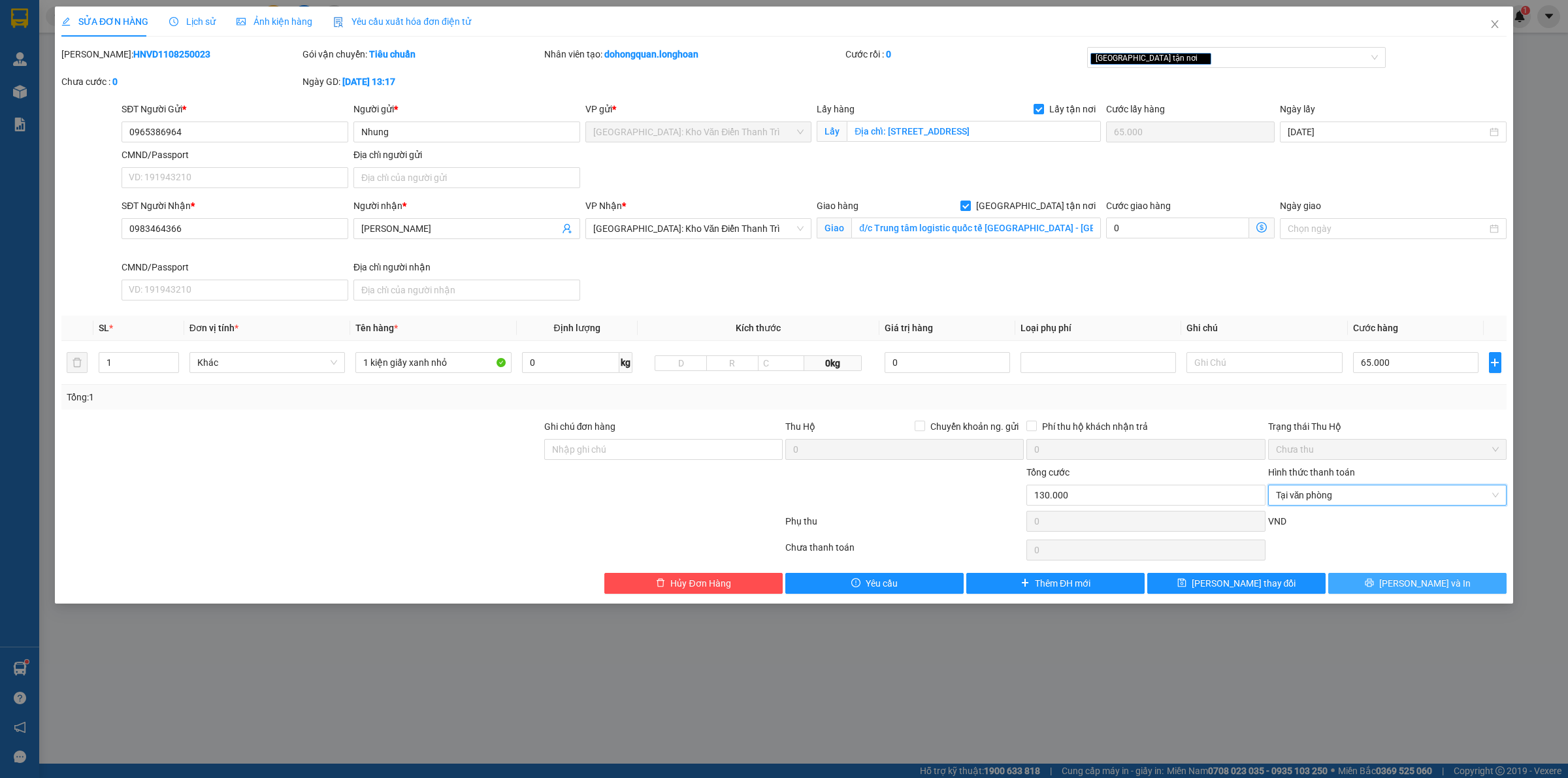
click at [1374, 587] on icon "printer" at bounding box center [1369, 583] width 9 height 9
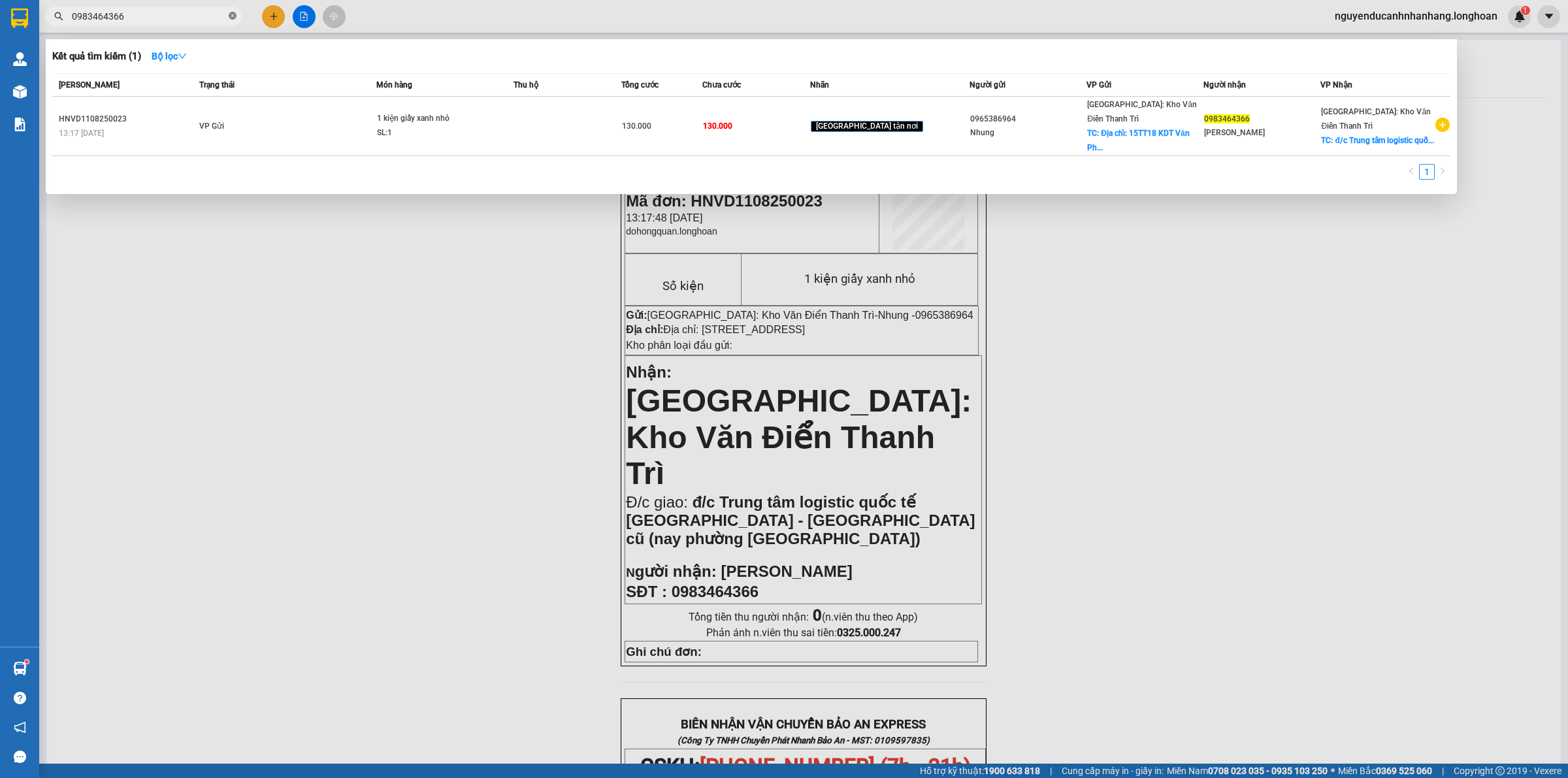
click at [235, 20] on icon "close-circle" at bounding box center [232, 16] width 8 height 8
